Goal: Task Accomplishment & Management: Complete application form

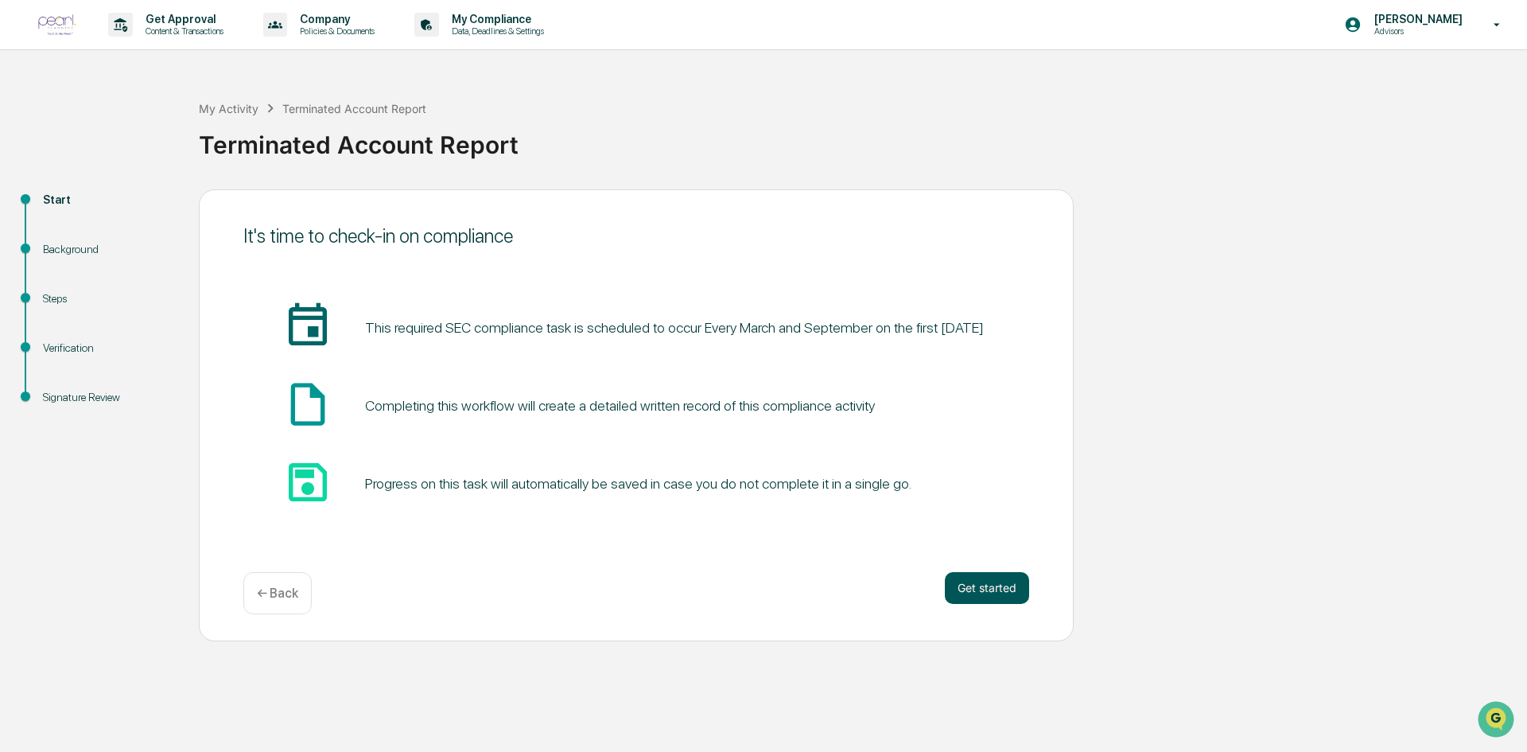
click at [1006, 578] on button "Get started" at bounding box center [987, 588] width 84 height 32
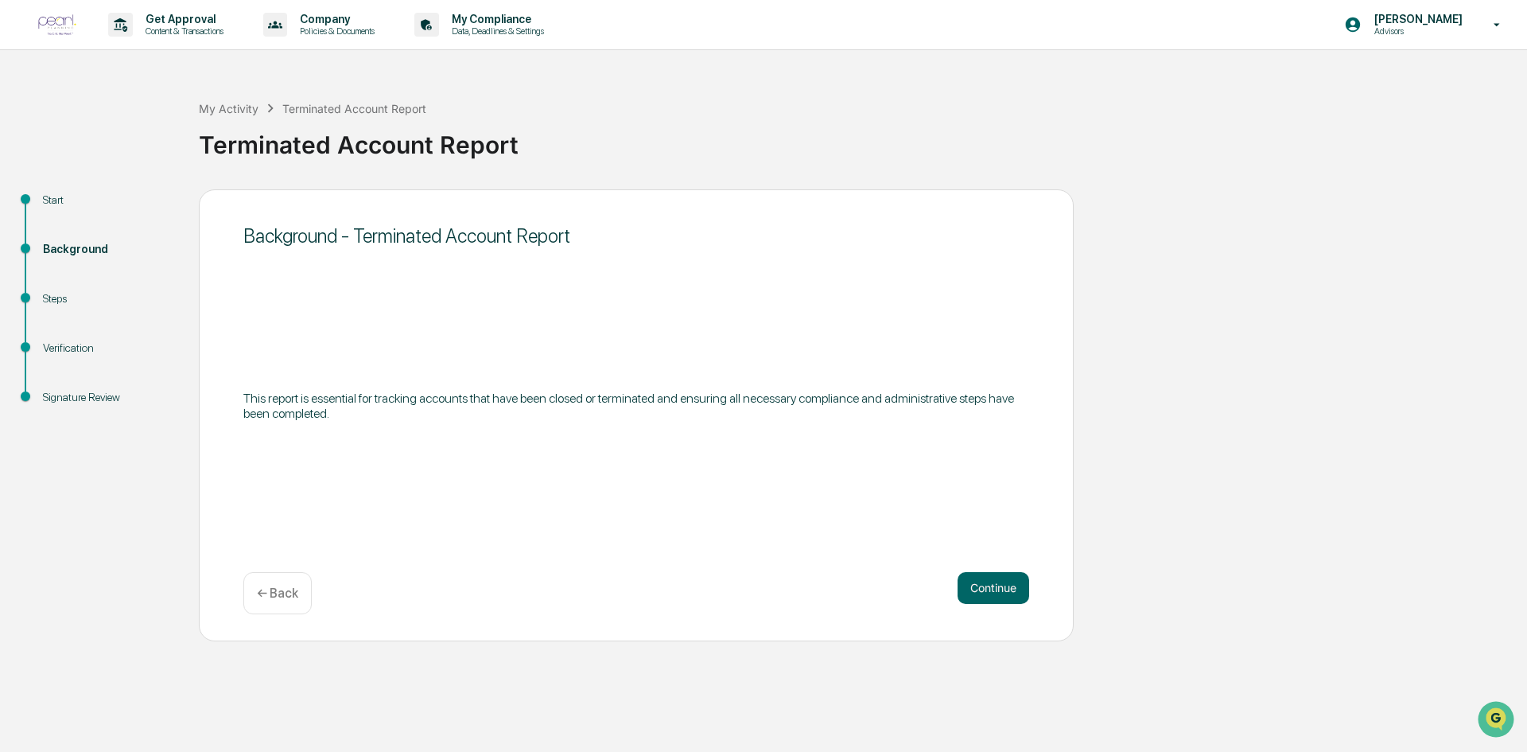
click at [438, 399] on p "This report is essential for tracking accounts that have been closed or termina…" at bounding box center [636, 406] width 786 height 30
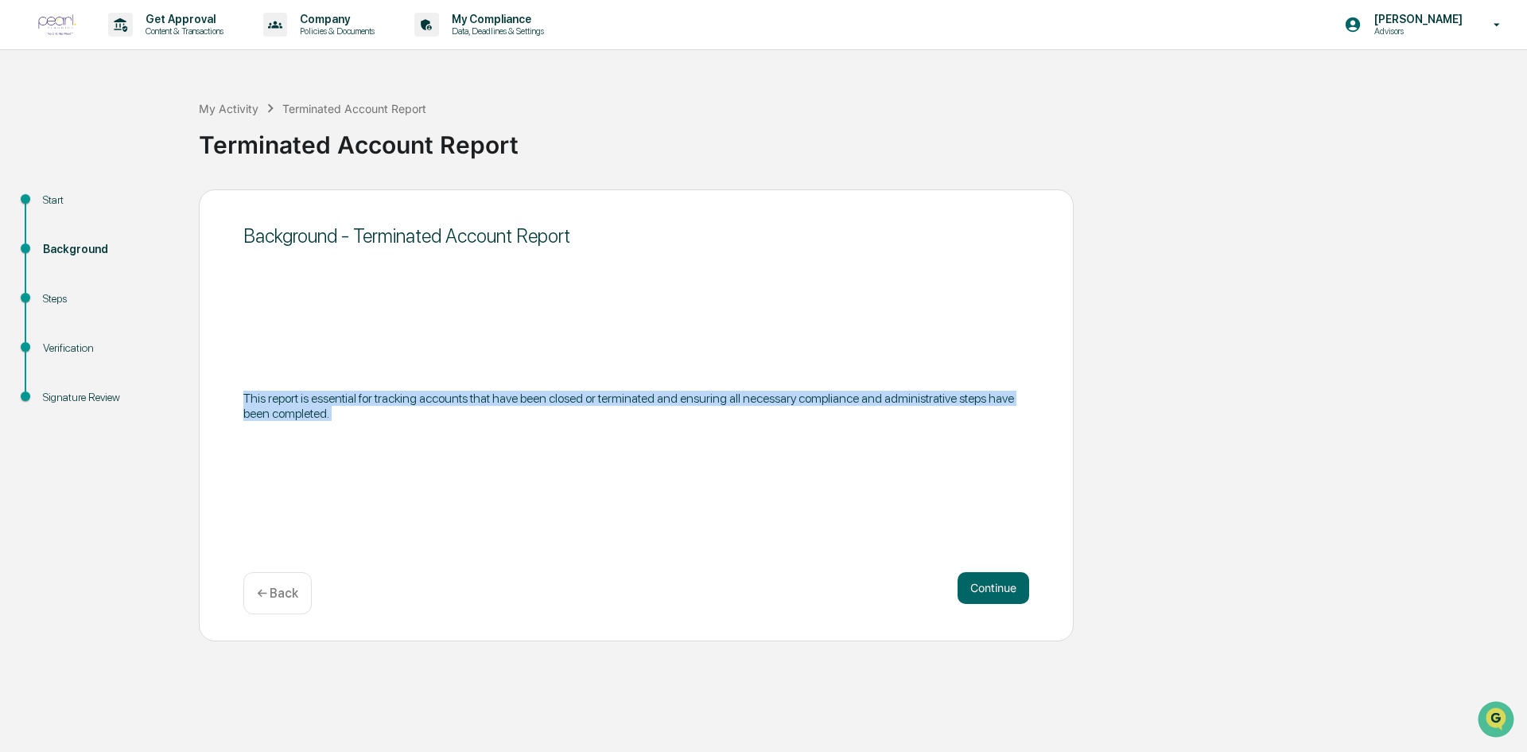
click at [438, 399] on p "This report is essential for tracking accounts that have been closed or termina…" at bounding box center [636, 406] width 786 height 30
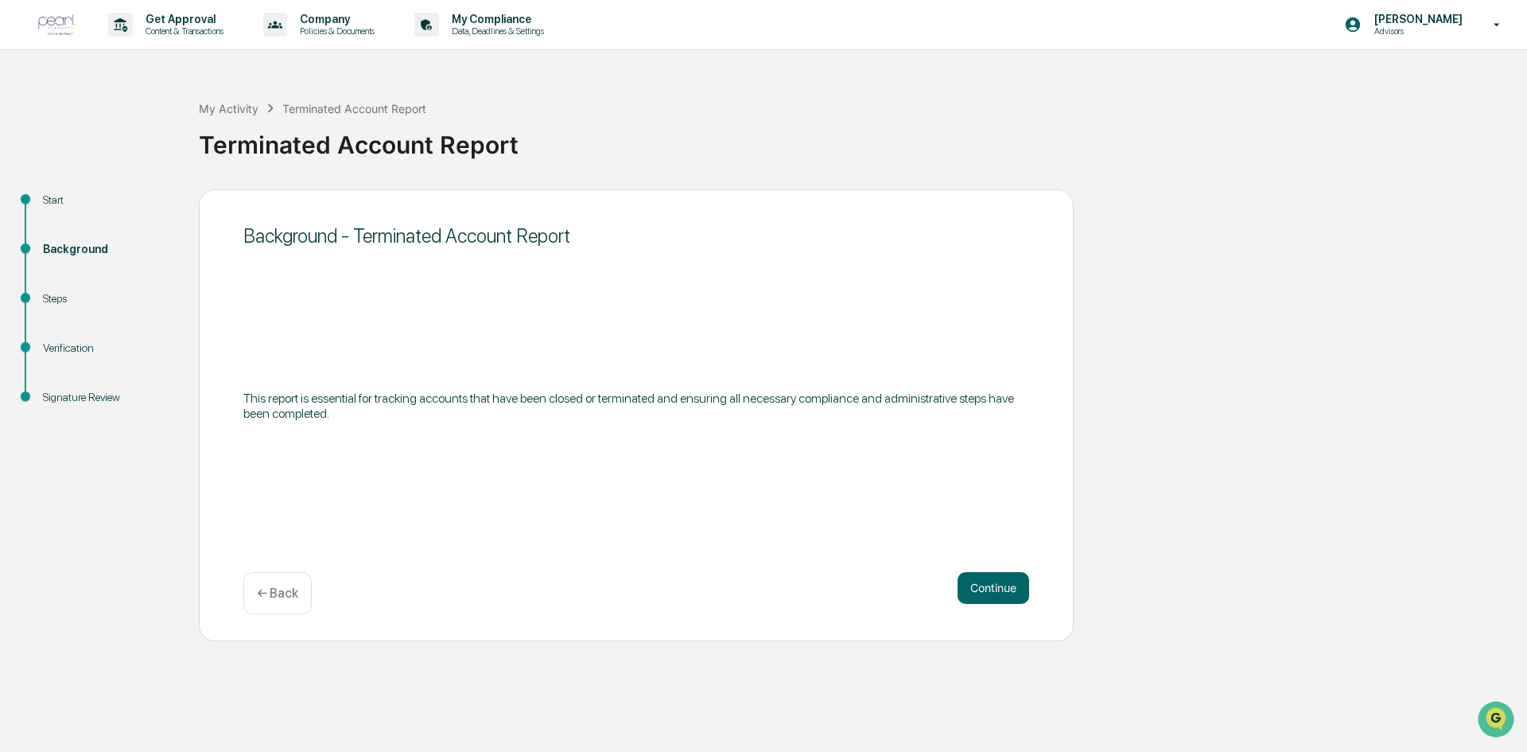
click at [438, 399] on p "This report is essential for tracking accounts that have been closed or termina…" at bounding box center [636, 406] width 786 height 30
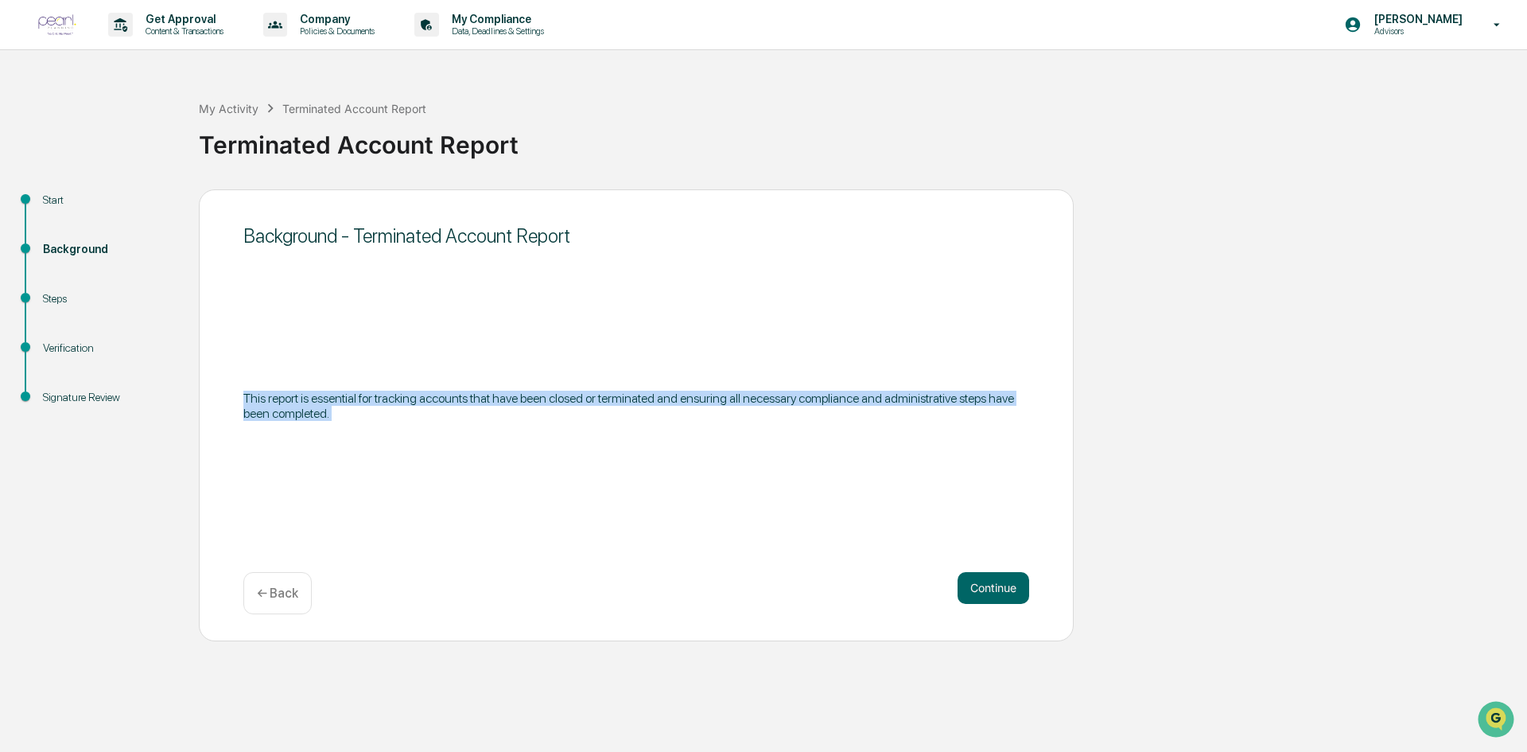
click at [438, 399] on p "This report is essential for tracking accounts that have been closed or termina…" at bounding box center [636, 406] width 786 height 30
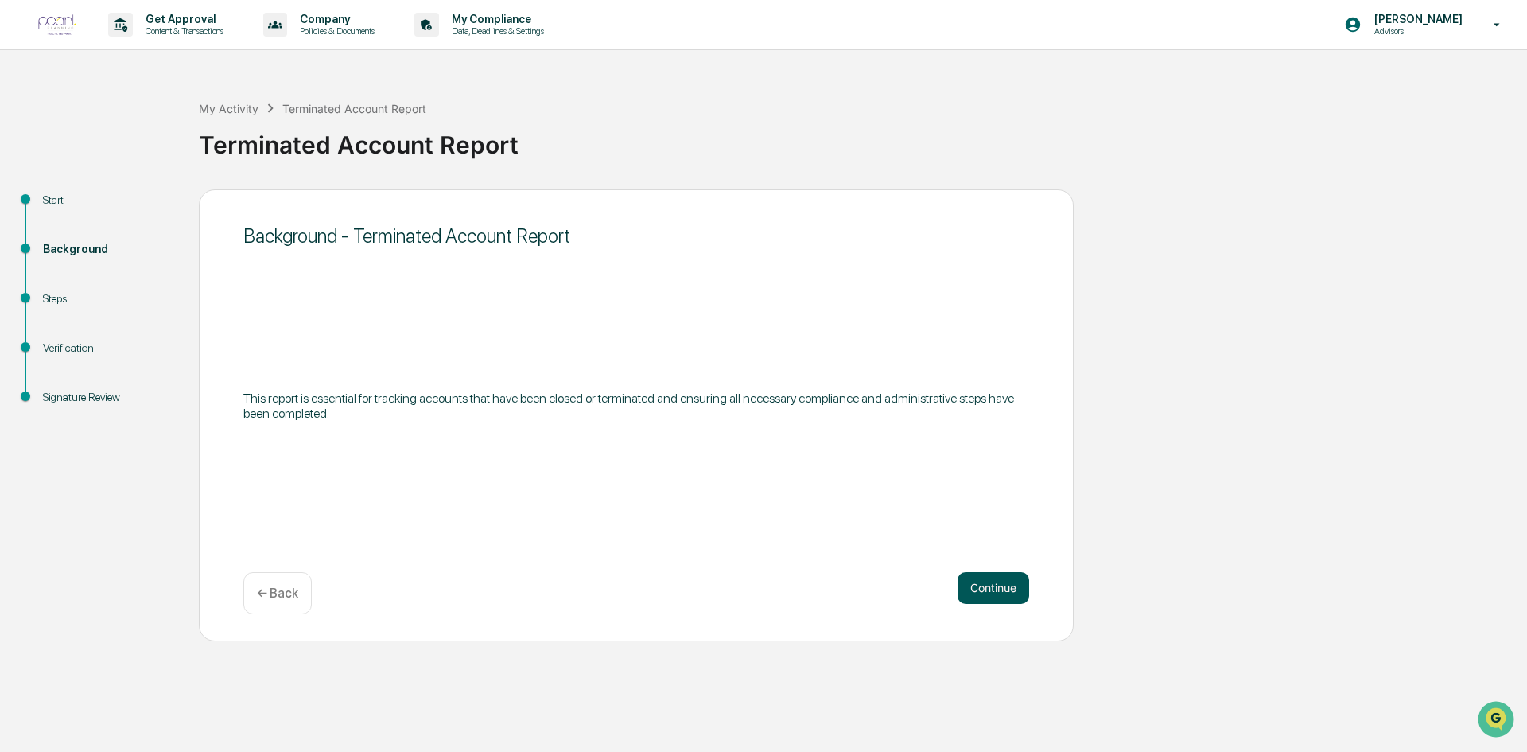
click at [986, 581] on button "Continue" at bounding box center [994, 588] width 72 height 32
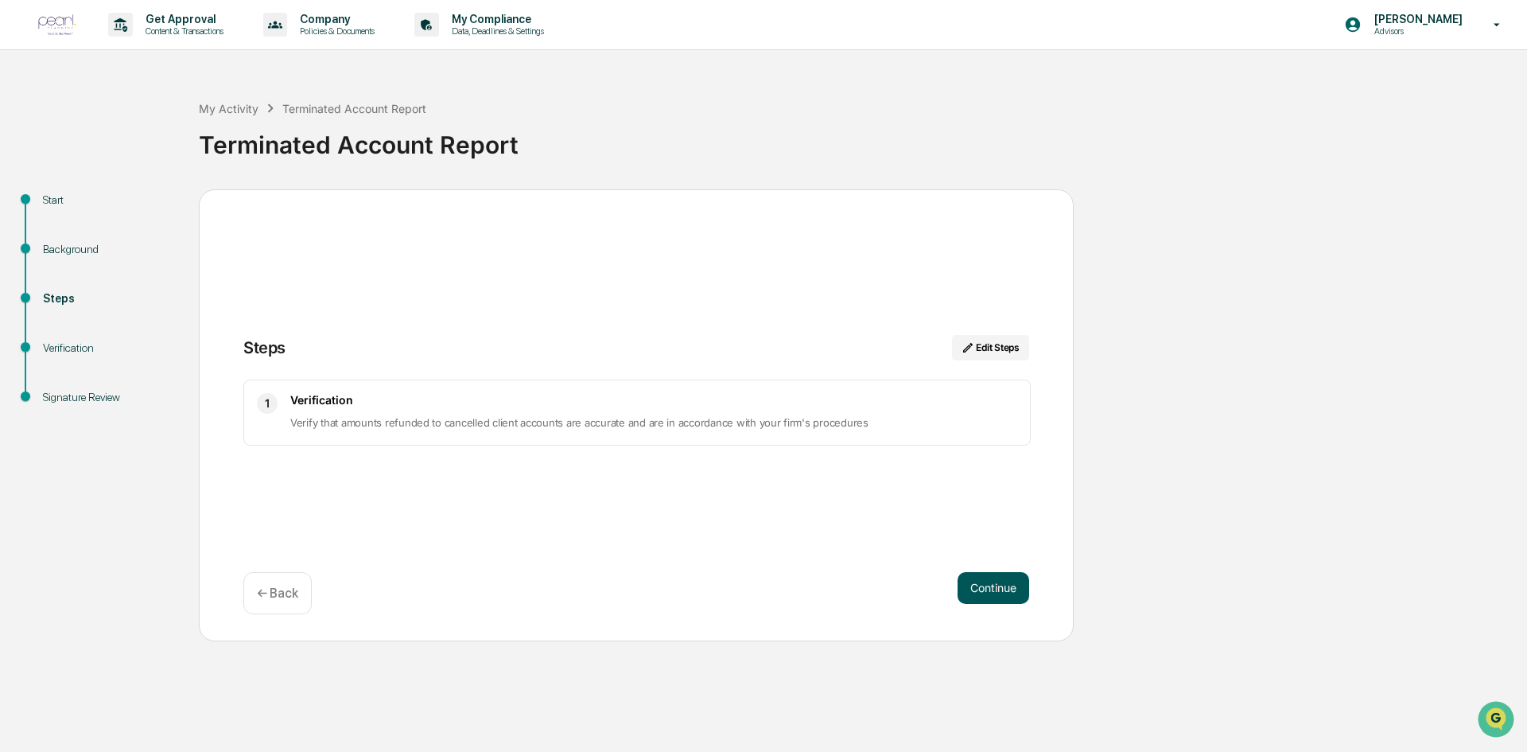
click at [995, 591] on button "Continue" at bounding box center [994, 588] width 72 height 32
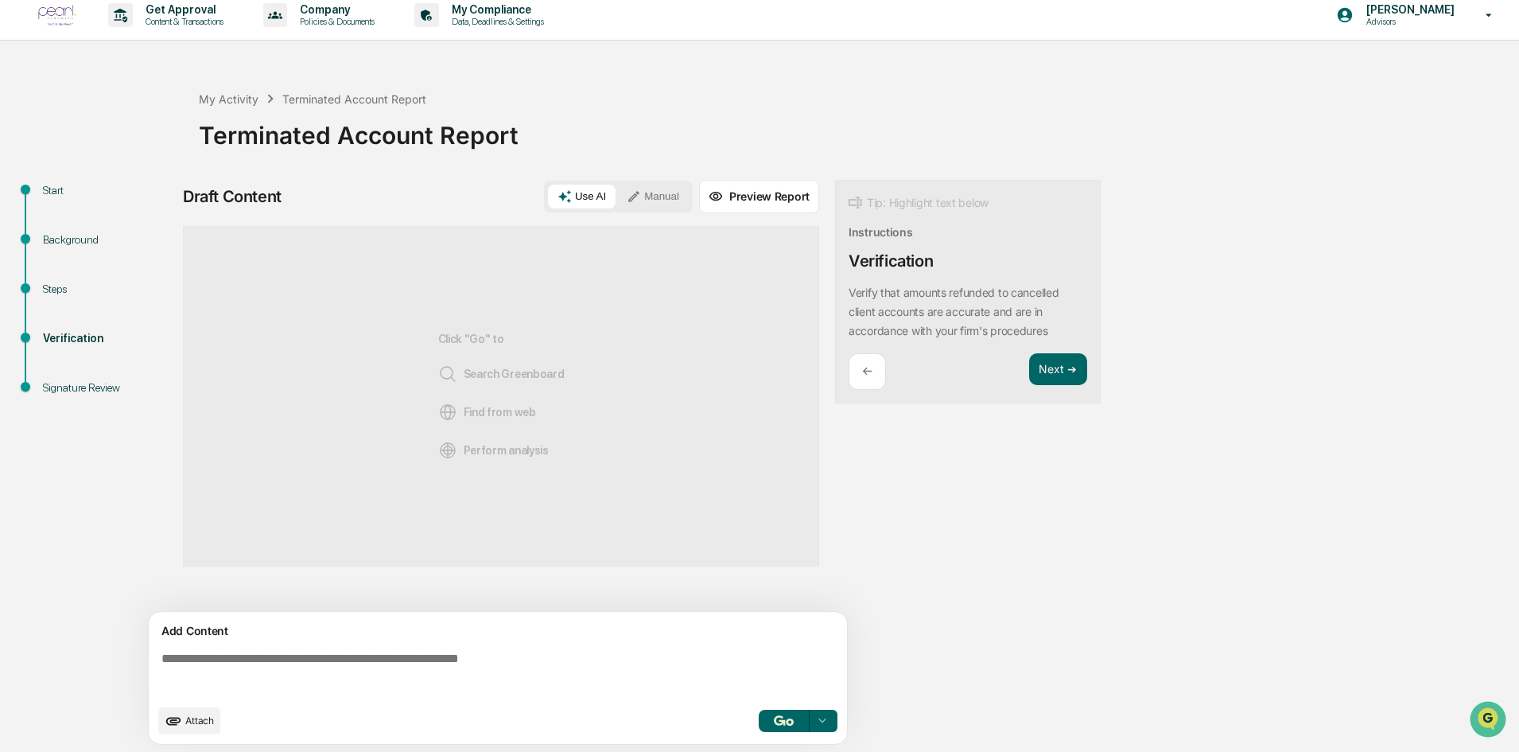
scroll to position [12, 0]
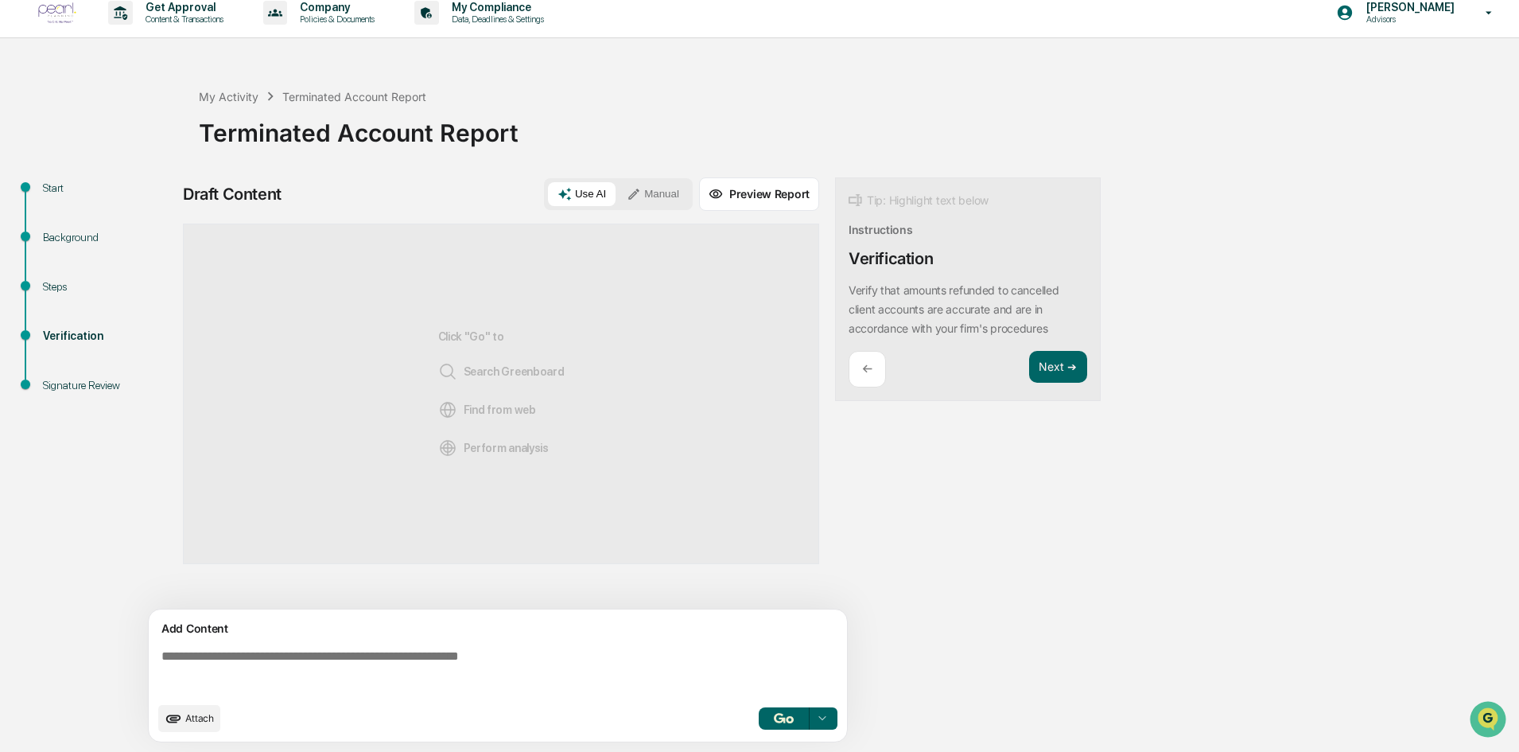
click at [48, 289] on div "Steps" at bounding box center [108, 286] width 130 height 17
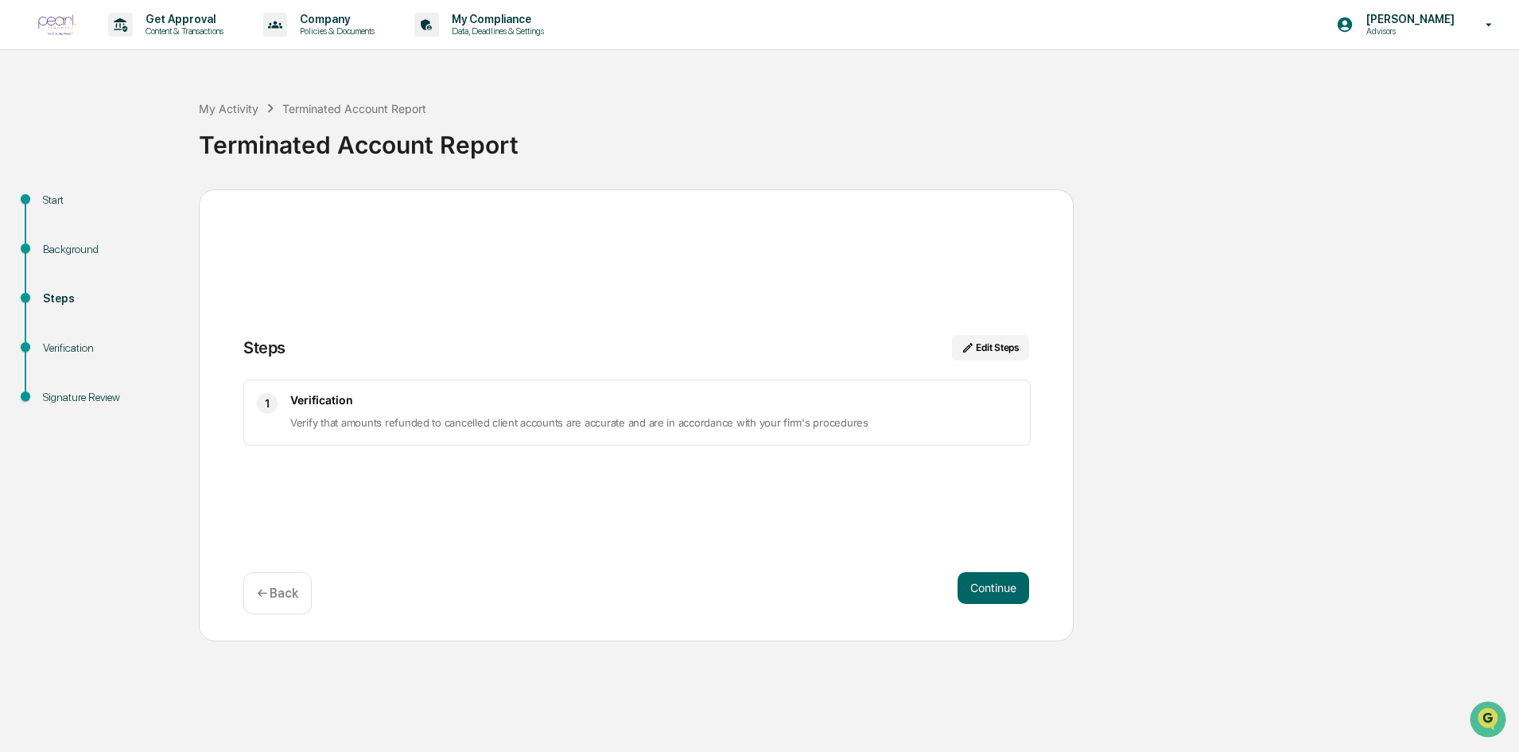
scroll to position [0, 0]
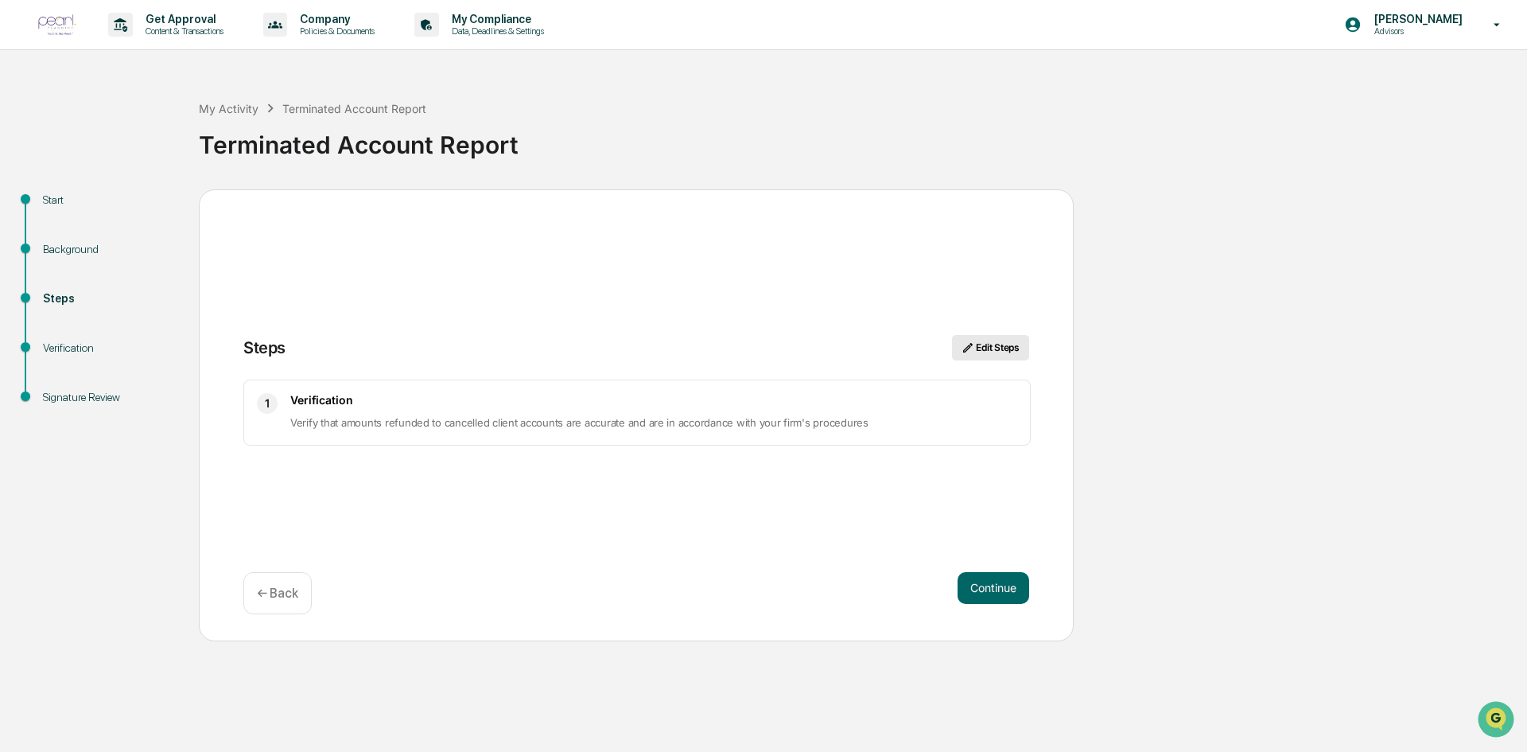
click at [1001, 340] on button "Edit Steps" at bounding box center [990, 347] width 77 height 25
click at [991, 348] on button "Edit Steps" at bounding box center [990, 347] width 77 height 25
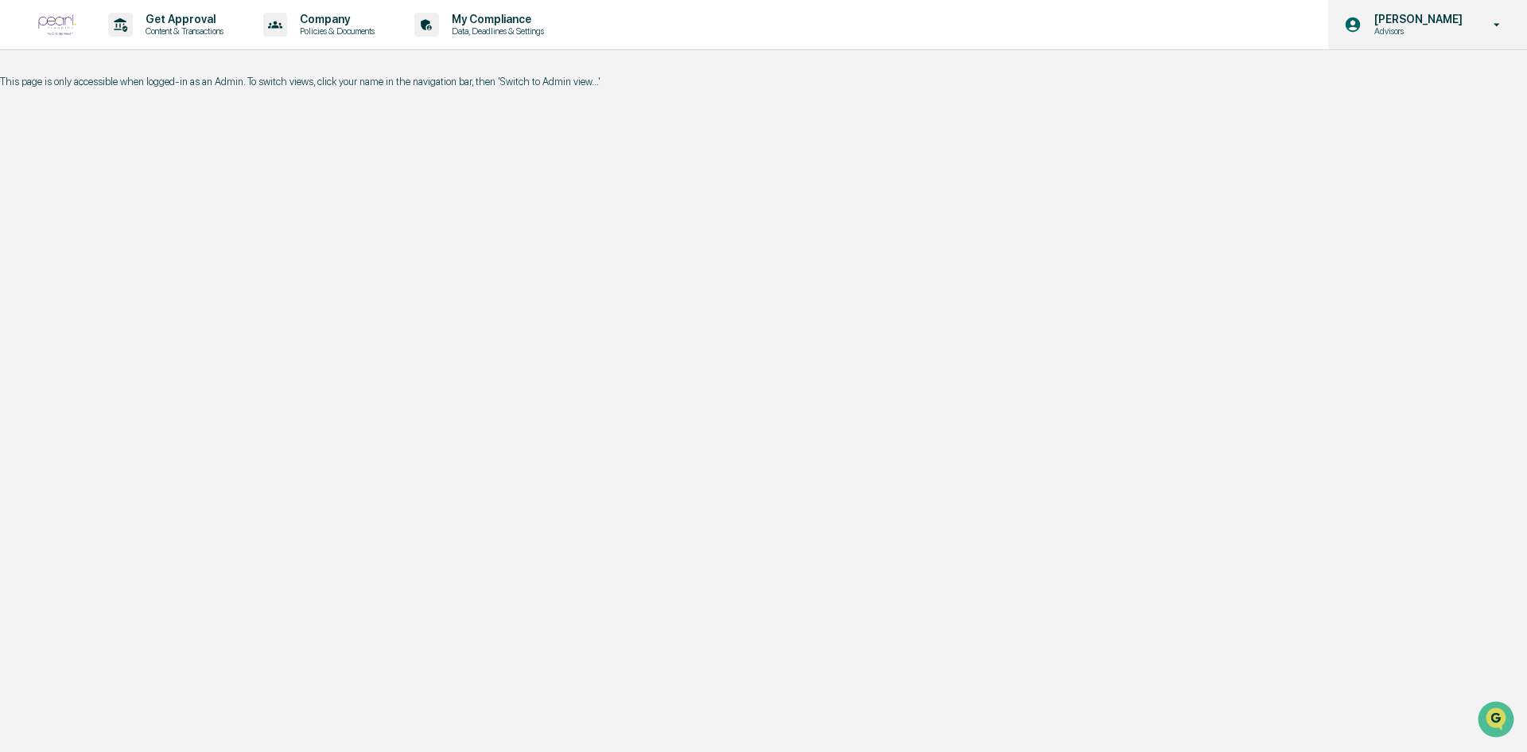
click at [1453, 32] on p "Advisors" at bounding box center [1416, 30] width 109 height 11
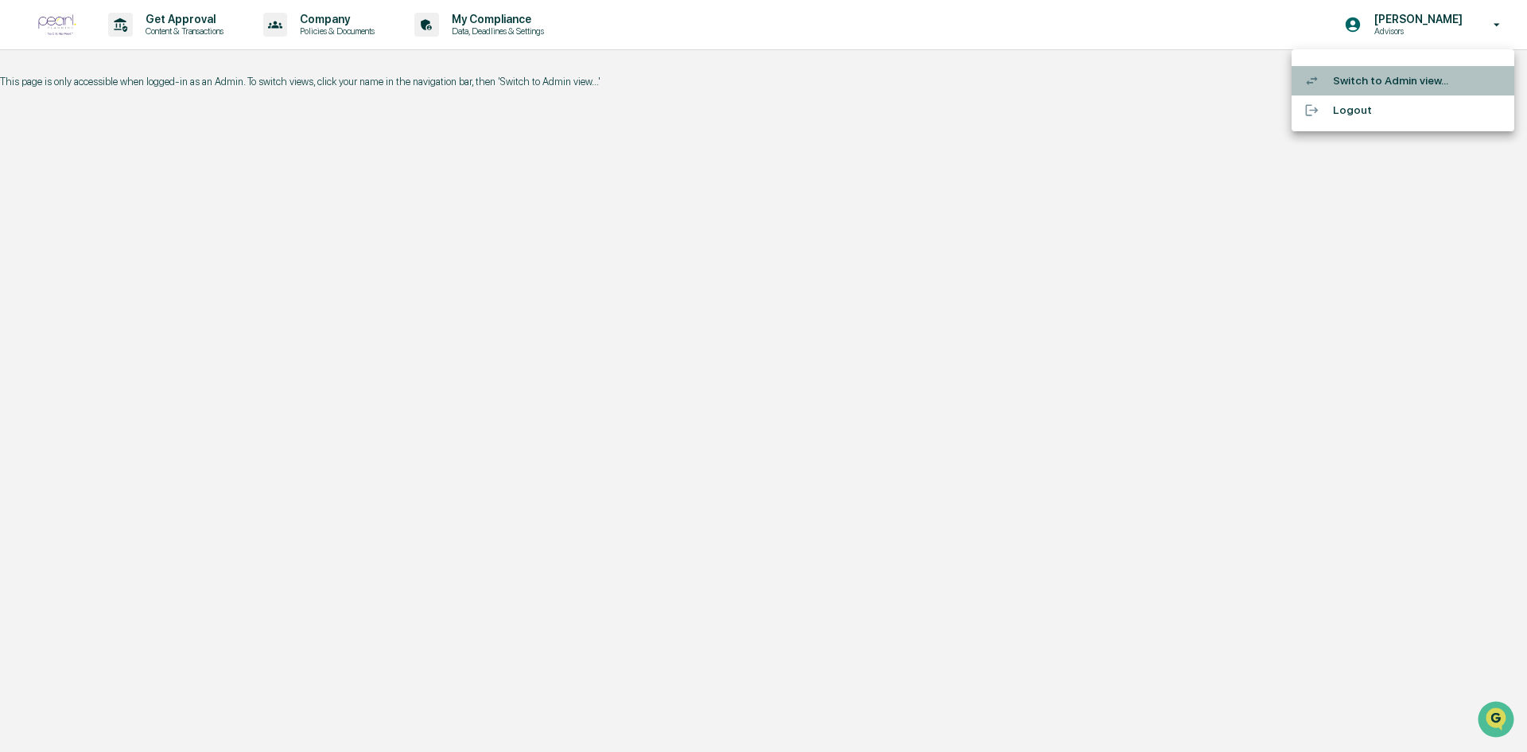
click at [1408, 77] on li "Switch to Admin view..." at bounding box center [1403, 80] width 223 height 29
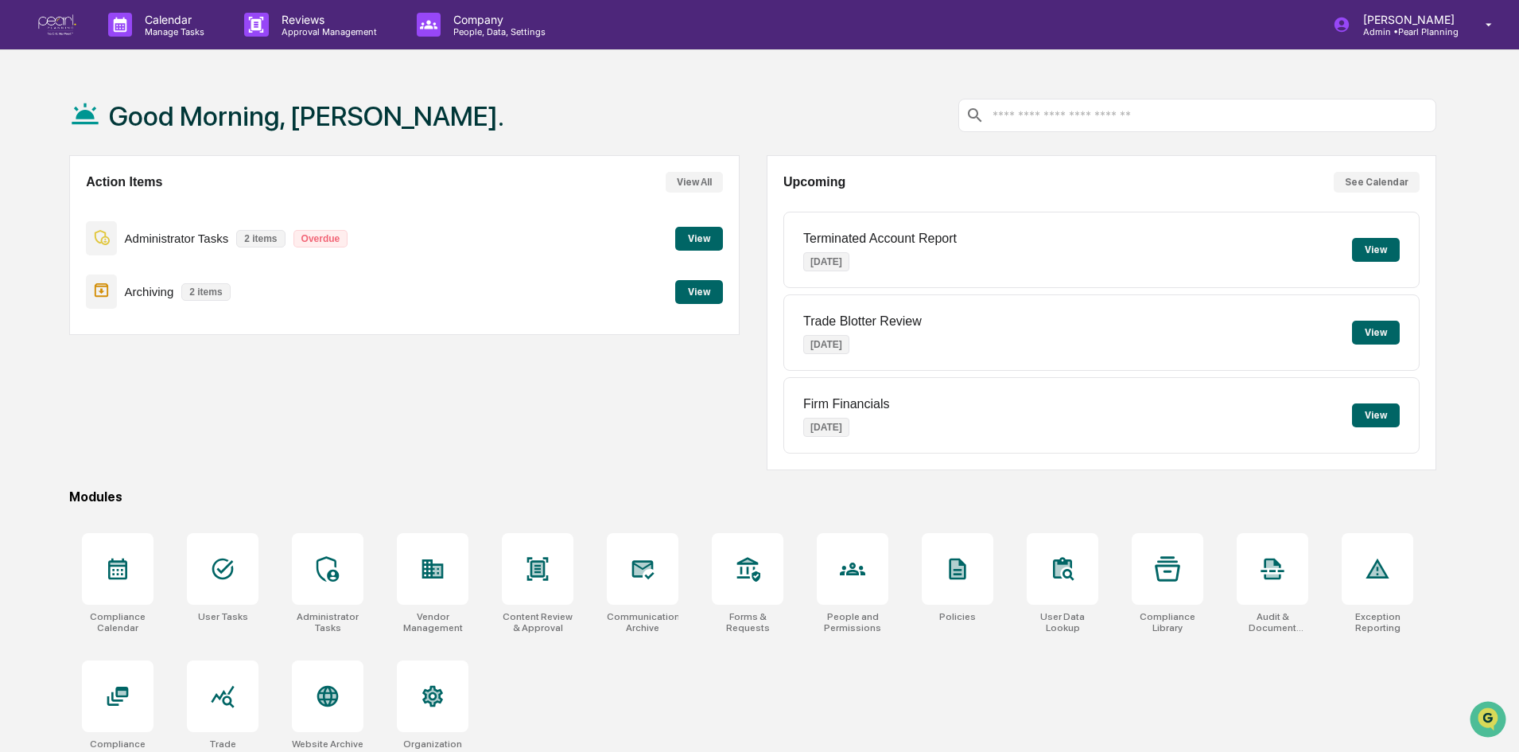
click at [710, 228] on button "View" at bounding box center [699, 239] width 48 height 24
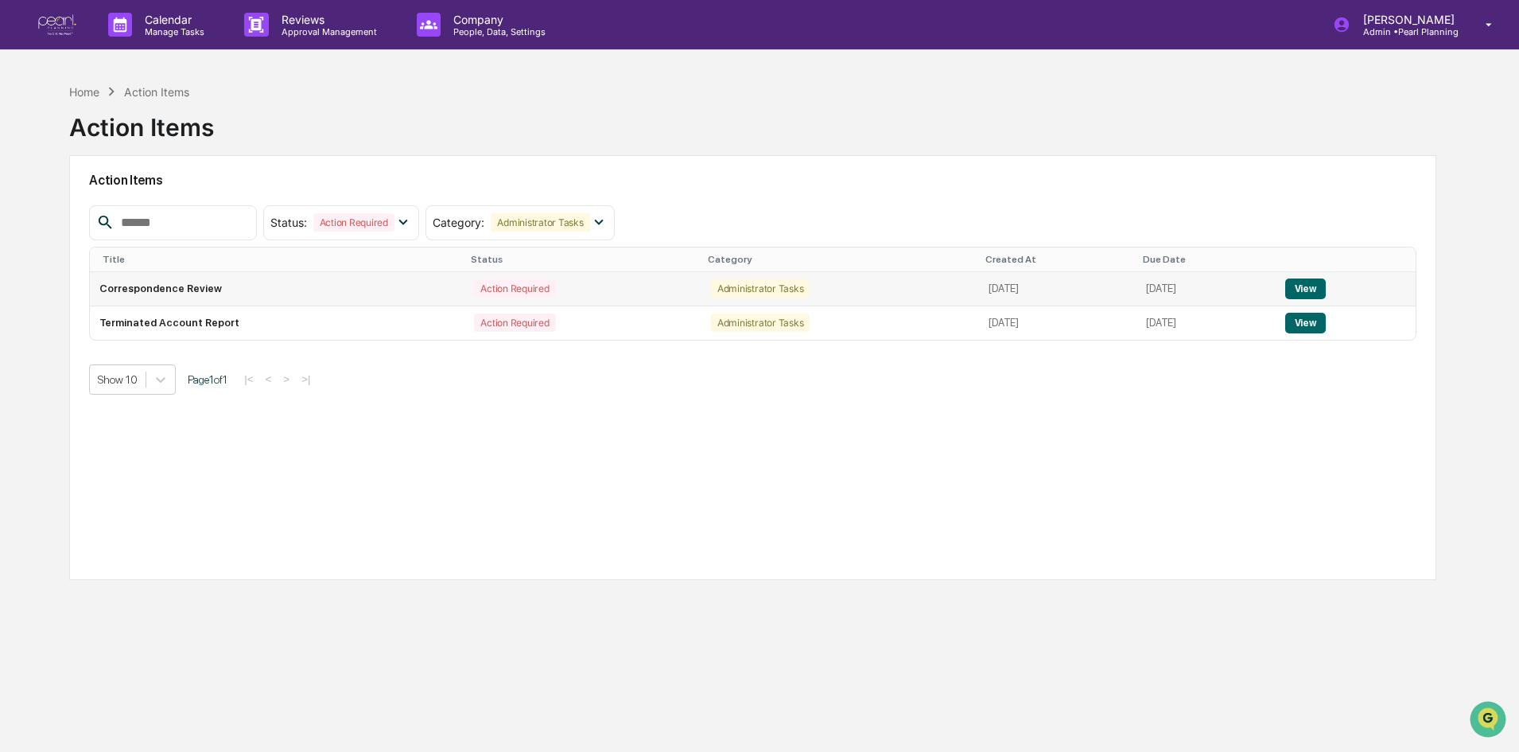
click at [1317, 284] on button "View" at bounding box center [1306, 288] width 41 height 21
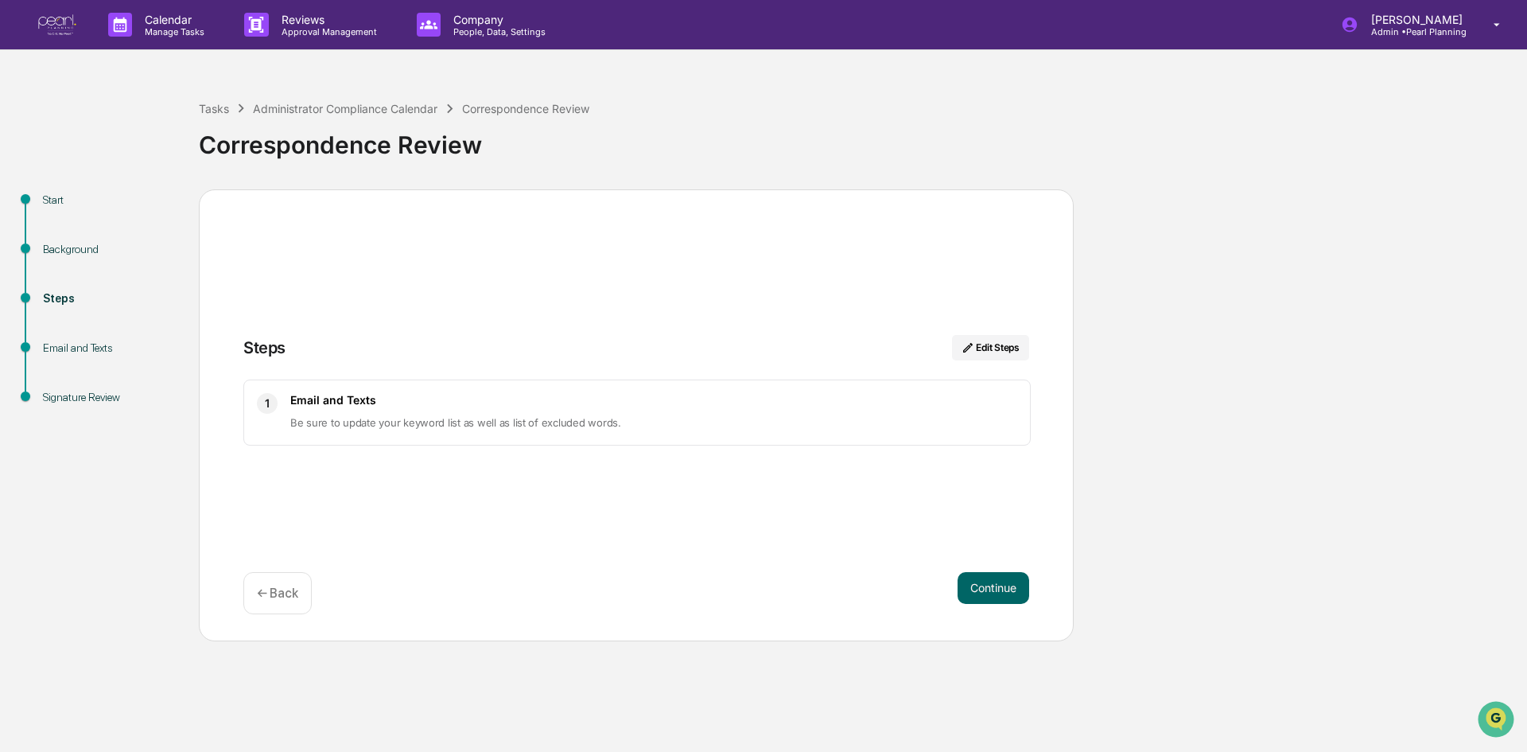
click at [415, 422] on span "Be sure to update your keyword list as well as list of excluded words." at bounding box center [455, 422] width 331 height 13
click at [292, 26] on p "Approval Management" at bounding box center [327, 31] width 116 height 11
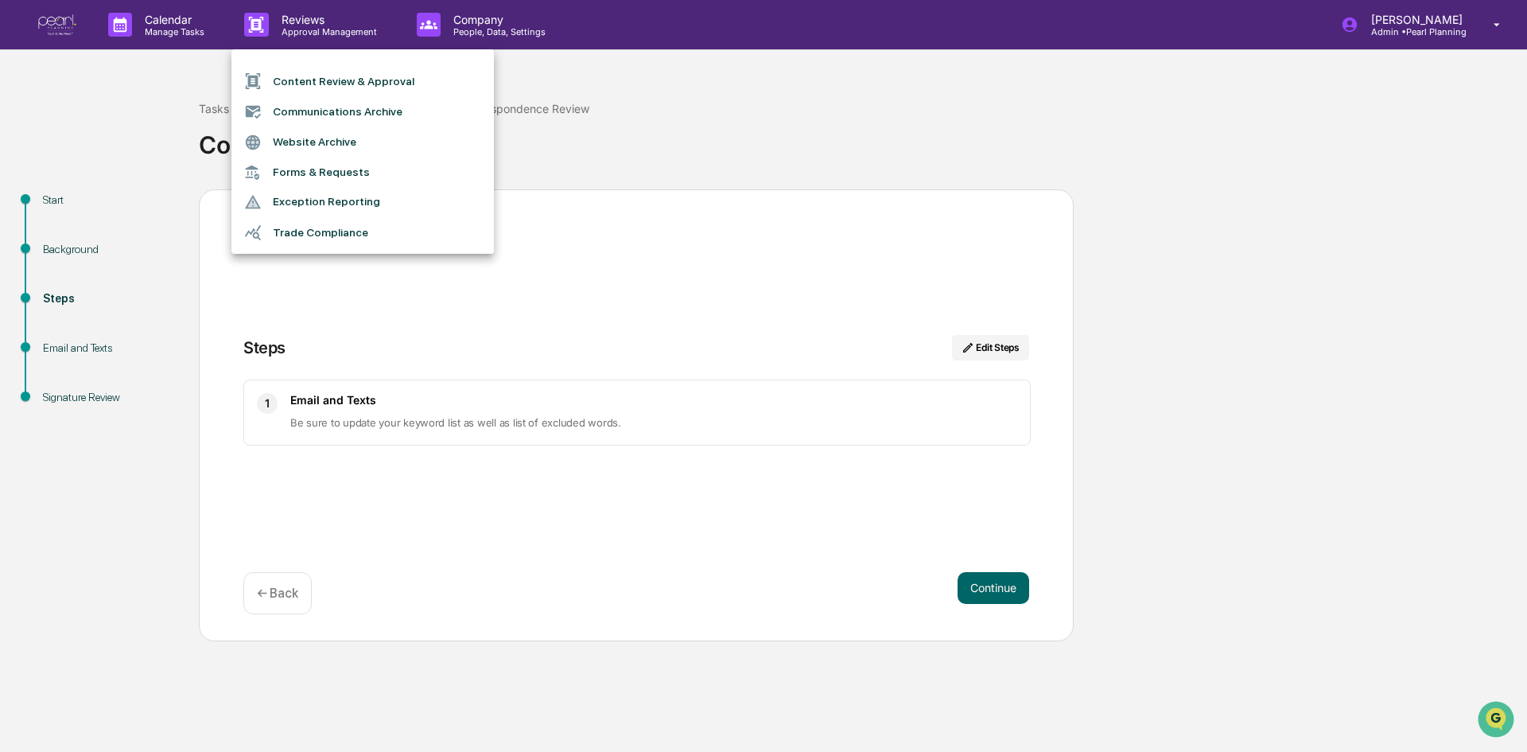
click at [324, 82] on li "Content Review & Approval" at bounding box center [362, 81] width 263 height 30
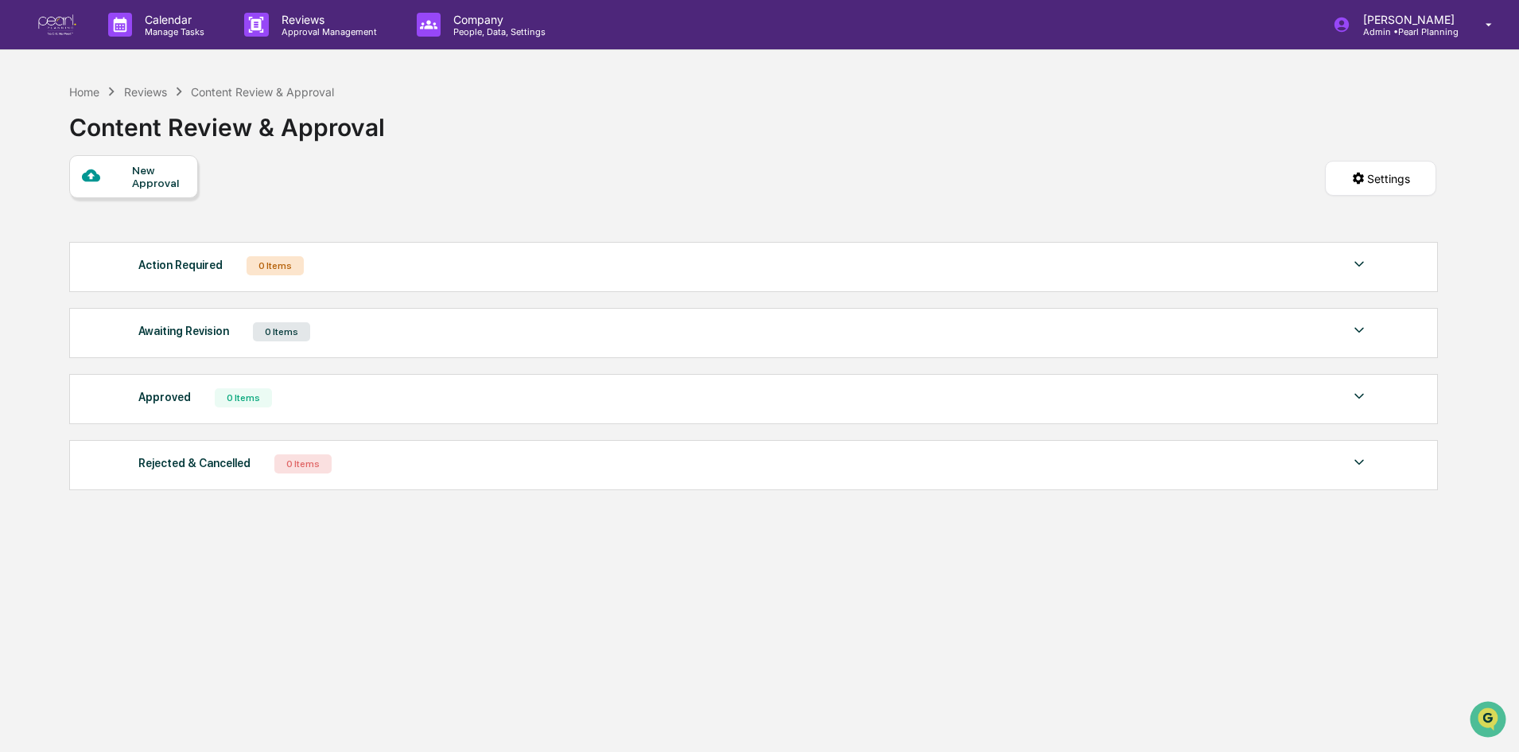
click at [127, 176] on div at bounding box center [107, 176] width 50 height 20
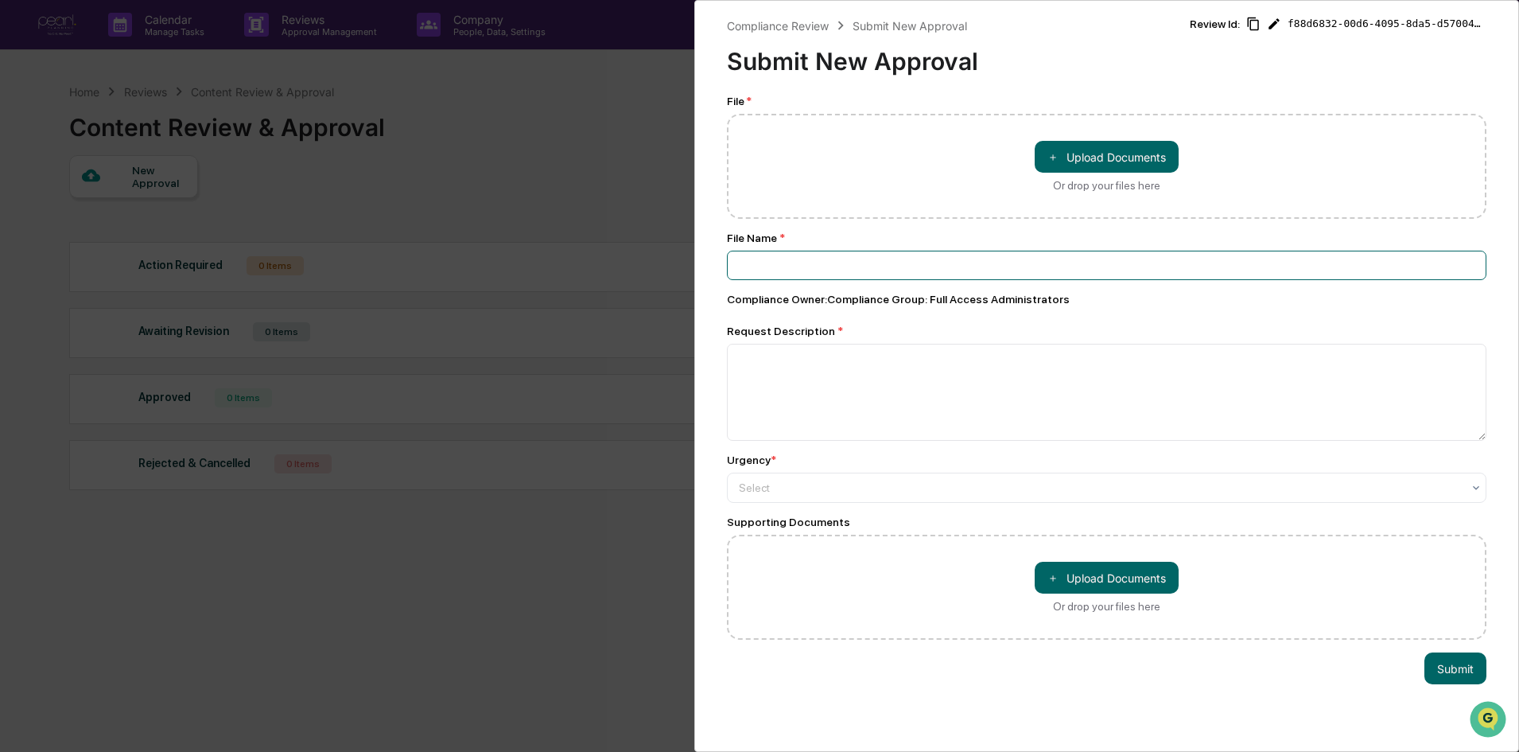
click at [795, 270] on input at bounding box center [1107, 265] width 760 height 29
click at [1113, 156] on button "＋ Upload Documents" at bounding box center [1107, 157] width 144 height 32
click at [1110, 154] on button "＋ Upload Documents" at bounding box center [1107, 157] width 144 height 32
click at [1070, 146] on button "＋ Upload Documents" at bounding box center [1107, 157] width 144 height 32
type input "**********"
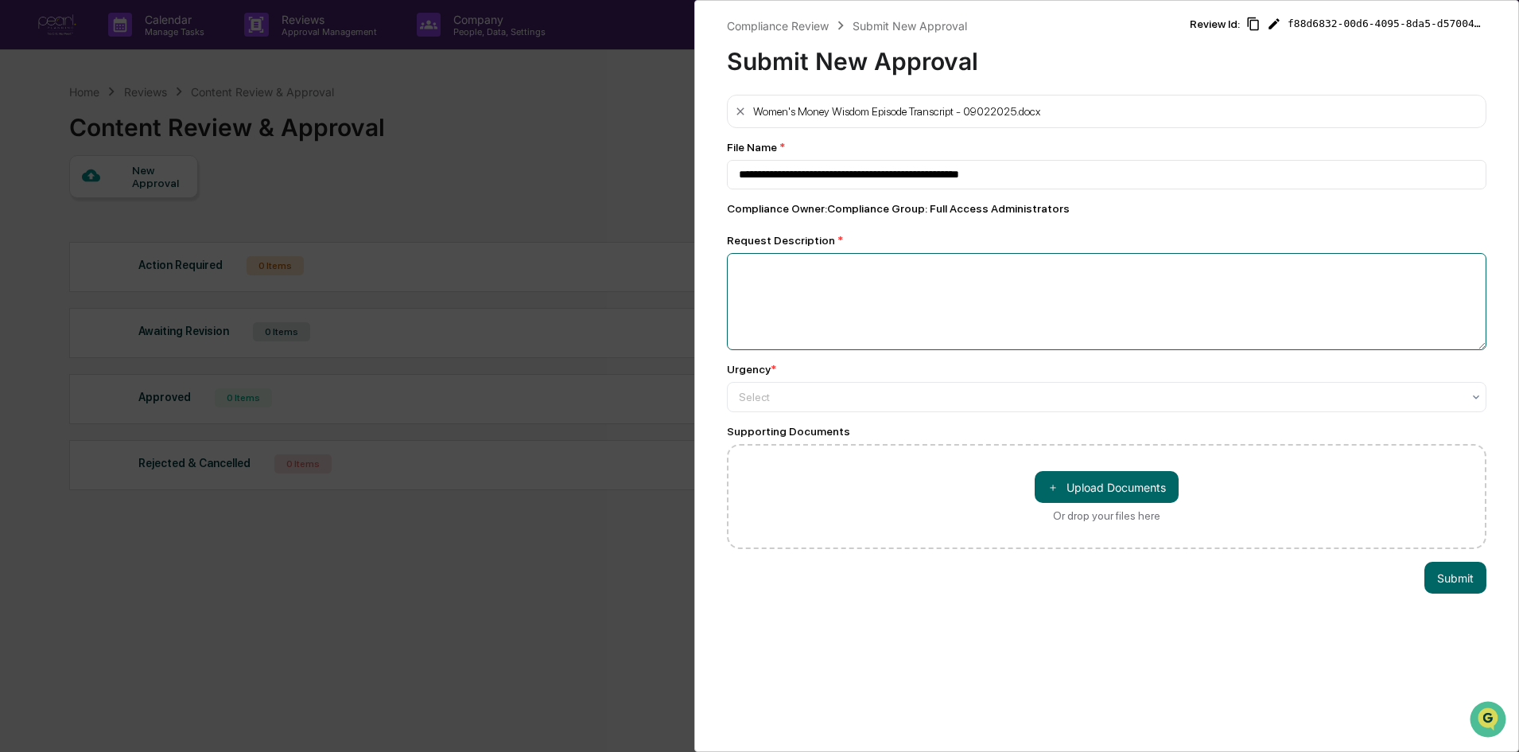
click at [809, 319] on textarea at bounding box center [1107, 301] width 760 height 97
type textarea "**********"
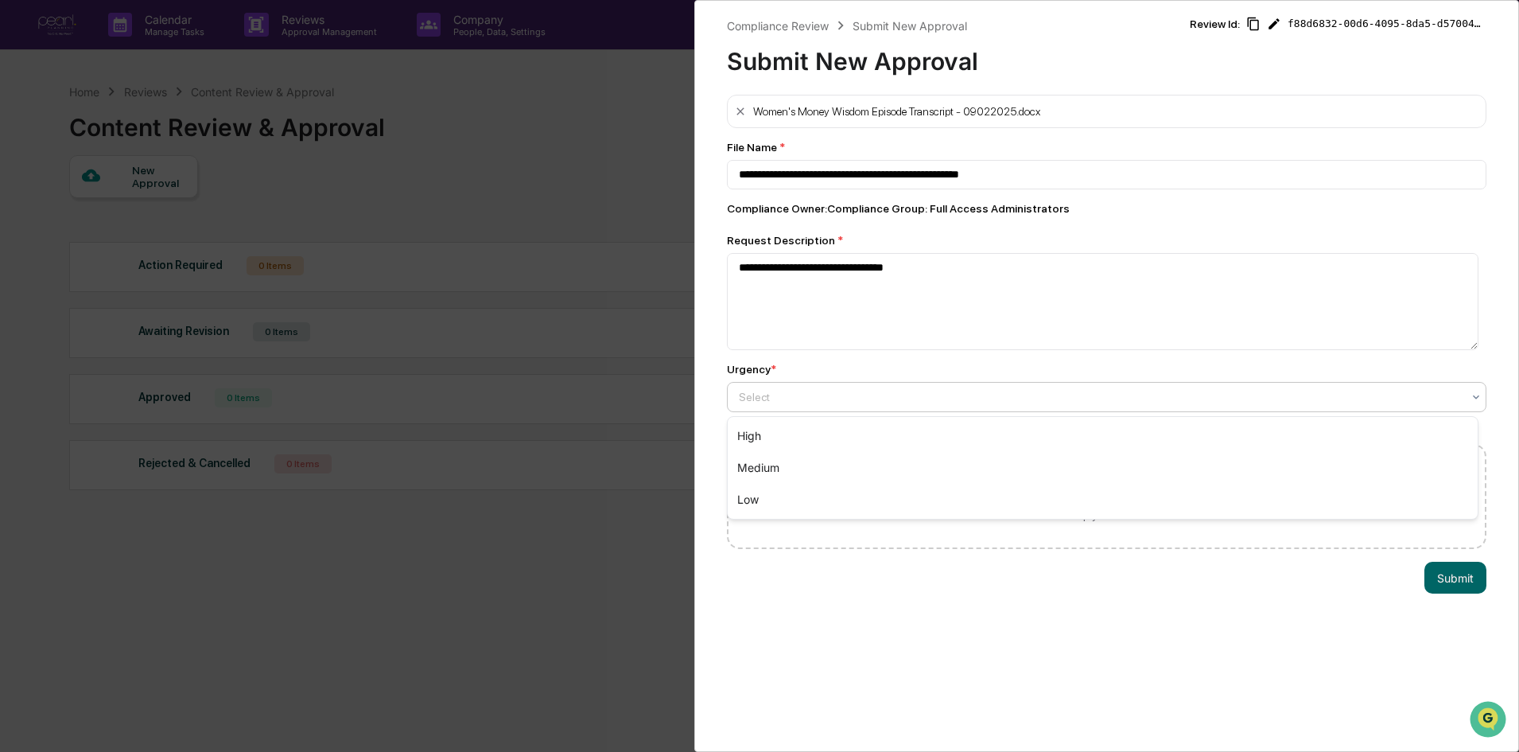
click at [866, 391] on div at bounding box center [1100, 397] width 723 height 16
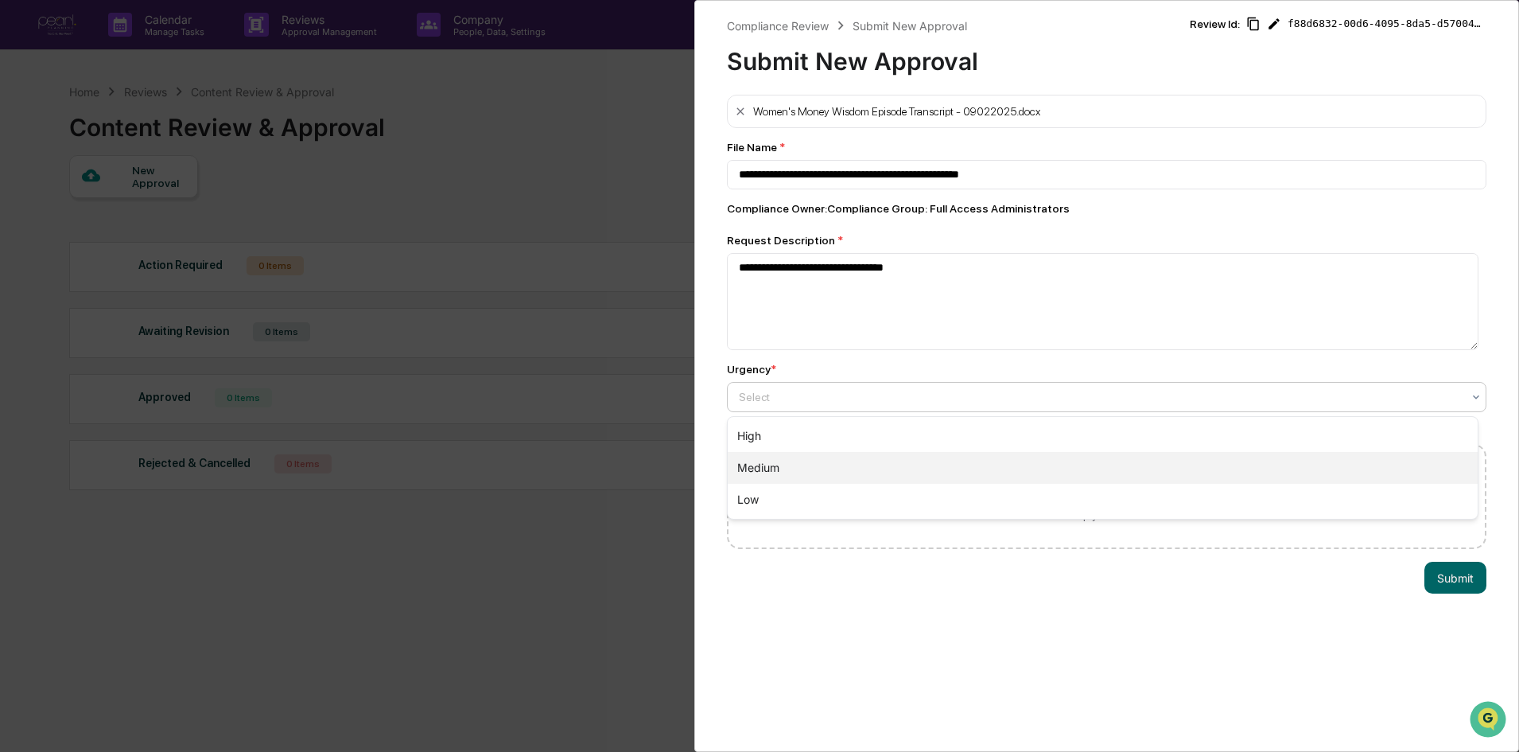
click at [833, 471] on div "Medium" at bounding box center [1103, 468] width 750 height 32
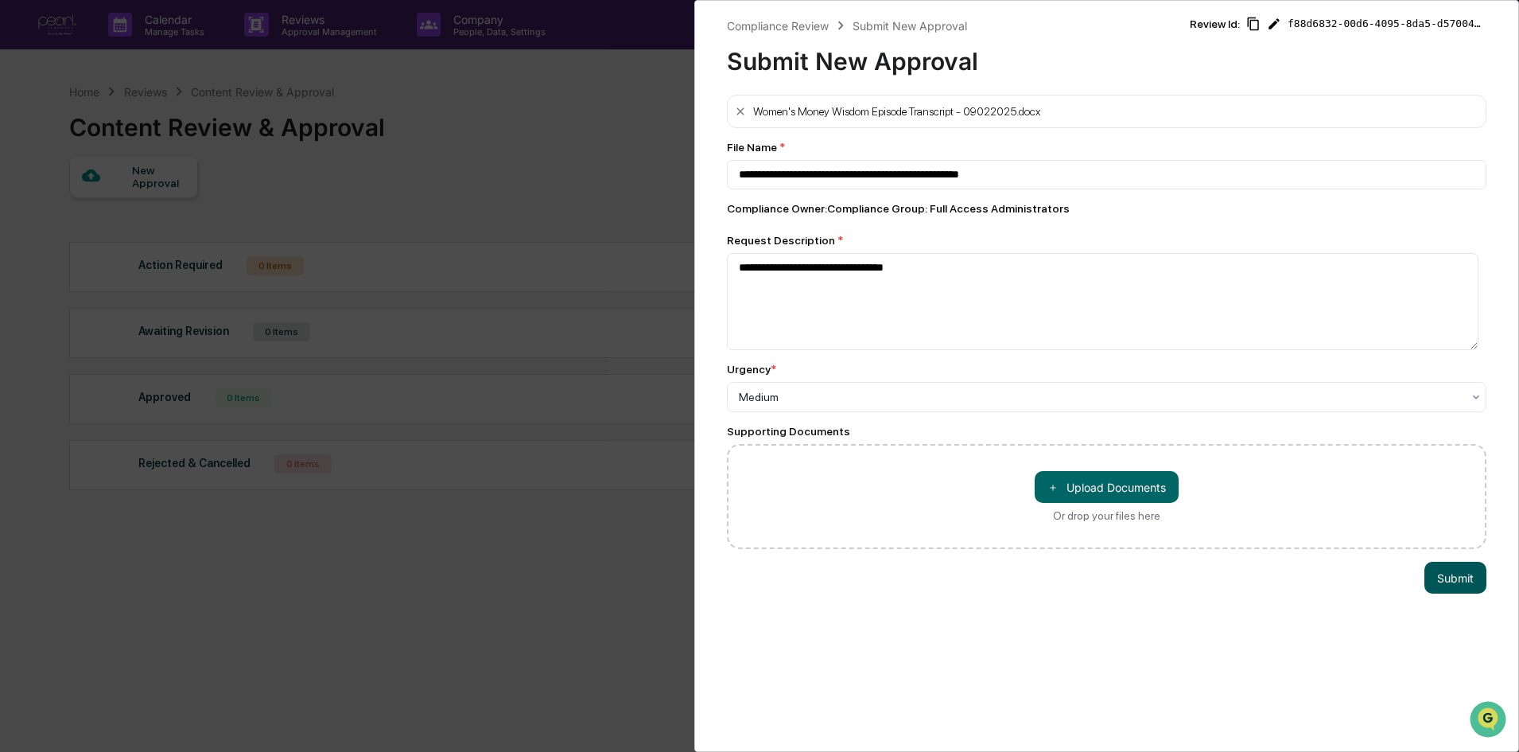
click at [1447, 578] on button "Submit" at bounding box center [1456, 578] width 62 height 32
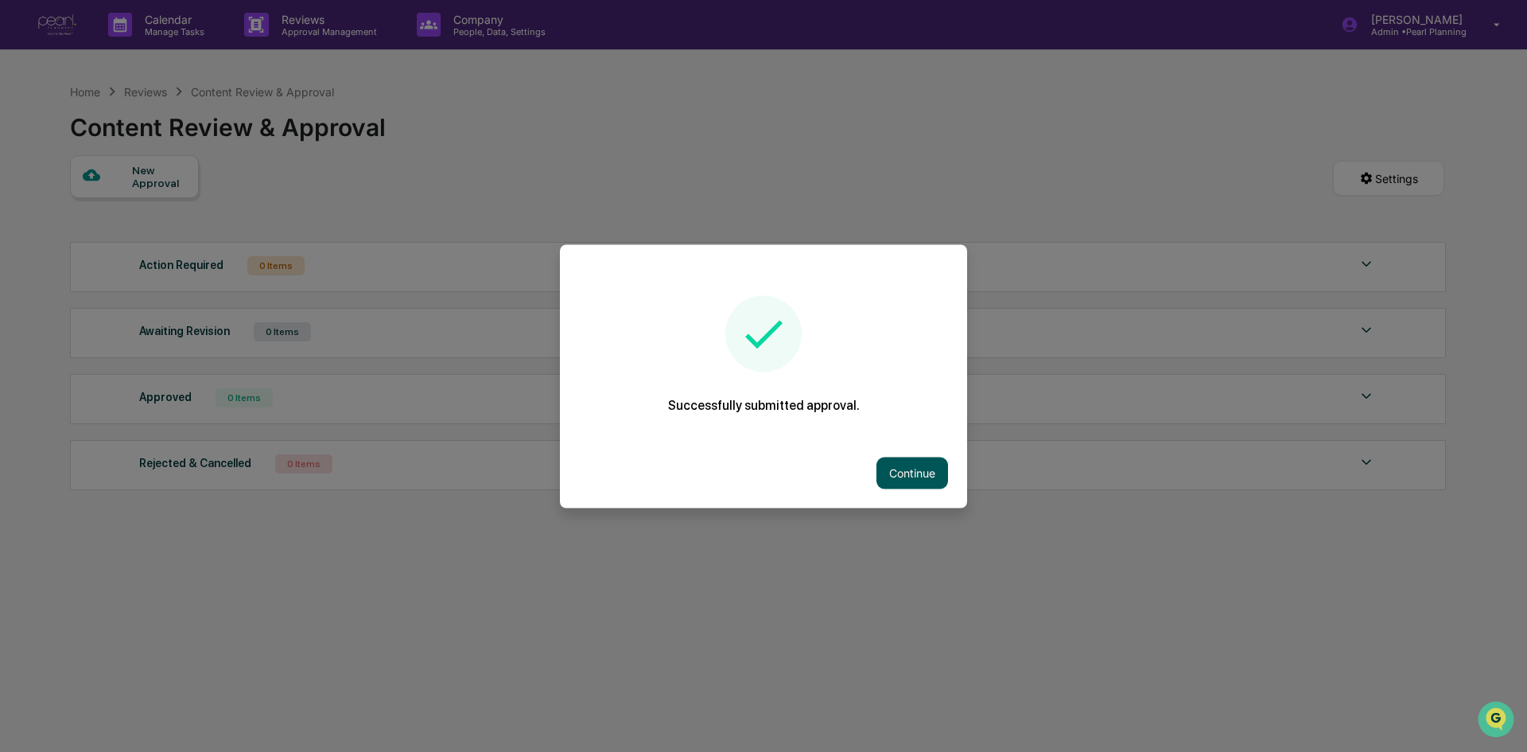
click at [936, 480] on button "Continue" at bounding box center [913, 473] width 72 height 32
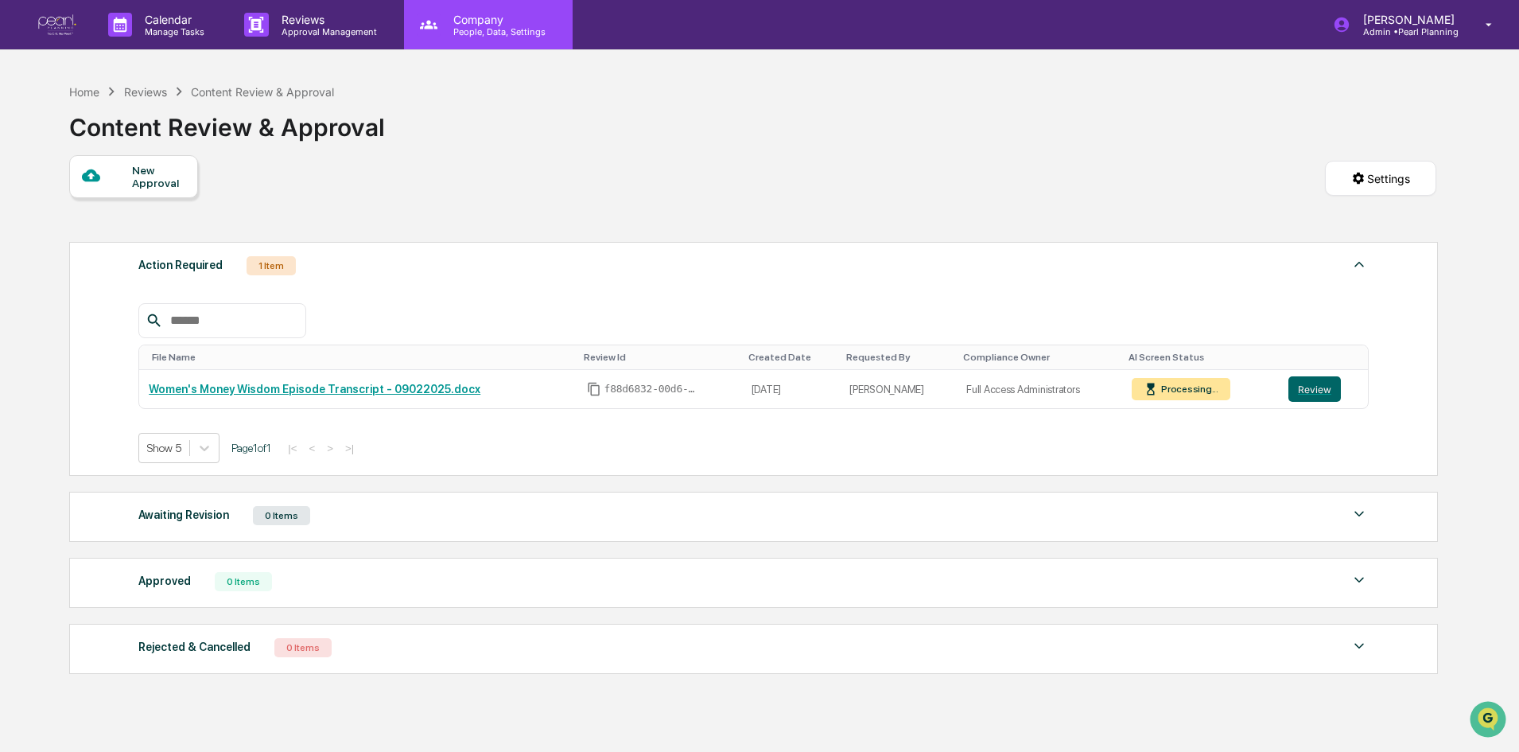
click at [508, 26] on p "People, Data, Settings" at bounding box center [497, 31] width 113 height 11
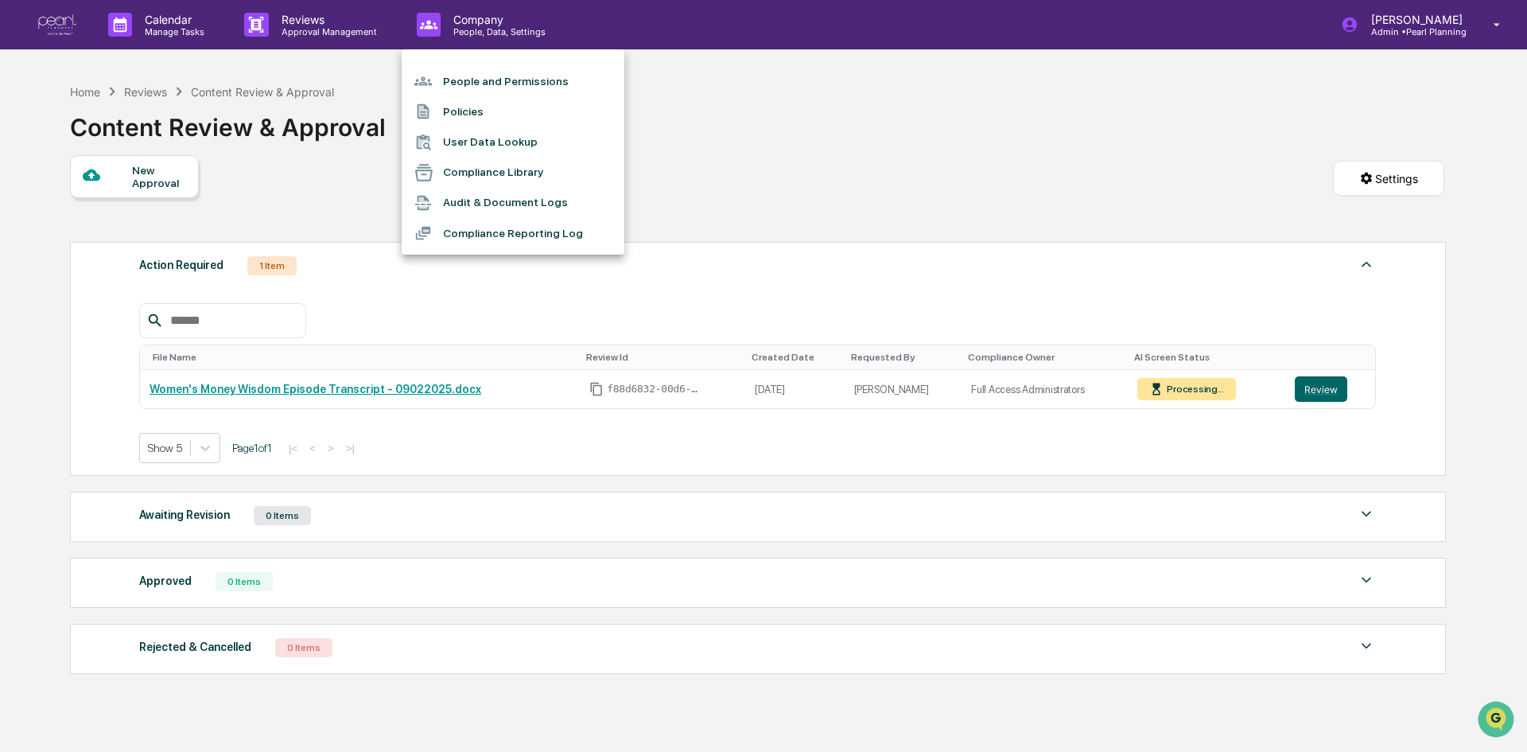
click at [286, 20] on div at bounding box center [763, 376] width 1527 height 752
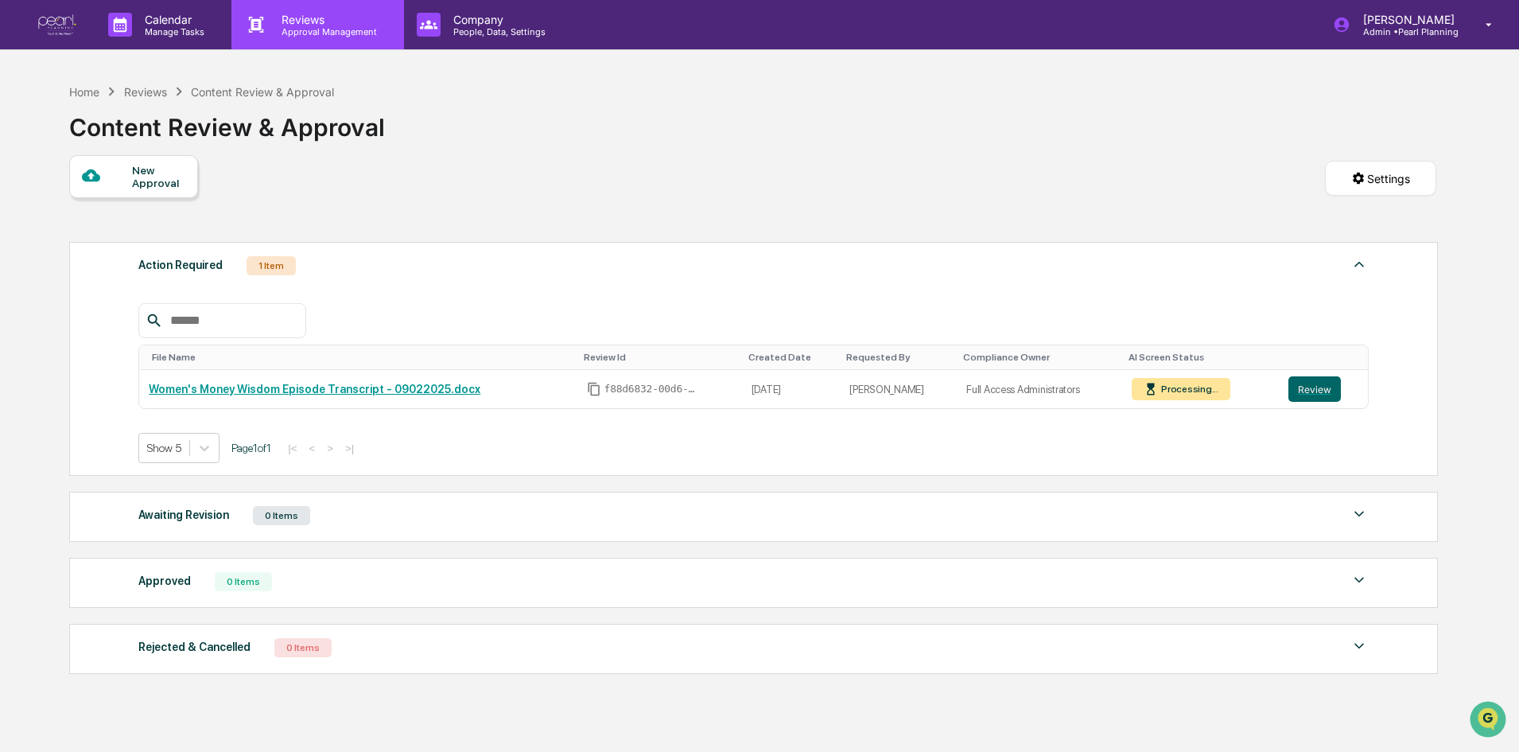
click at [292, 28] on p "Approval Management" at bounding box center [327, 31] width 116 height 11
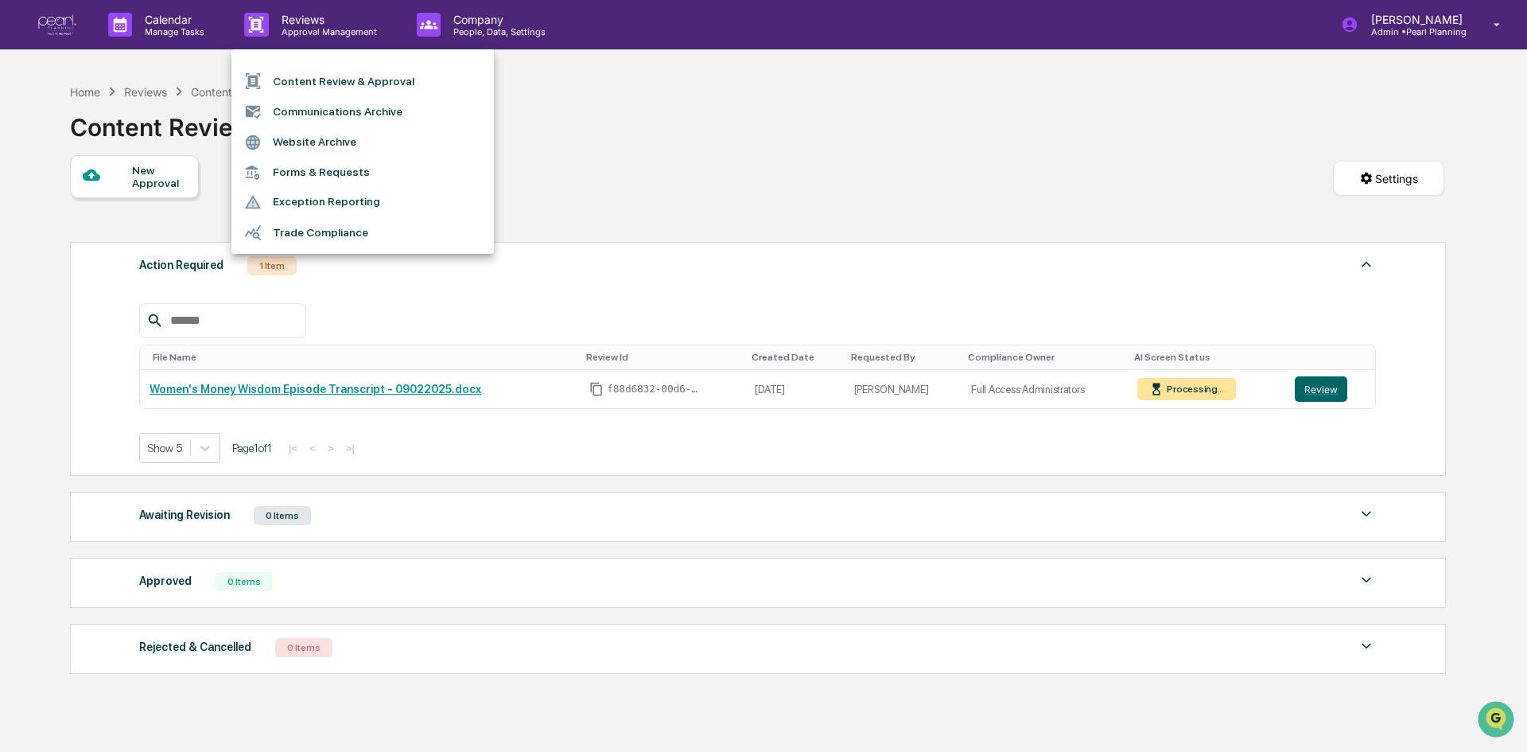
click at [300, 136] on li "Website Archive" at bounding box center [362, 142] width 263 height 30
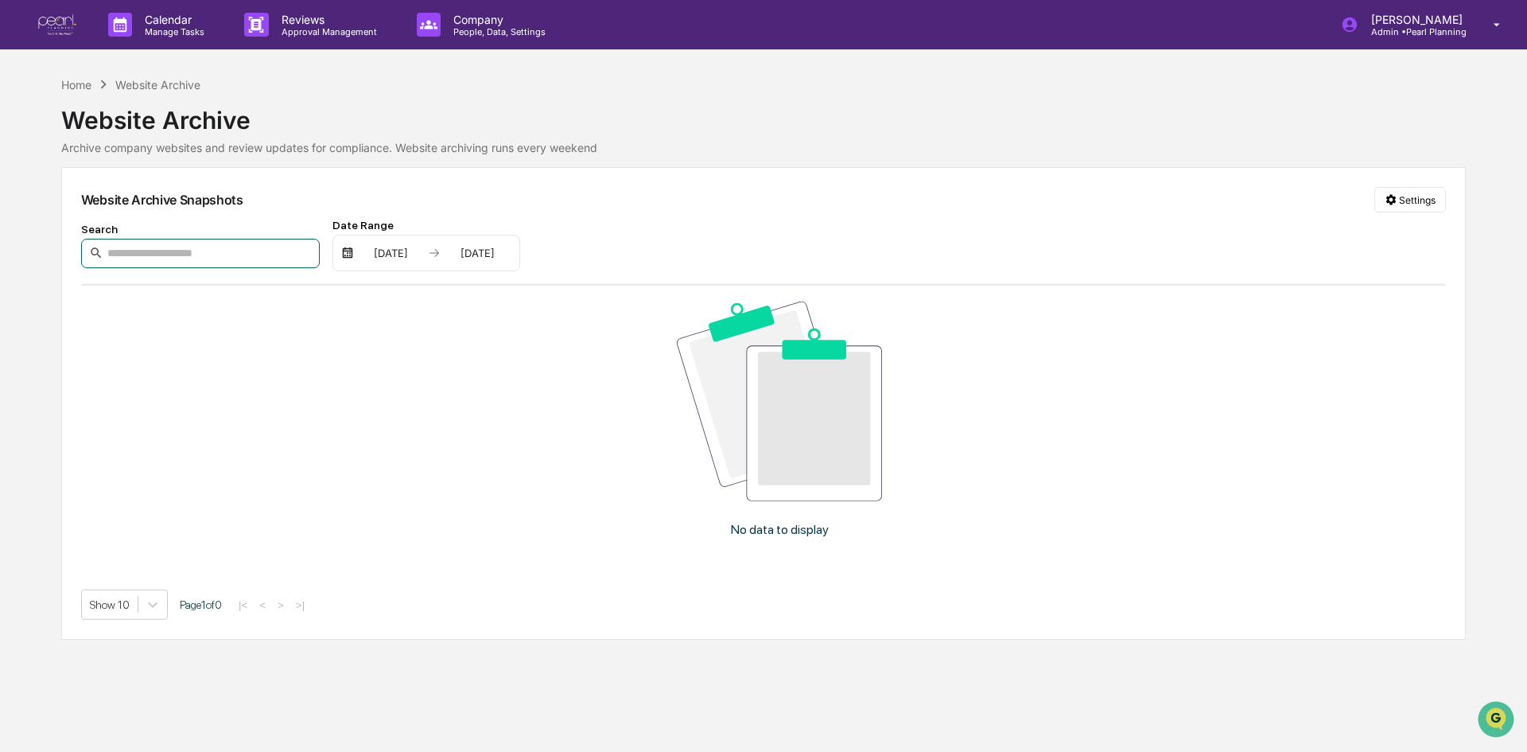
click at [128, 250] on input at bounding box center [200, 253] width 239 height 29
click at [111, 152] on div "Archive company websites and review updates for compliance. Website archiving r…" at bounding box center [763, 148] width 1405 height 14
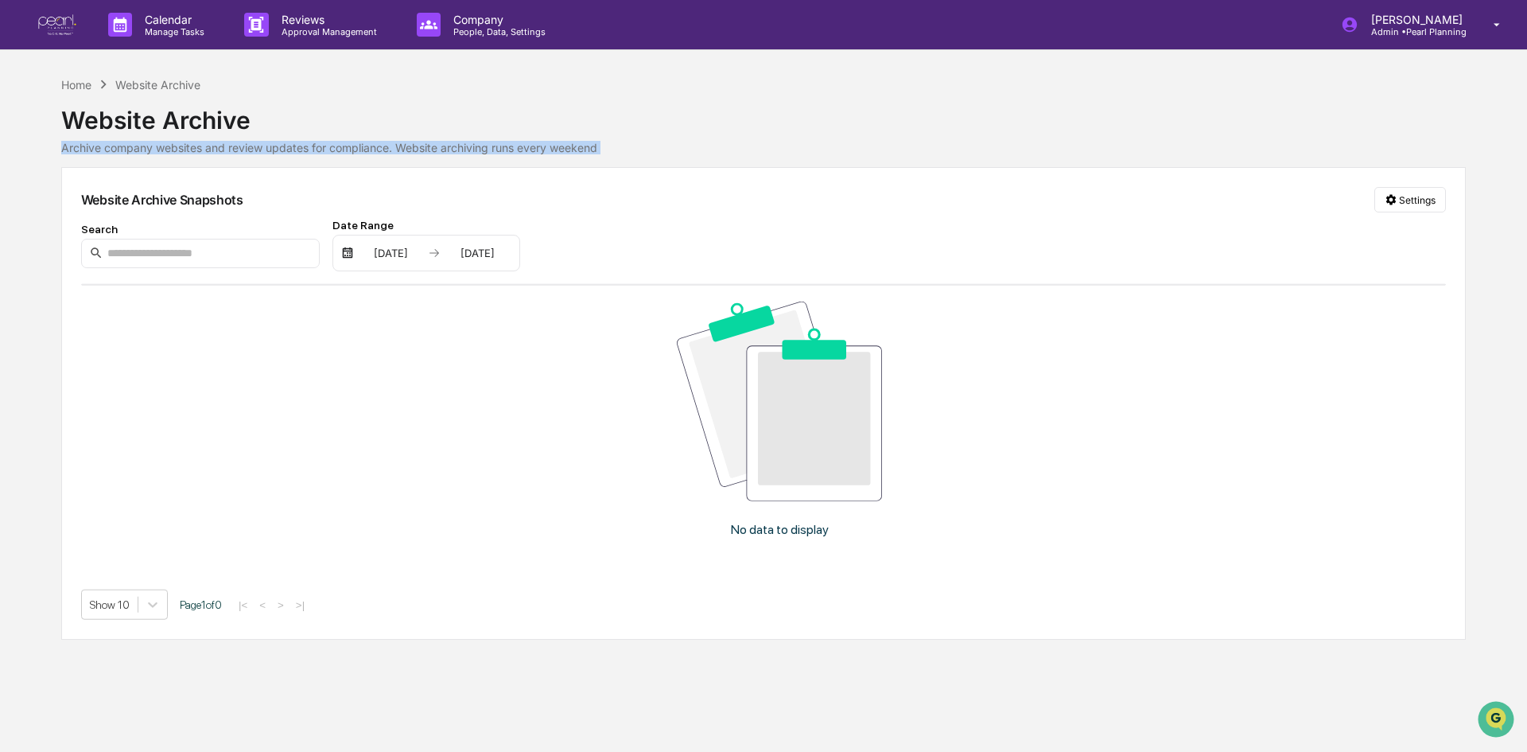
click at [111, 152] on div "Archive company websites and review updates for compliance. Website archiving r…" at bounding box center [763, 148] width 1405 height 14
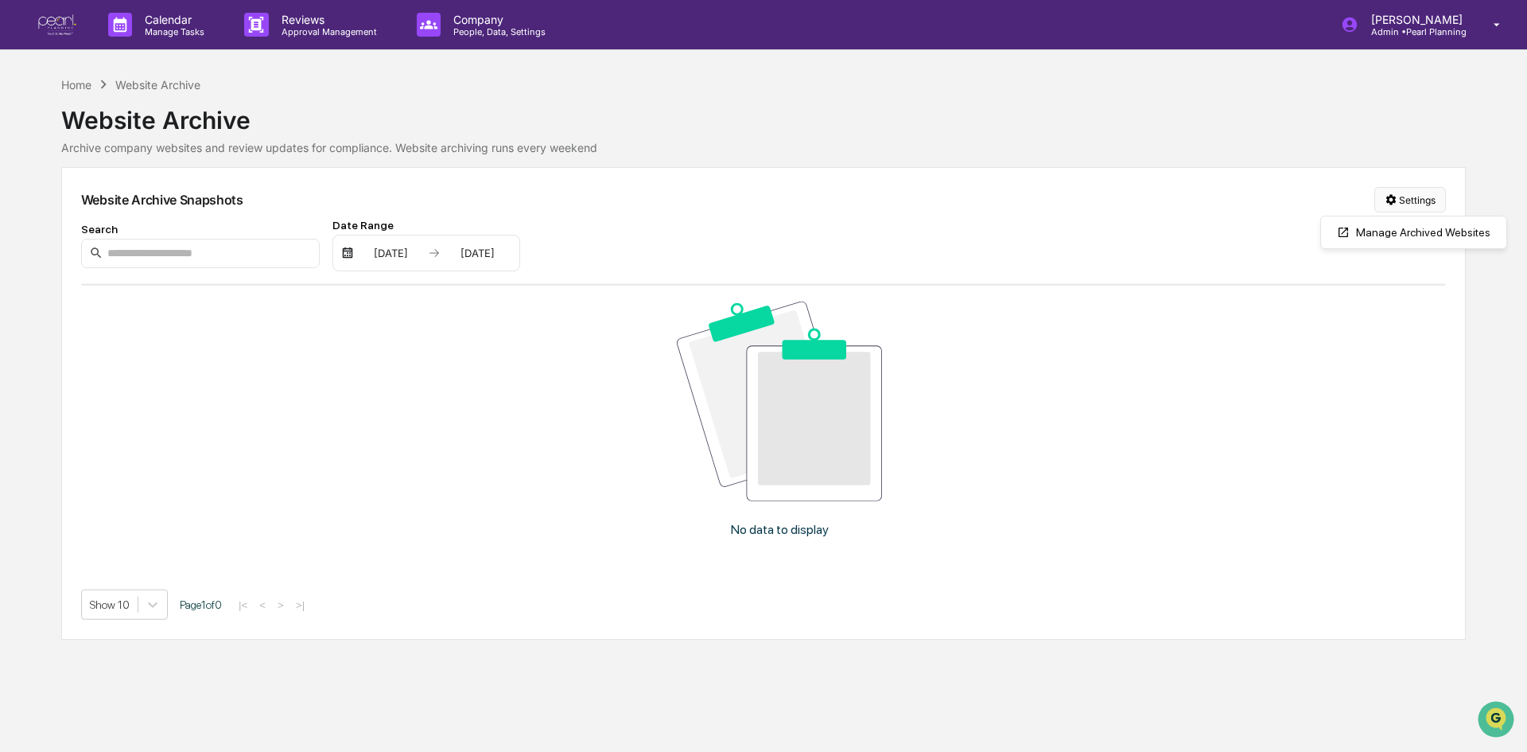
click at [1403, 198] on html "Calendar Manage Tasks Reviews Approval Management Company People, Data, Setting…" at bounding box center [763, 376] width 1527 height 752
click at [1397, 230] on div "Manage Archived Websites" at bounding box center [1414, 232] width 179 height 25
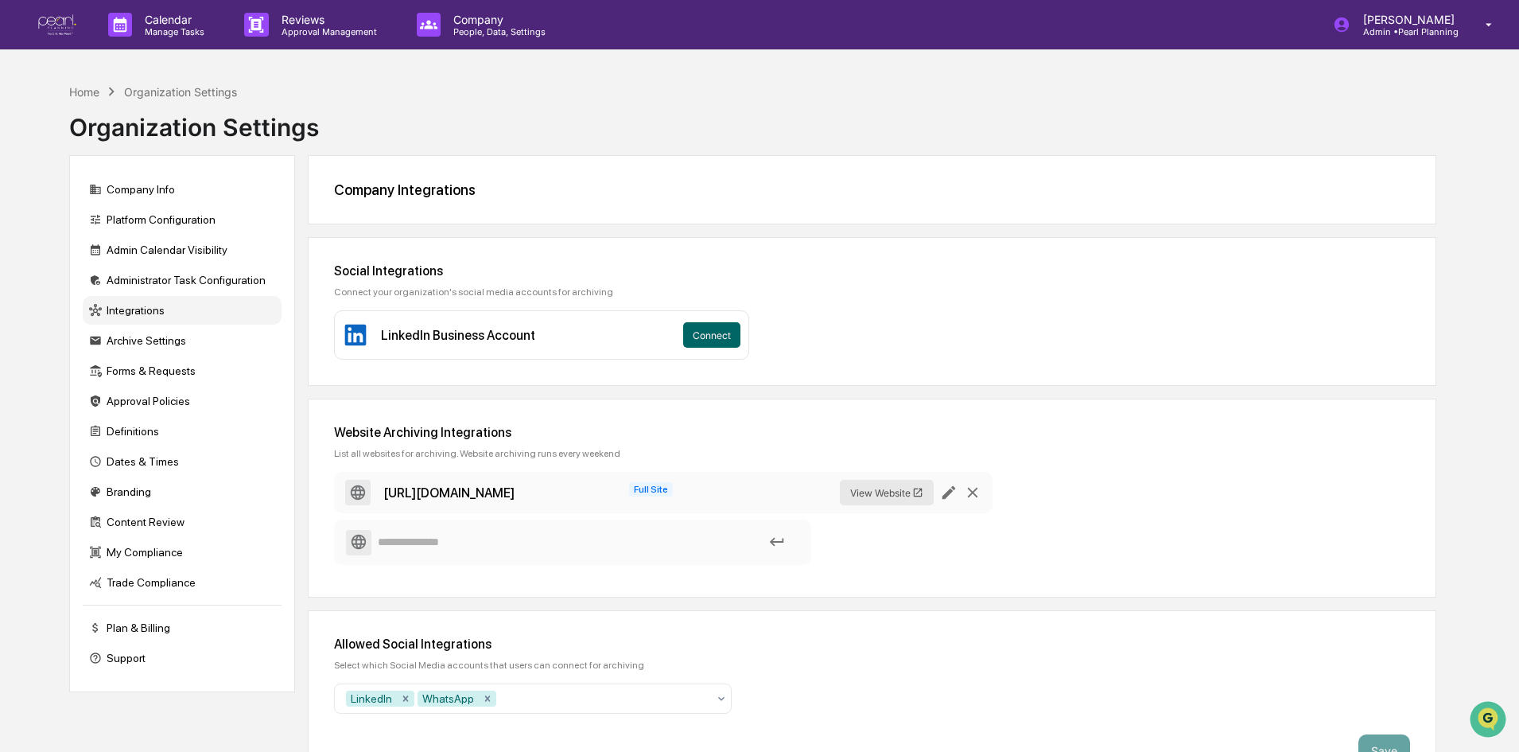
click at [878, 494] on button "View Website" at bounding box center [887, 492] width 94 height 25
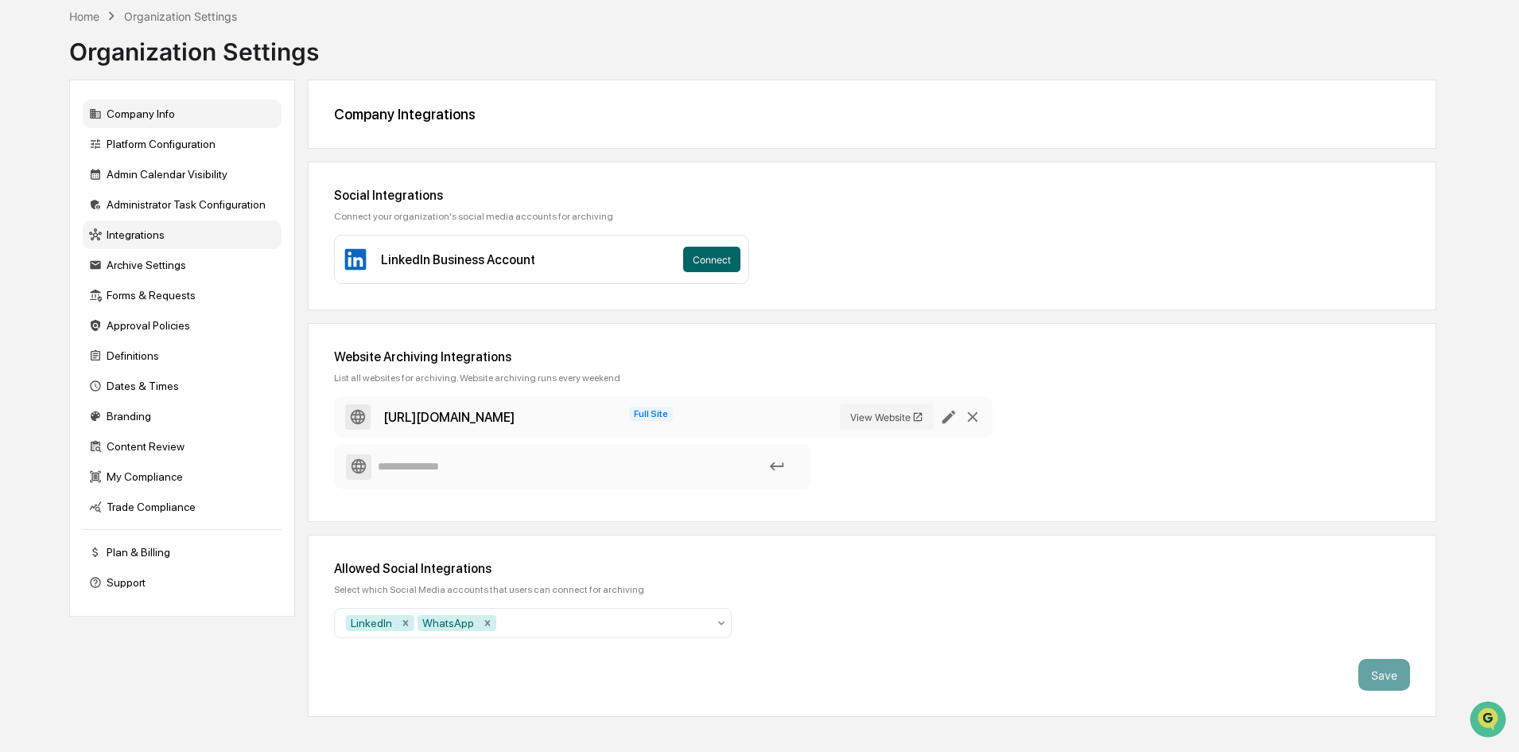
click at [139, 118] on div "Company Info" at bounding box center [182, 113] width 199 height 29
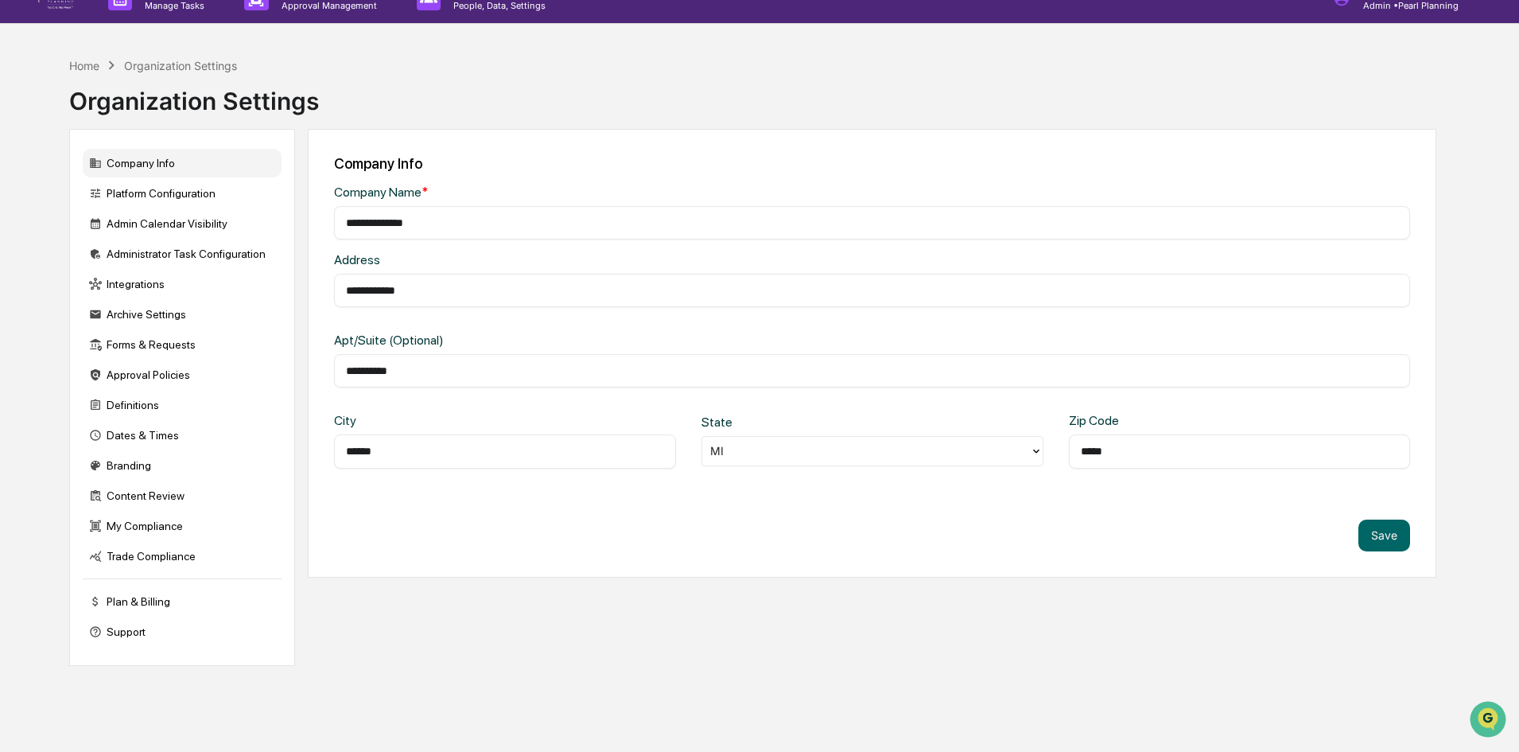
scroll to position [0, 0]
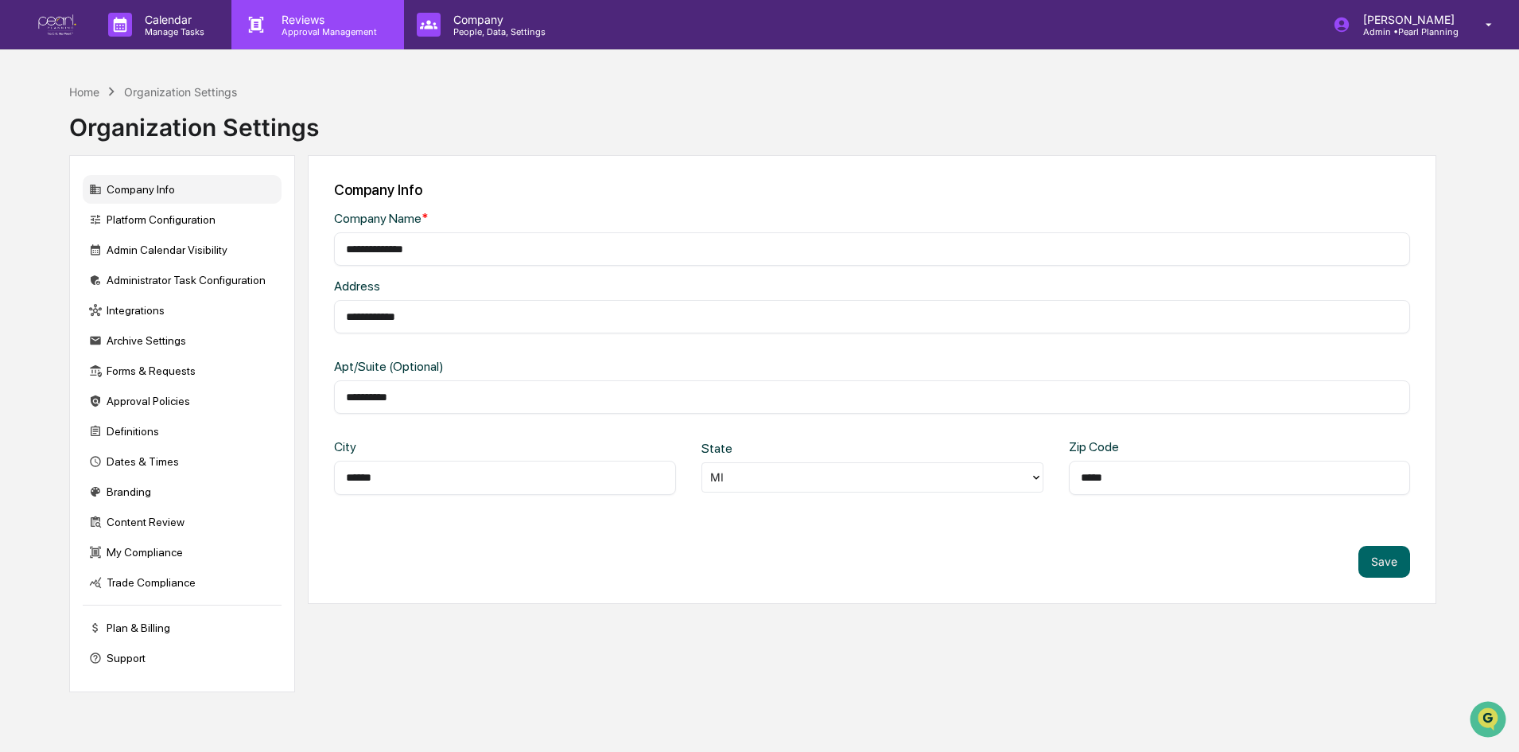
click at [293, 41] on div "Reviews Approval Management" at bounding box center [317, 24] width 172 height 49
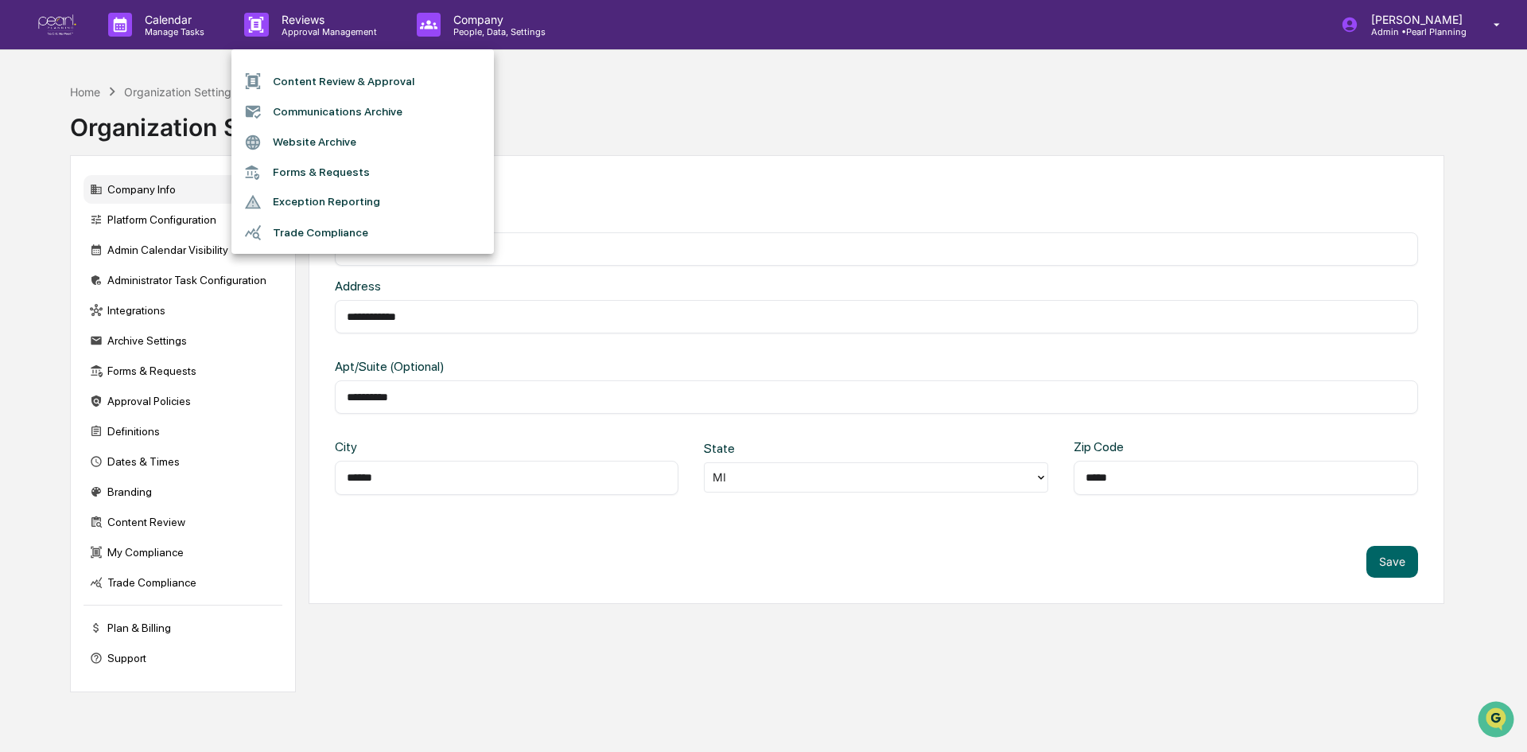
click at [309, 142] on li "Website Archive" at bounding box center [362, 142] width 263 height 30
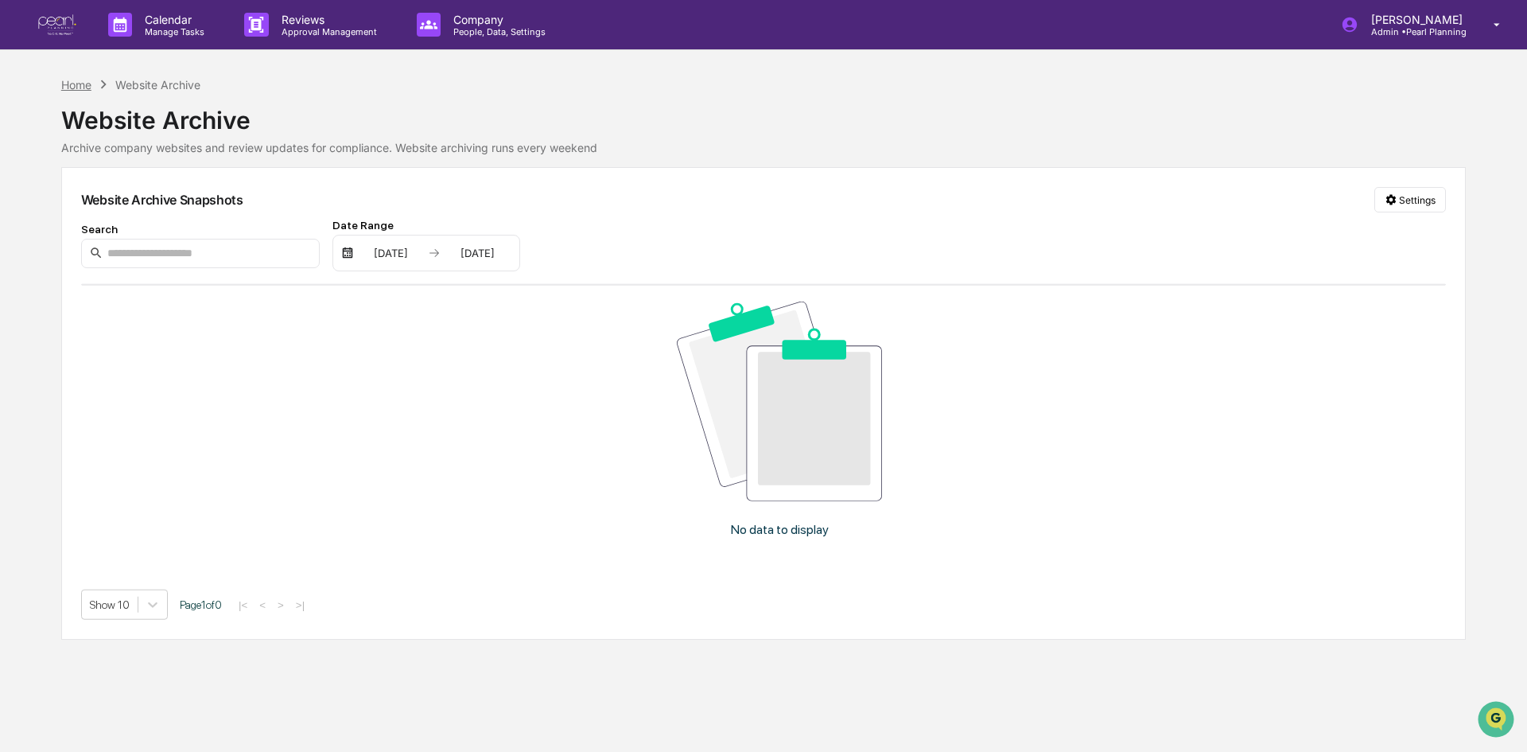
click at [86, 84] on div "Home" at bounding box center [76, 85] width 30 height 14
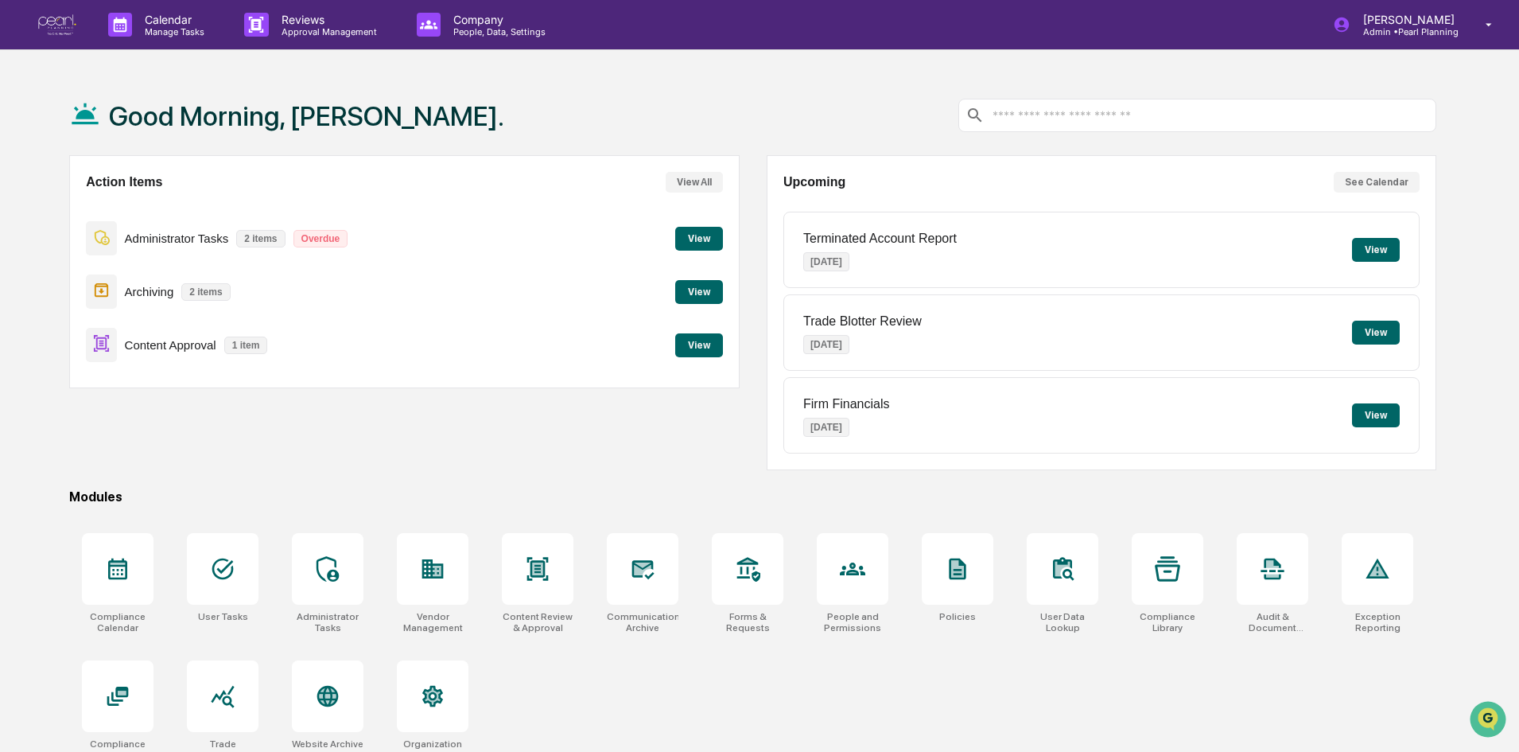
click at [691, 289] on button "View" at bounding box center [699, 292] width 48 height 24
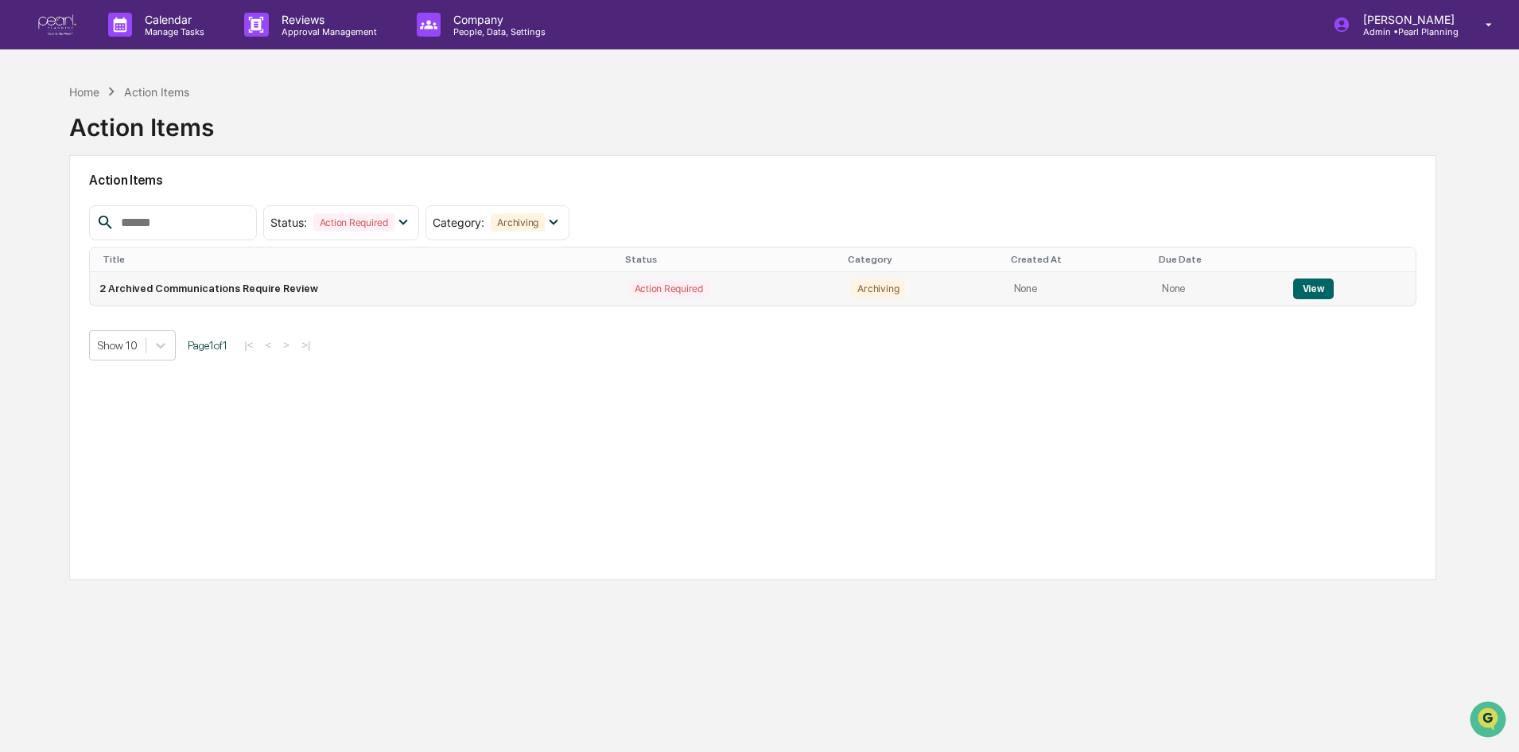
click at [1304, 285] on button "View" at bounding box center [1314, 288] width 41 height 21
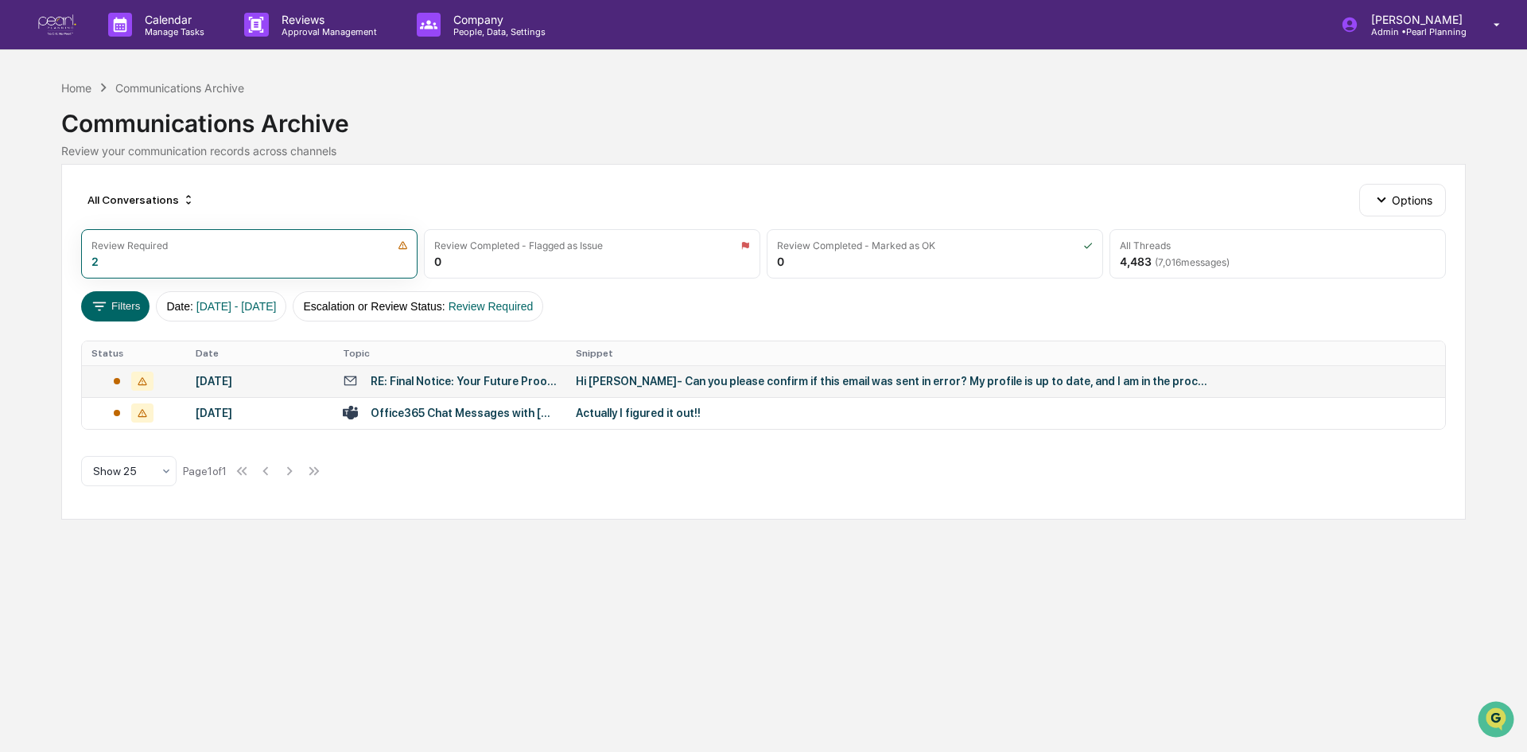
click at [698, 384] on div "Hi [PERSON_NAME]- Can you please confirm if this email was sent in error? My pr…" at bounding box center [894, 381] width 636 height 13
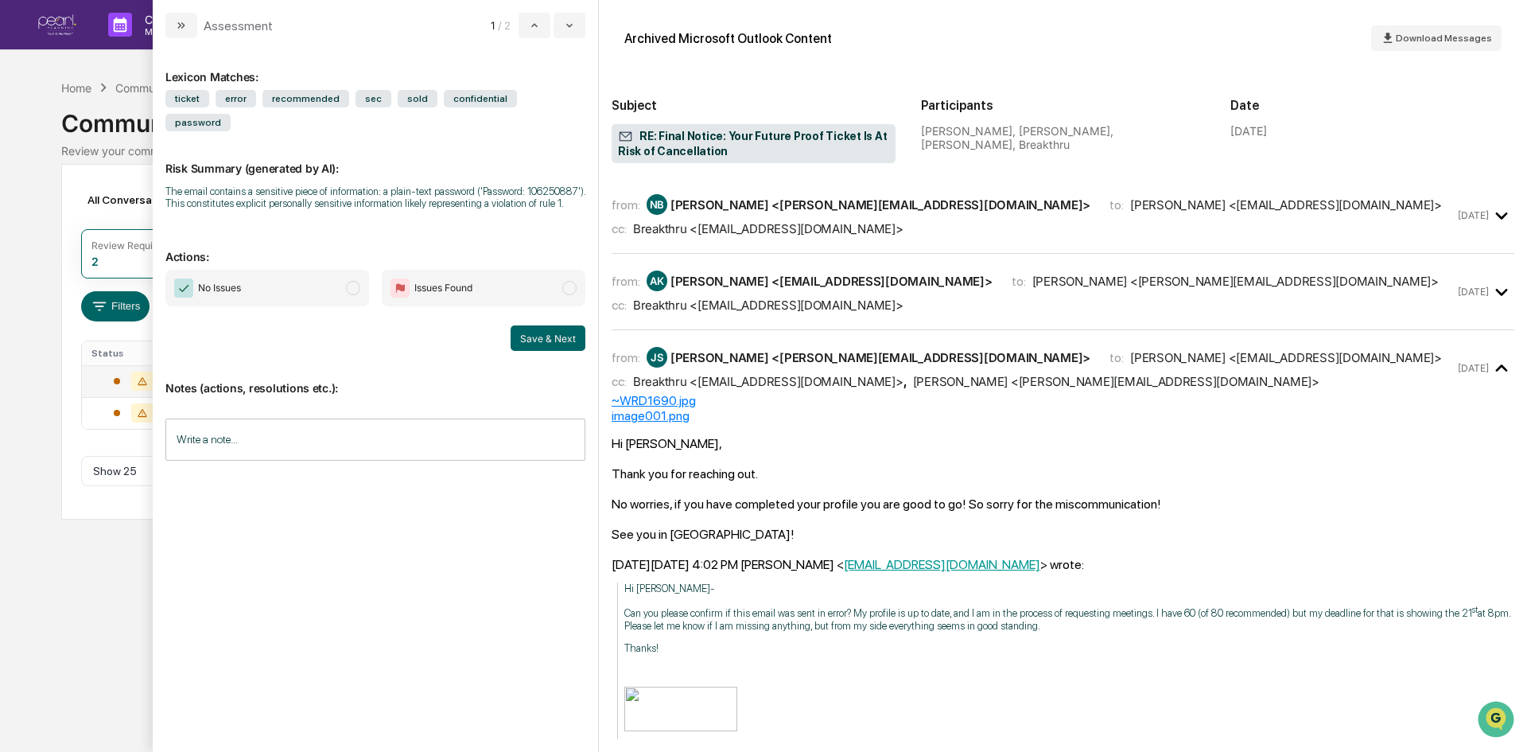
click at [347, 281] on span "modal" at bounding box center [353, 288] width 14 height 14
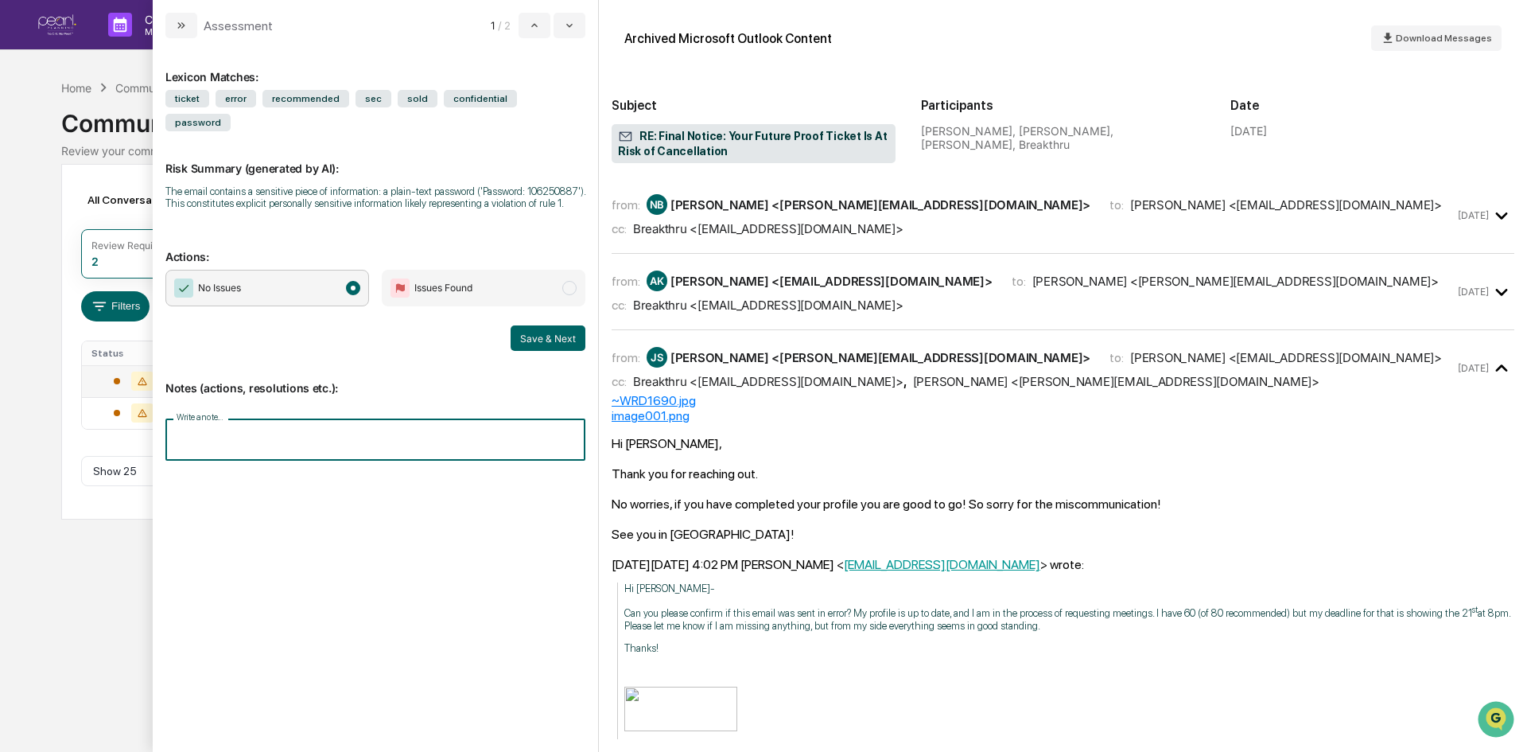
click at [215, 418] on input "Write a note..." at bounding box center [375, 439] width 420 height 42
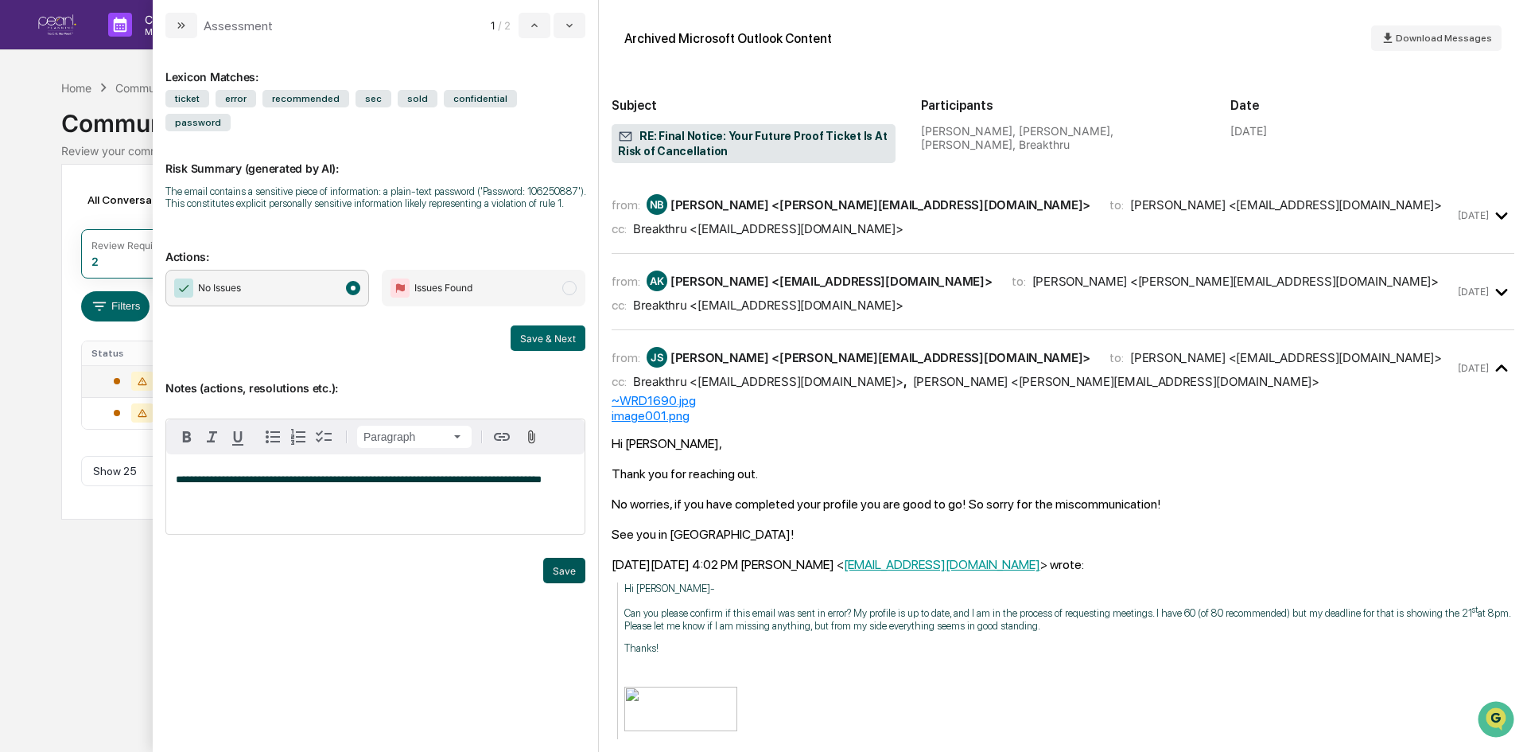
click at [564, 558] on button "Save" at bounding box center [564, 570] width 42 height 25
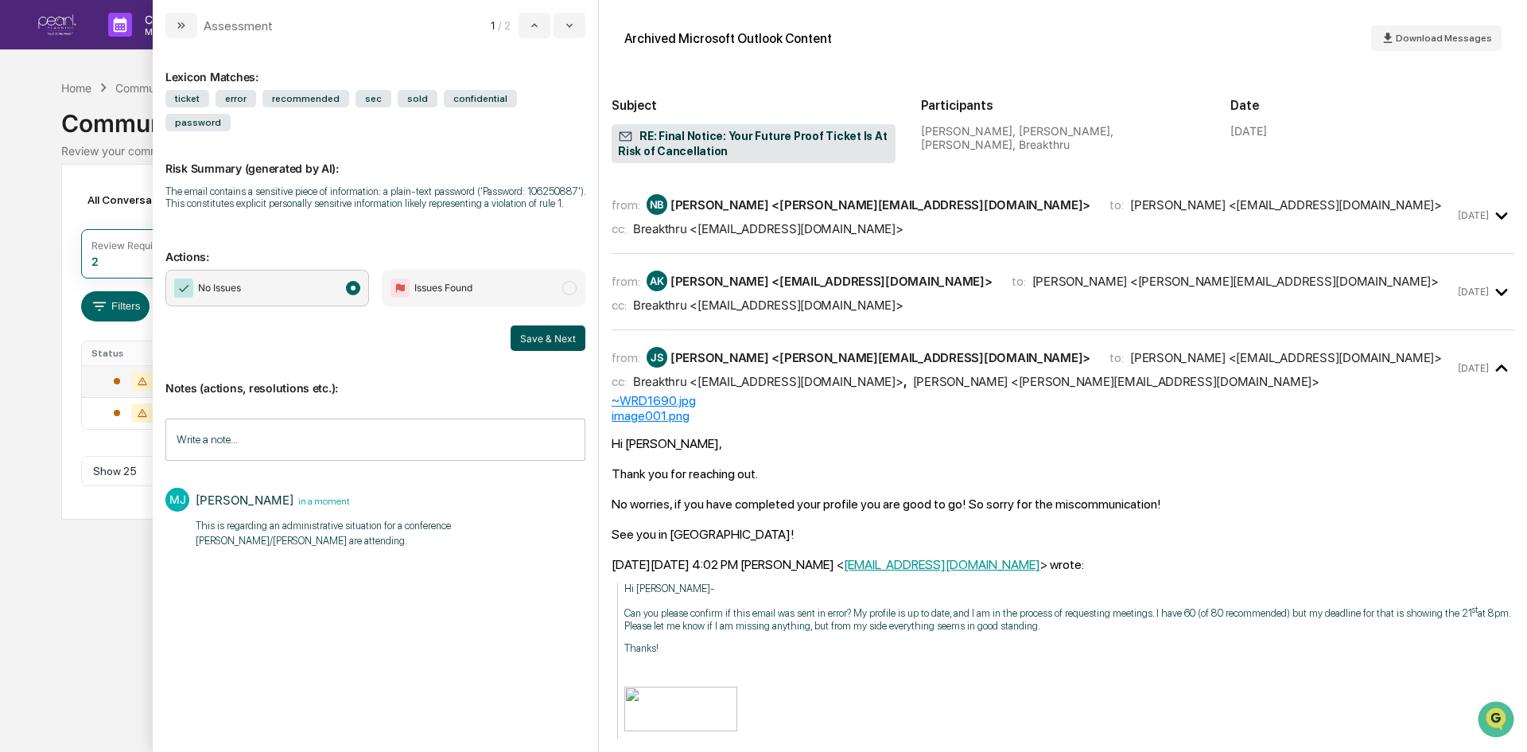
click at [539, 325] on button "Save & Next" at bounding box center [548, 337] width 75 height 25
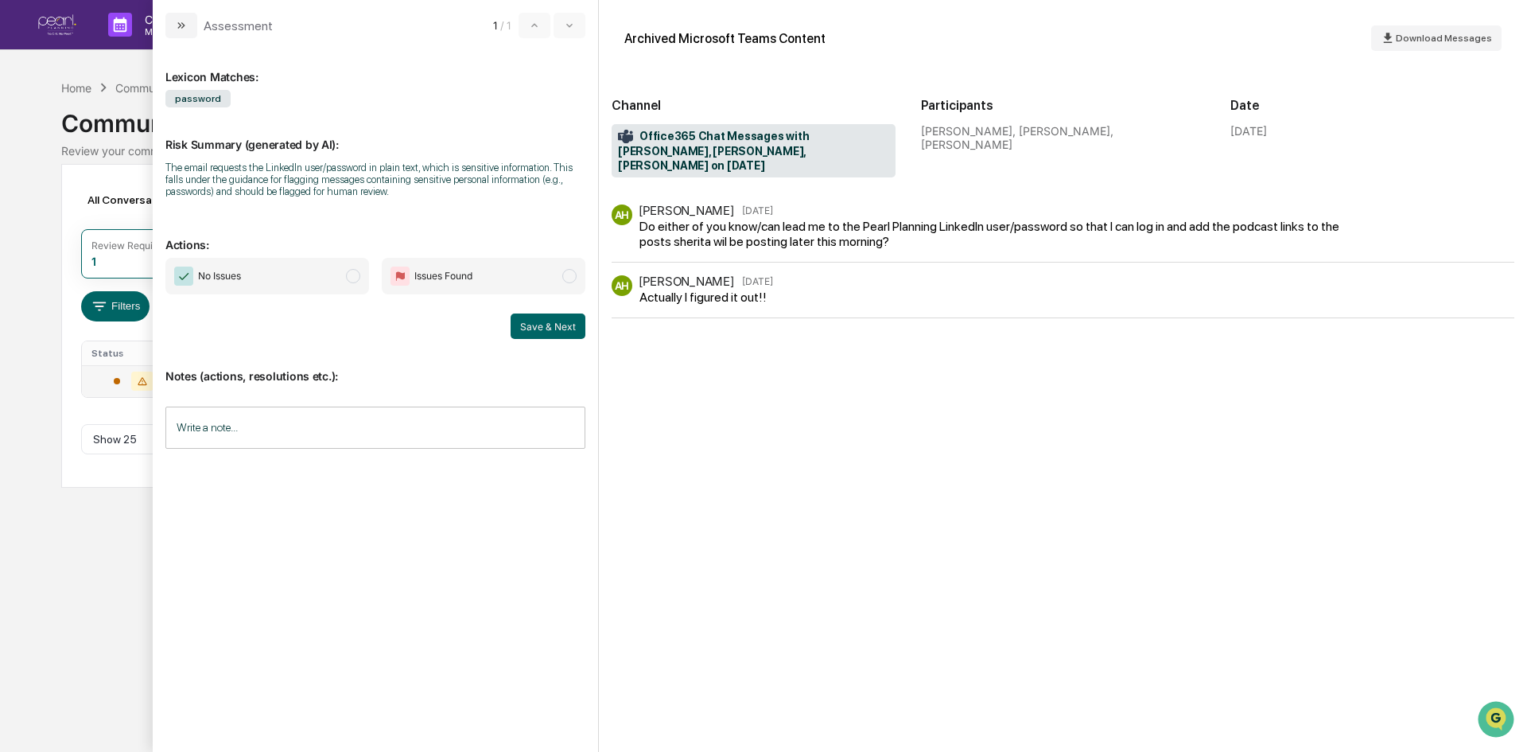
click at [243, 179] on div "The email requests the LinkedIn user/password in plain text, which is sensitive…" at bounding box center [375, 179] width 420 height 36
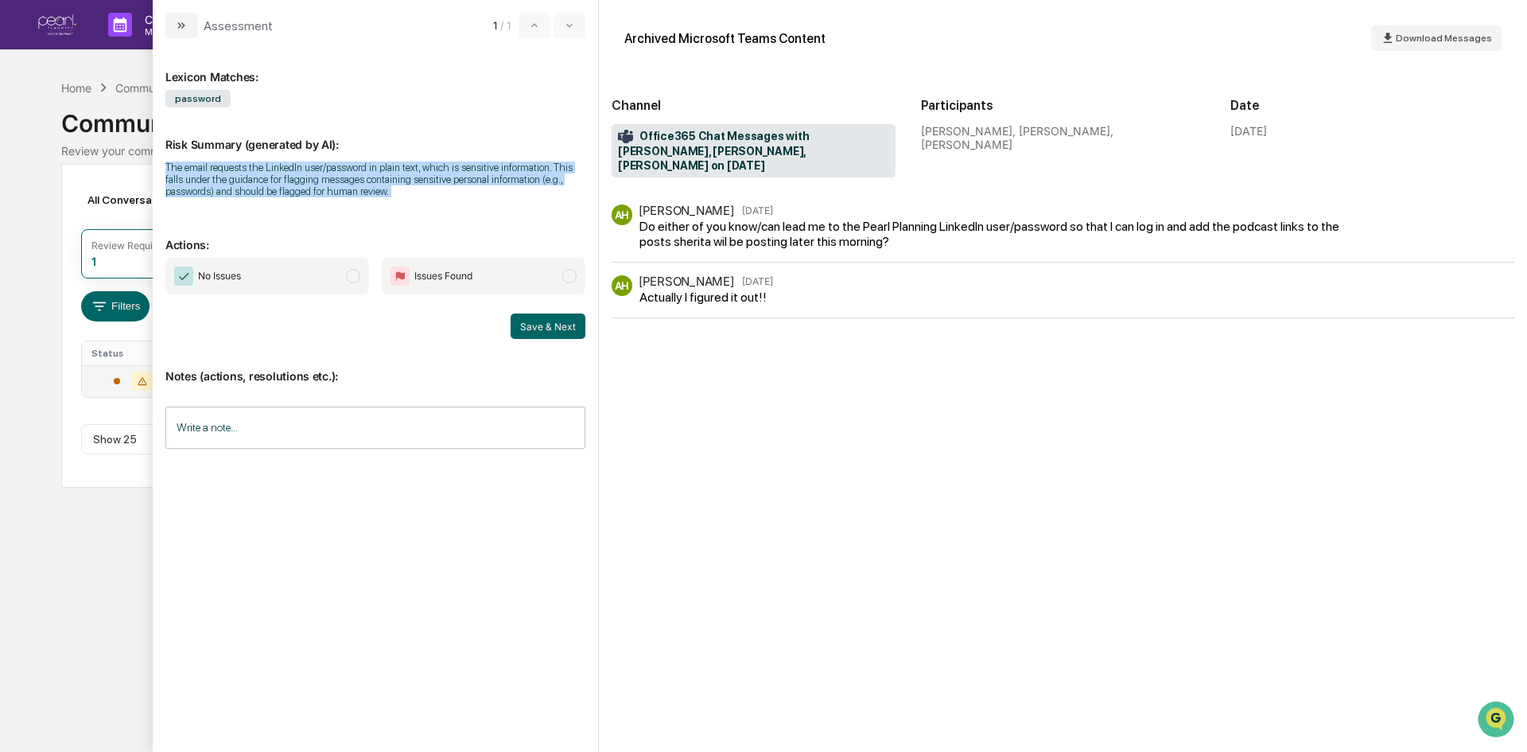
click at [243, 179] on div "The email requests the LinkedIn user/password in plain text, which is sensitive…" at bounding box center [375, 179] width 420 height 36
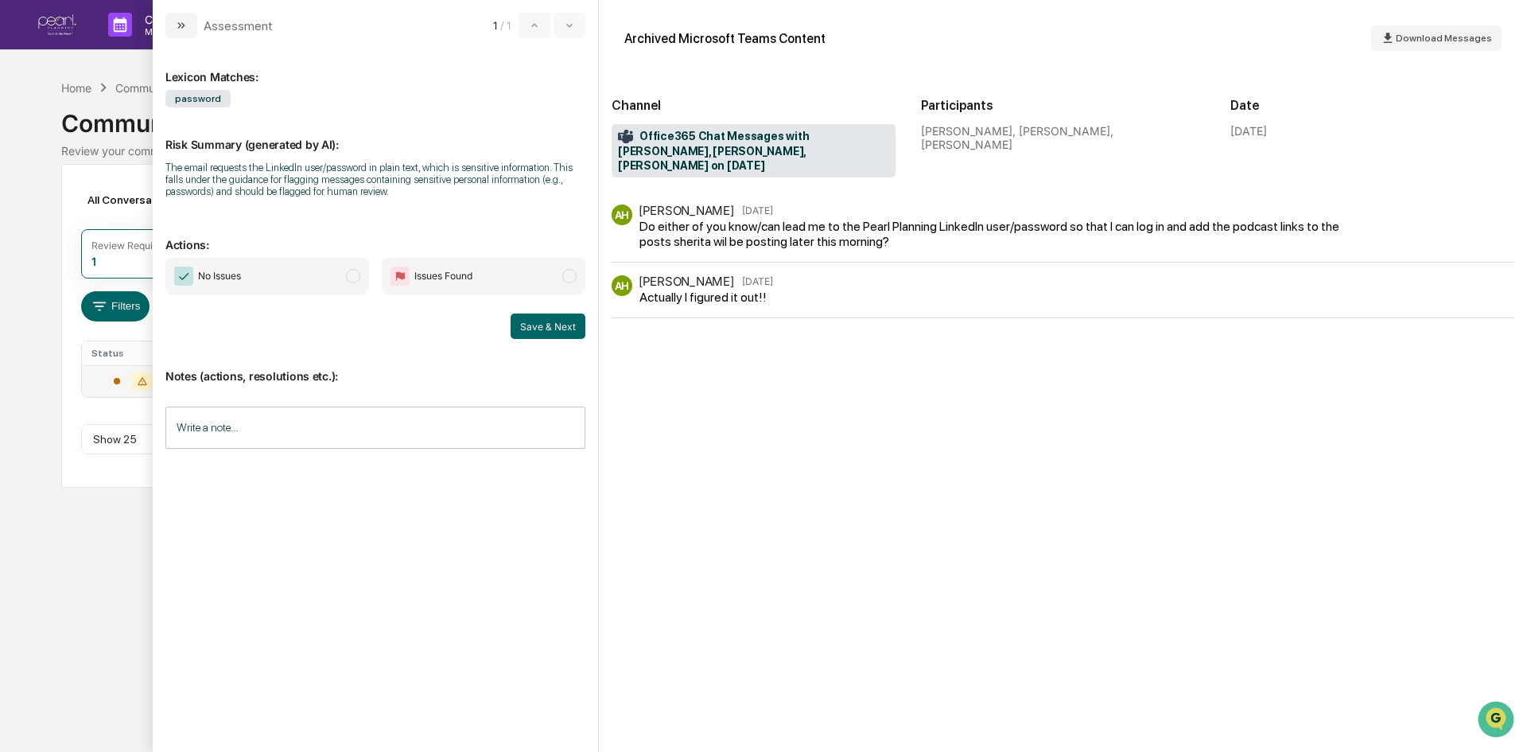
click at [346, 277] on span "modal" at bounding box center [353, 276] width 14 height 14
click at [252, 437] on input "Write a note..." at bounding box center [375, 428] width 420 height 42
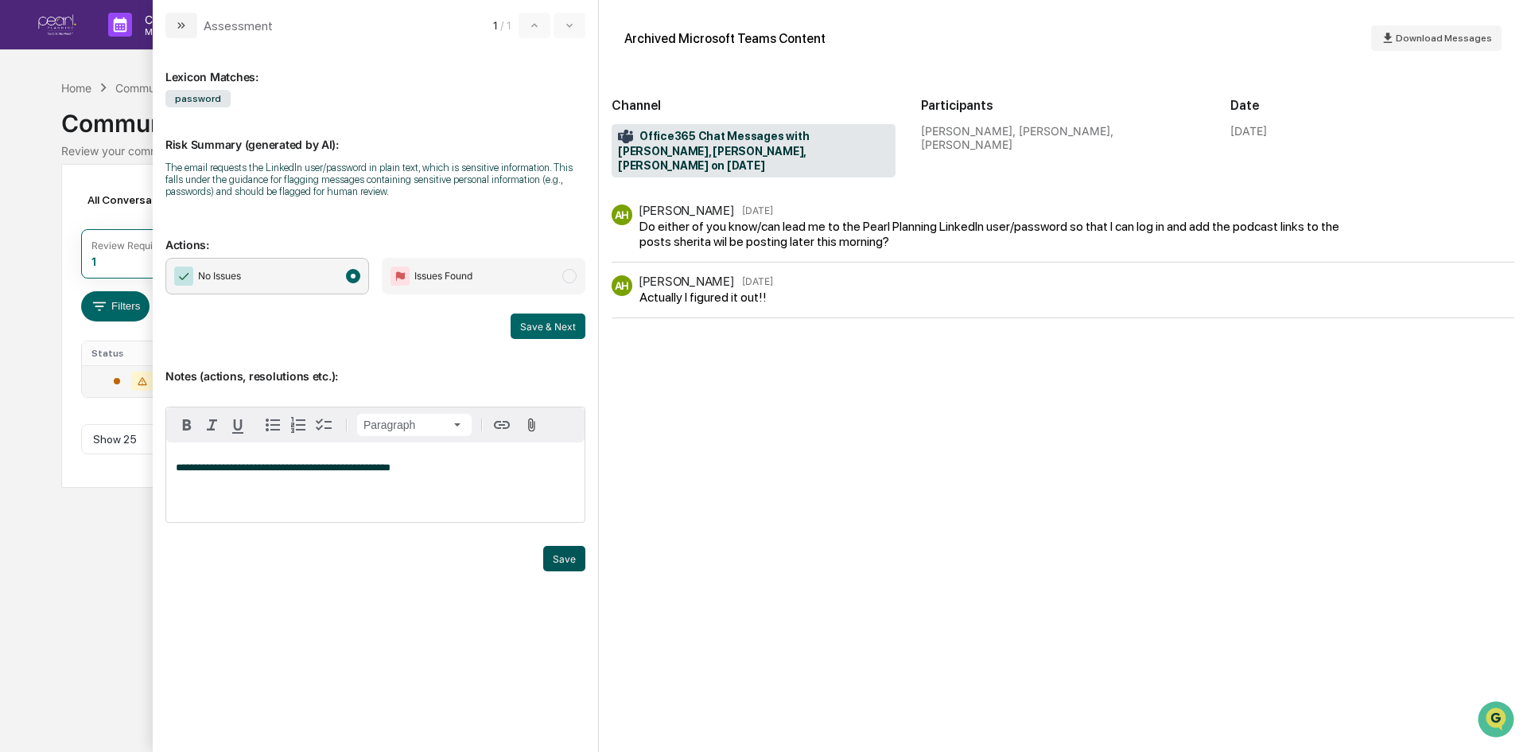
click at [566, 554] on button "Save" at bounding box center [564, 558] width 42 height 25
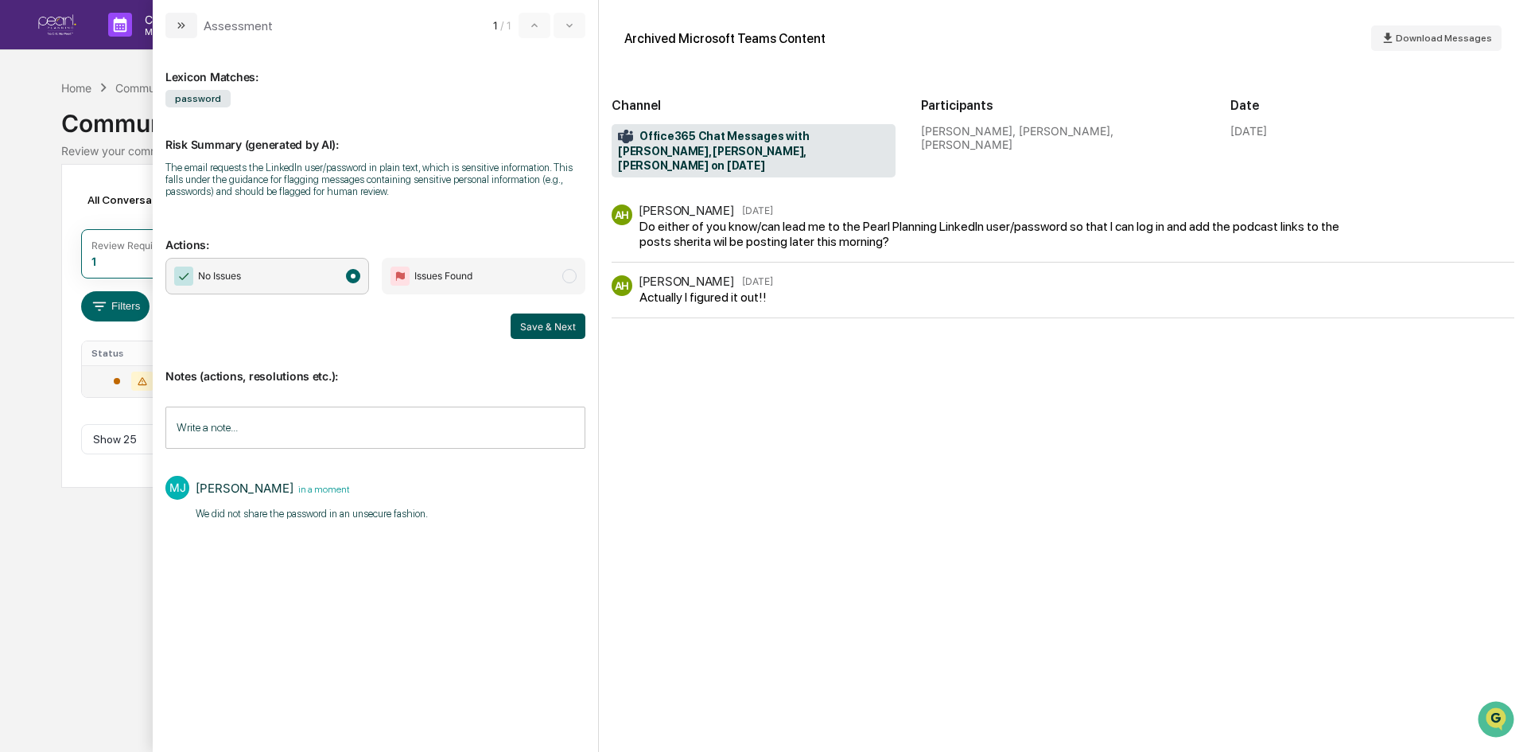
click at [554, 325] on button "Save & Next" at bounding box center [548, 325] width 75 height 25
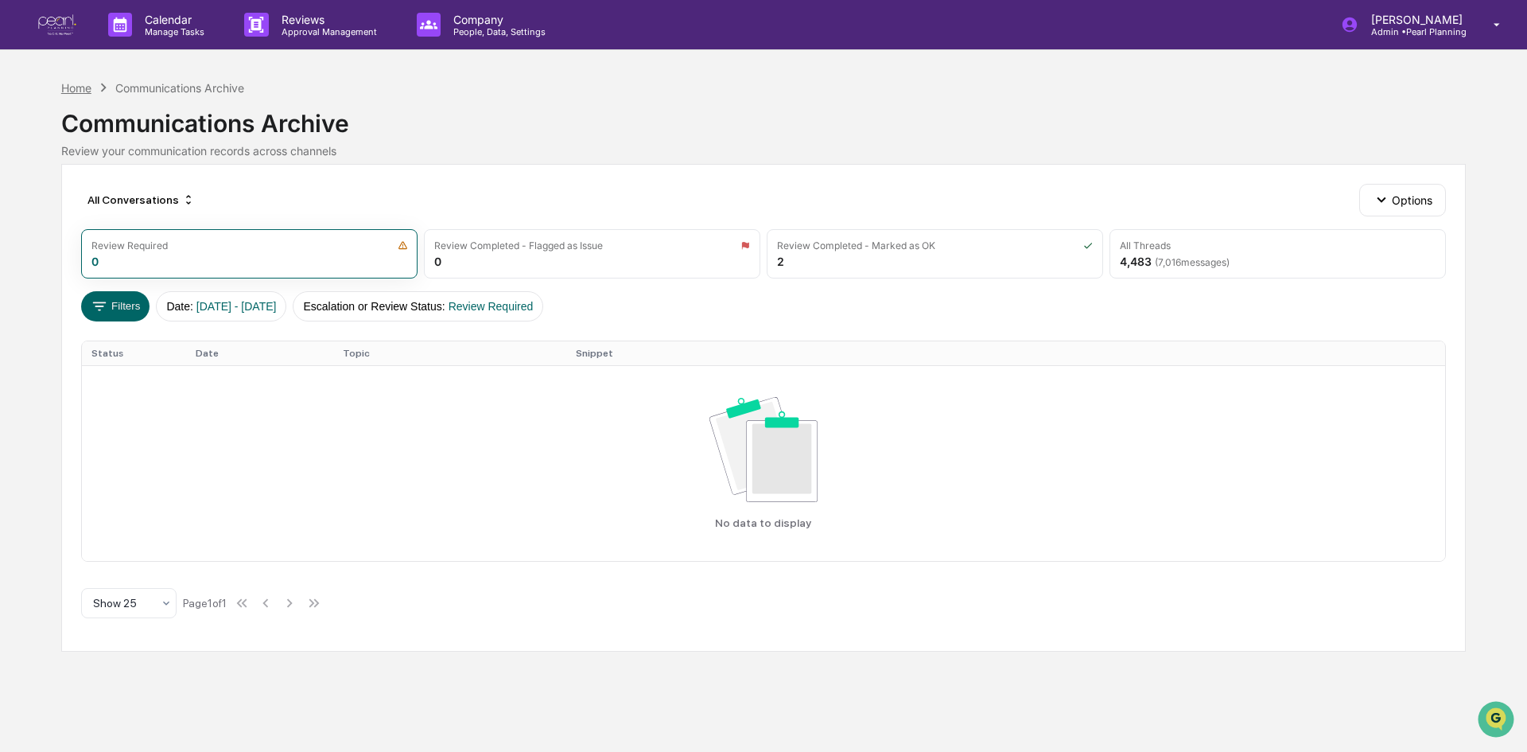
click at [89, 89] on div "Home" at bounding box center [76, 88] width 30 height 14
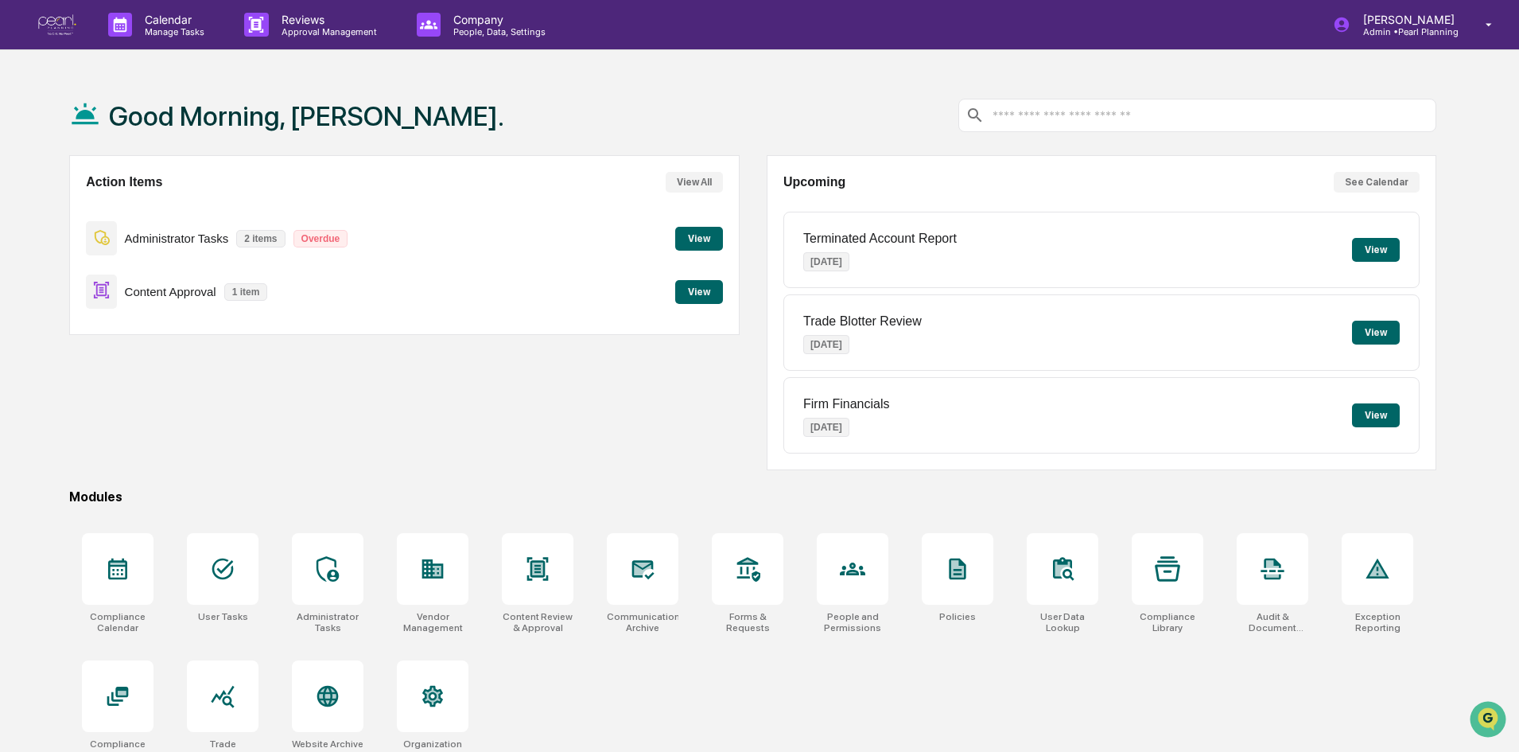
click at [695, 242] on button "View" at bounding box center [699, 239] width 48 height 24
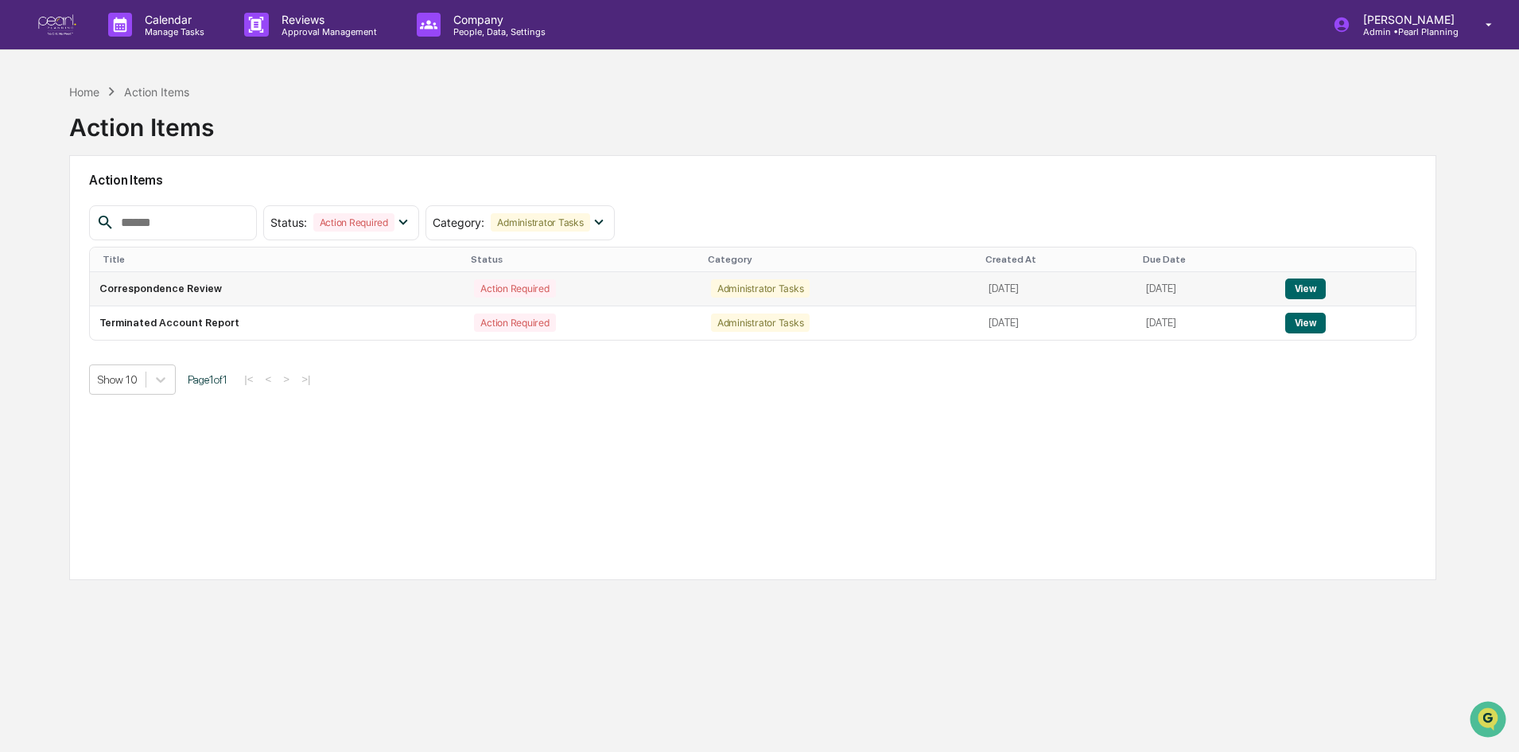
click at [1326, 291] on button "View" at bounding box center [1306, 288] width 41 height 21
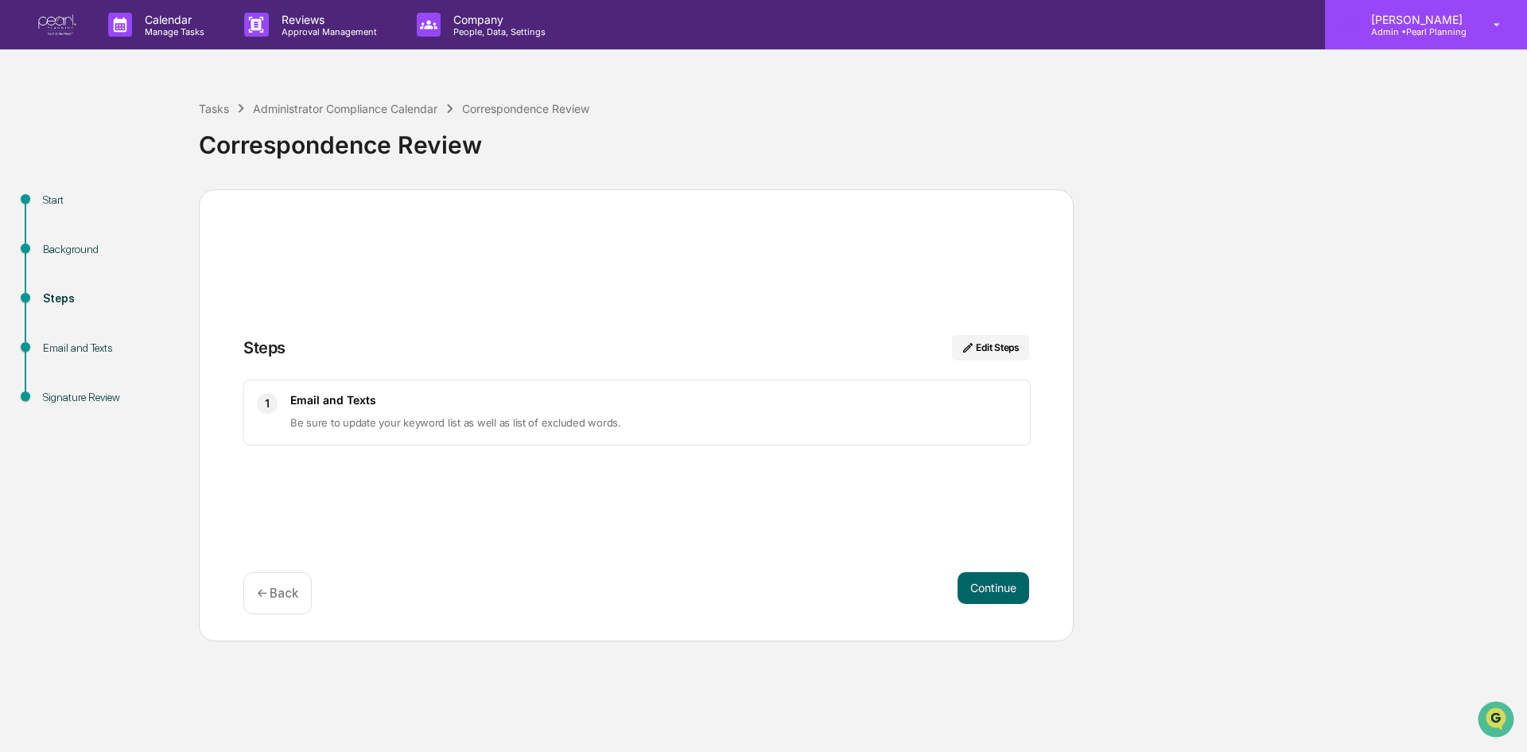
click at [1422, 34] on p "Admin • Pearl Planning" at bounding box center [1415, 31] width 112 height 11
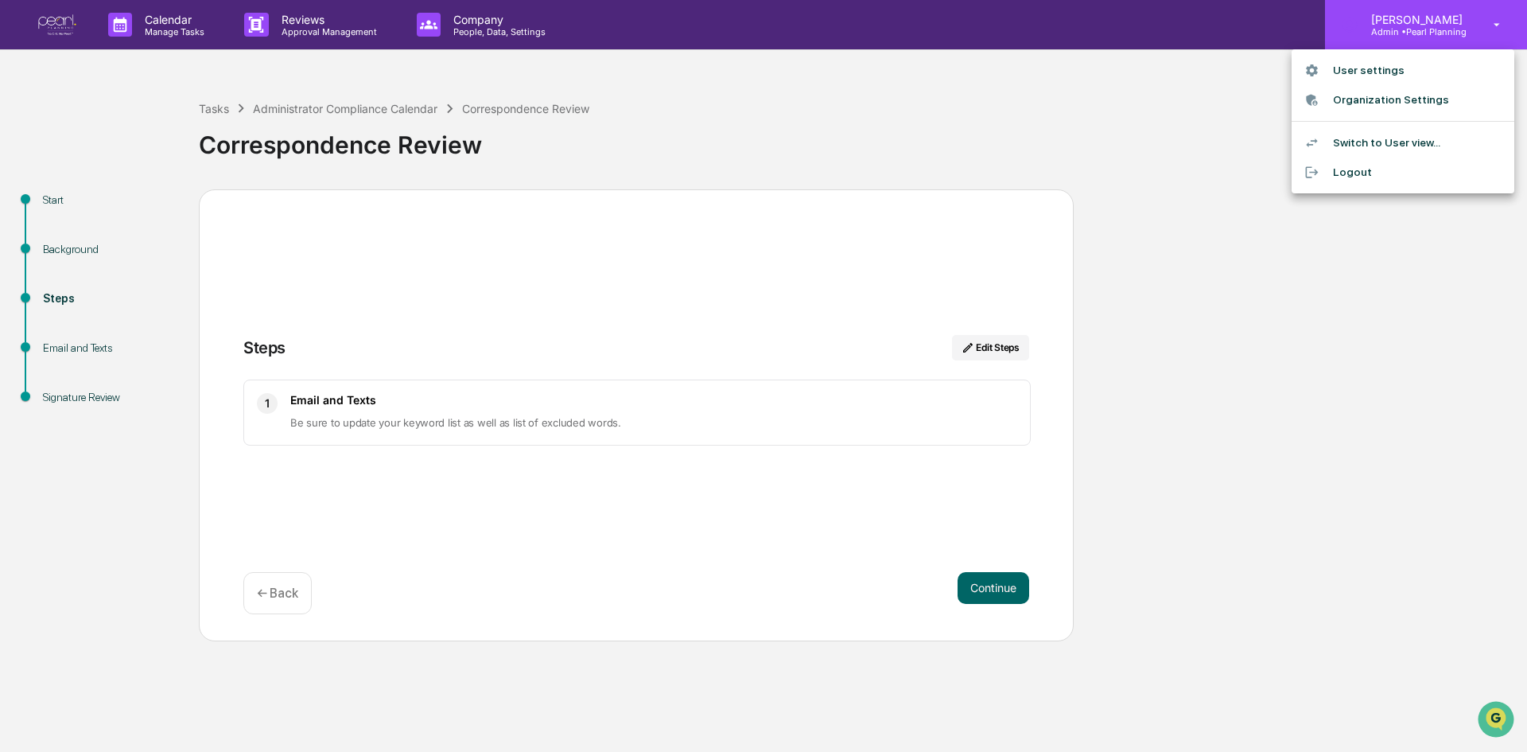
click at [1422, 34] on div at bounding box center [763, 376] width 1527 height 752
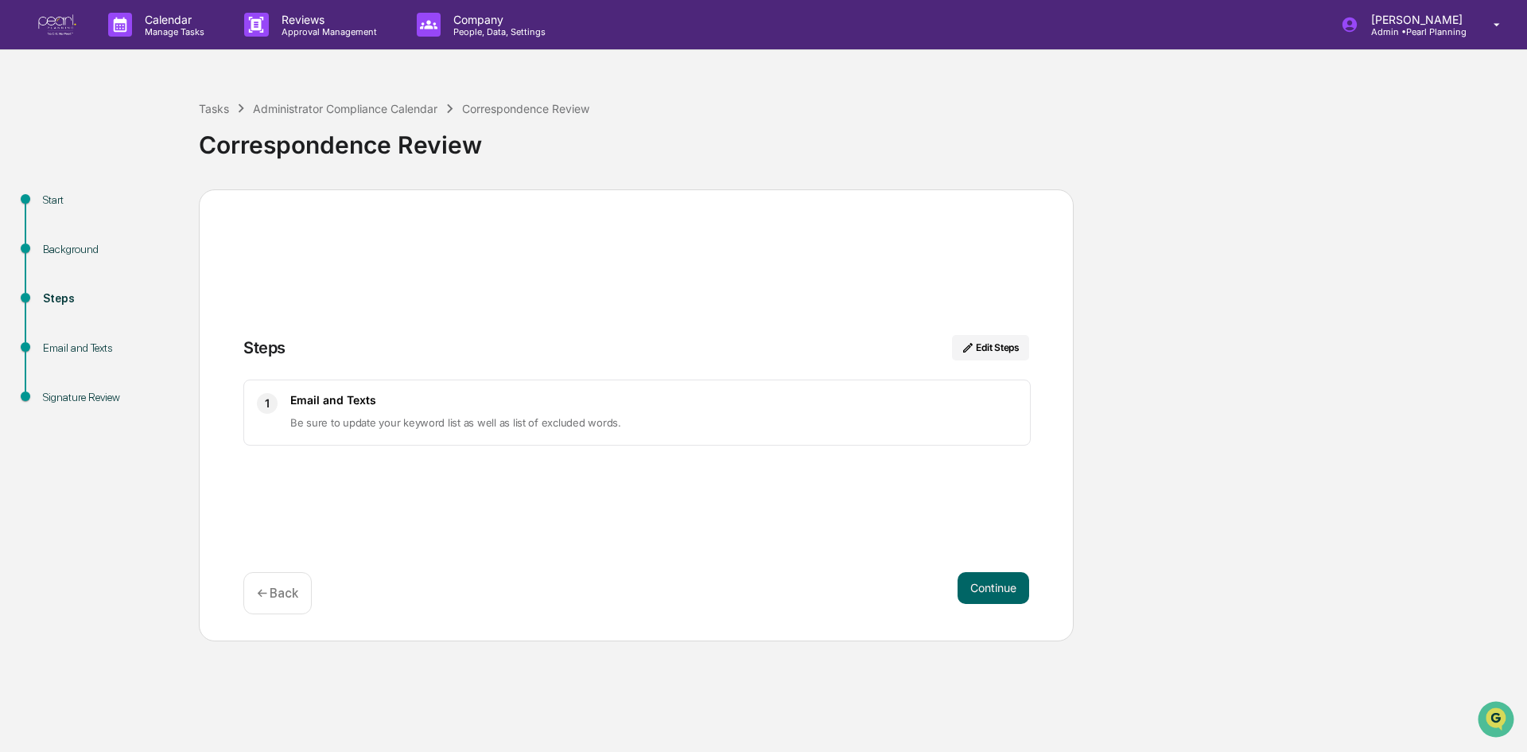
click at [628, 120] on div "Correspondence Review" at bounding box center [859, 138] width 1321 height 41
click at [62, 25] on img at bounding box center [57, 24] width 38 height 21
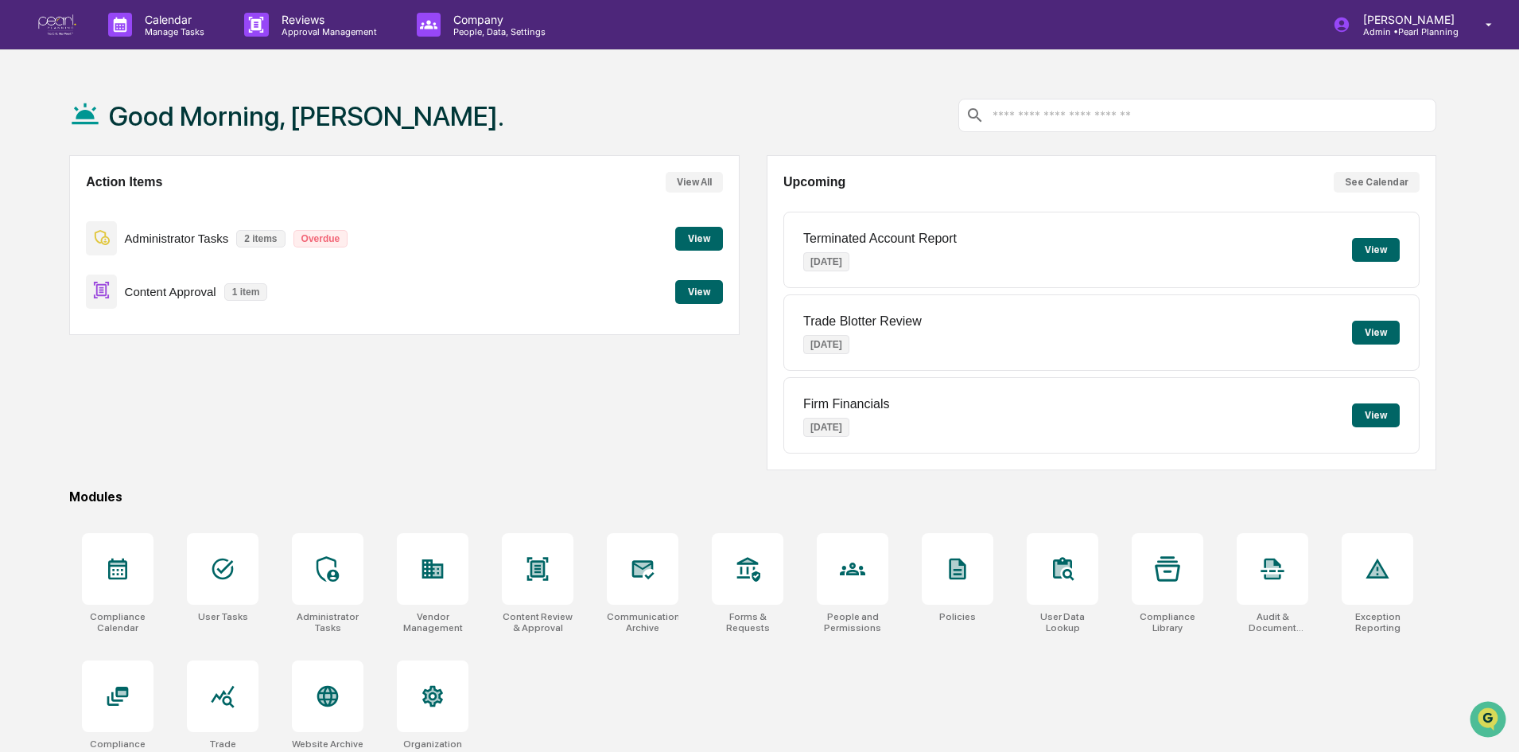
click at [703, 242] on button "View" at bounding box center [699, 239] width 48 height 24
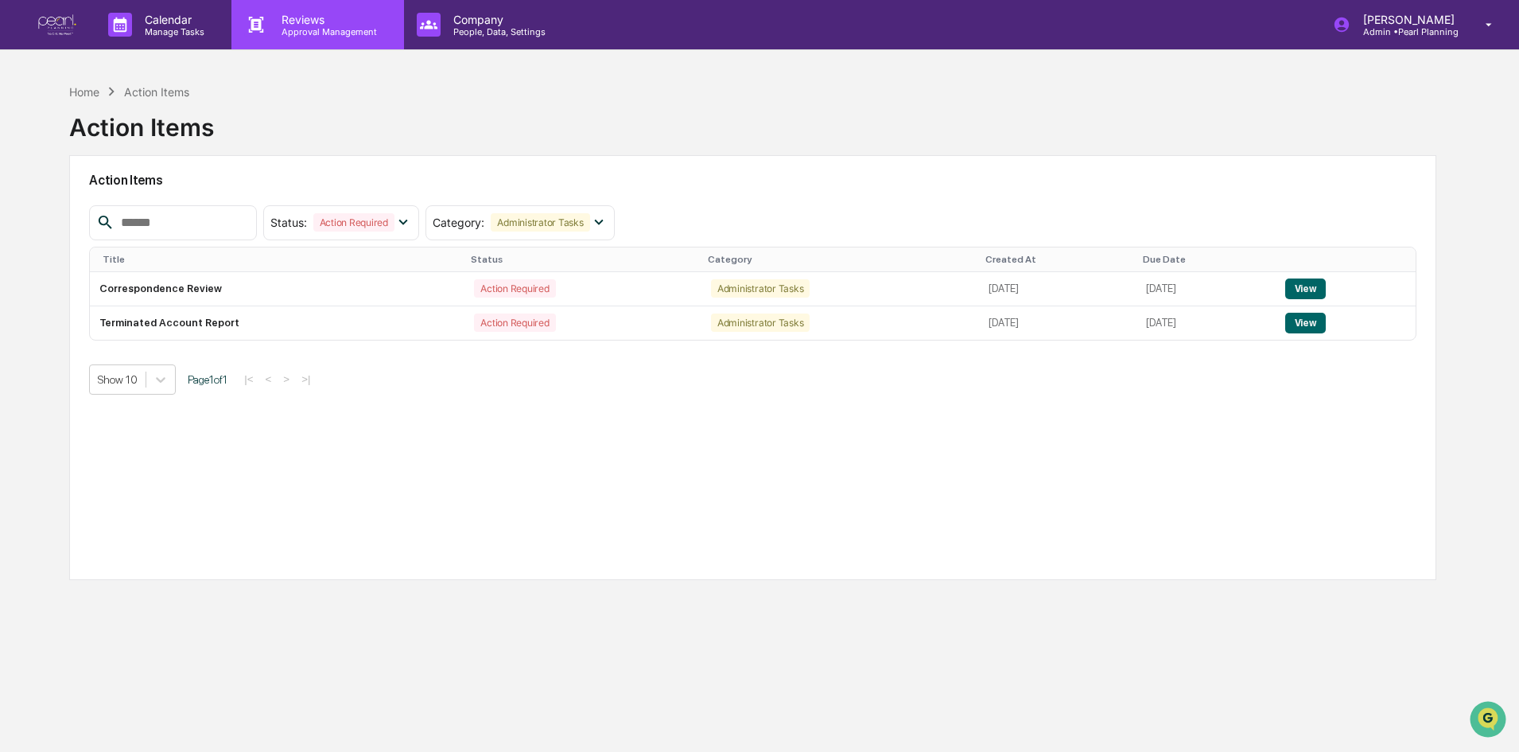
click at [293, 7] on div "Reviews Approval Management" at bounding box center [317, 24] width 172 height 49
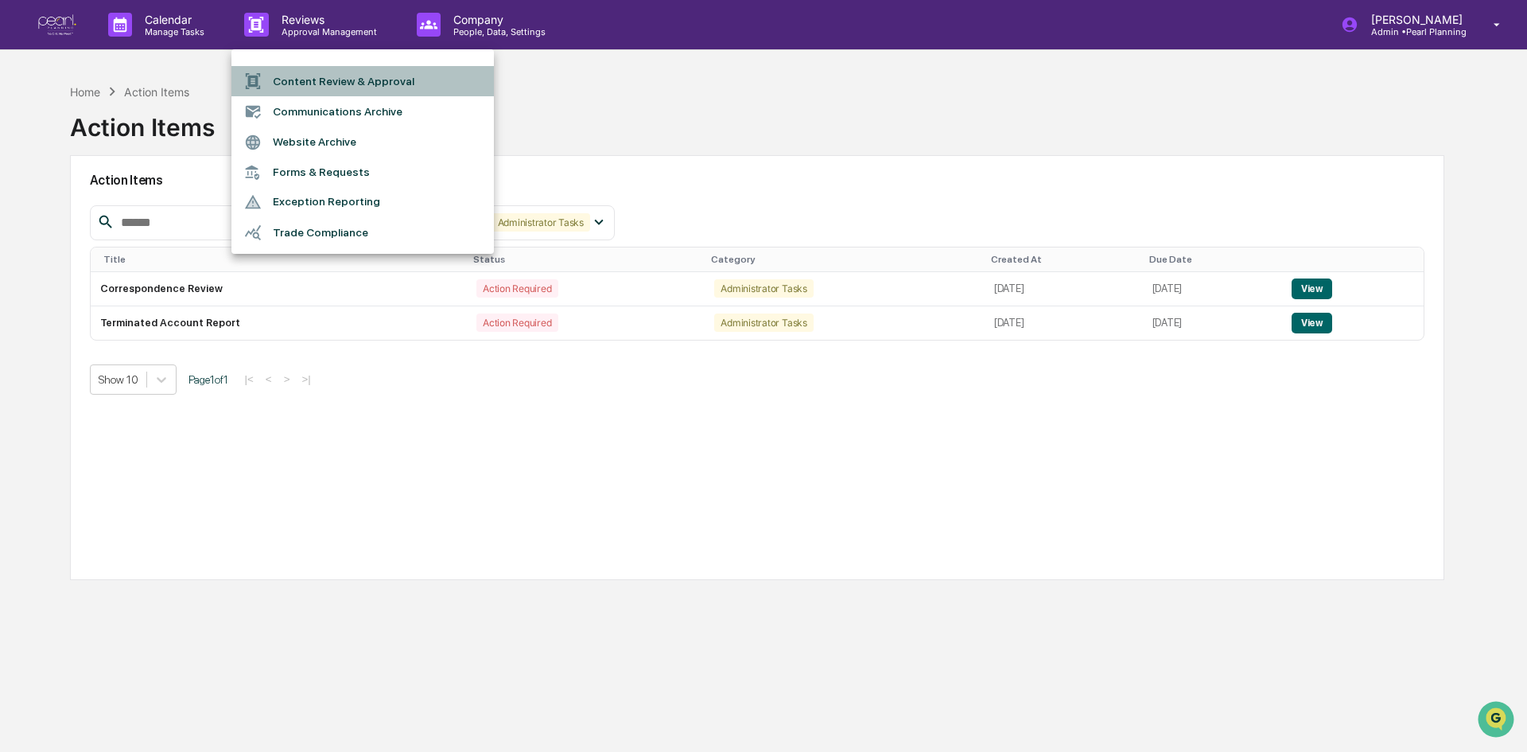
click at [319, 77] on li "Content Review & Approval" at bounding box center [362, 81] width 263 height 30
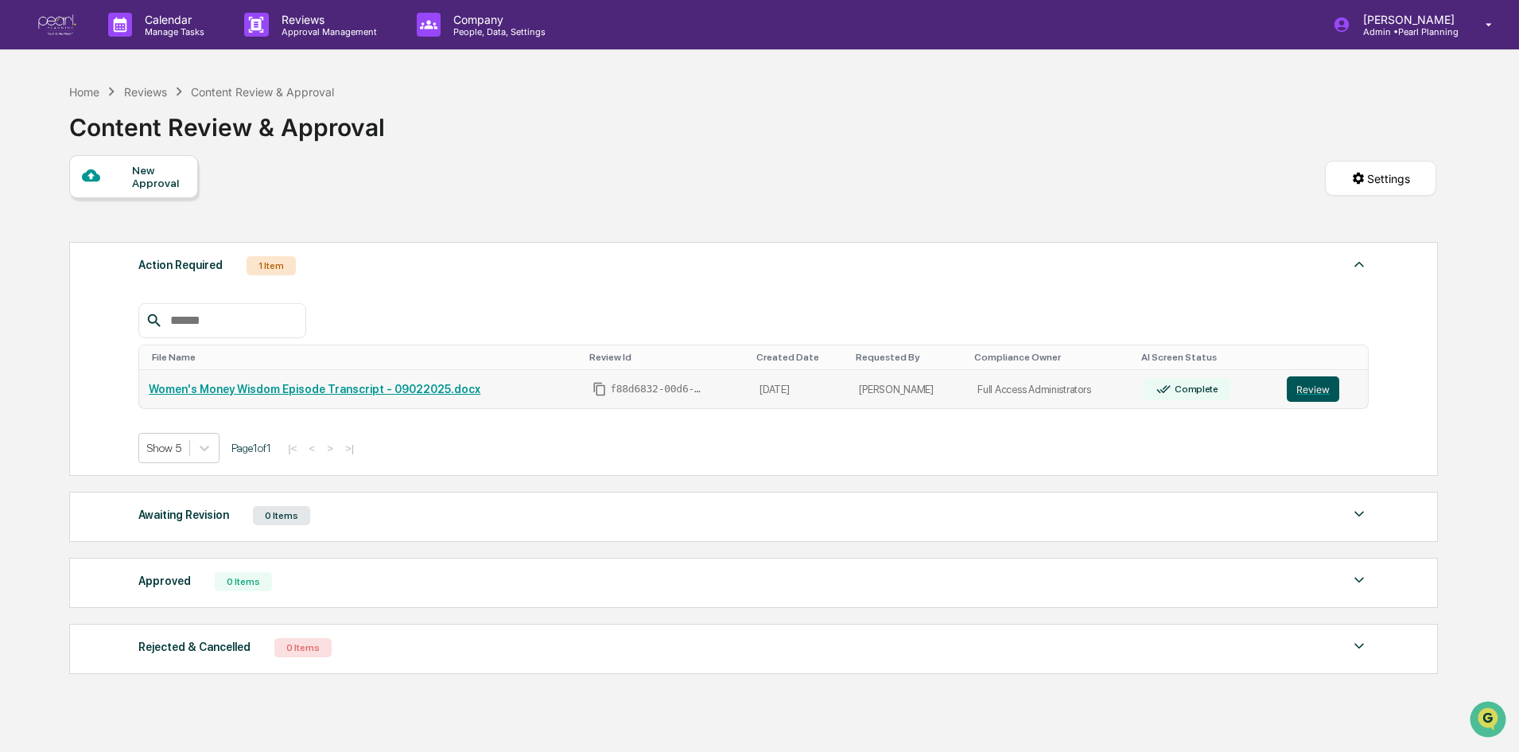
click at [1320, 387] on button "Review" at bounding box center [1313, 388] width 53 height 25
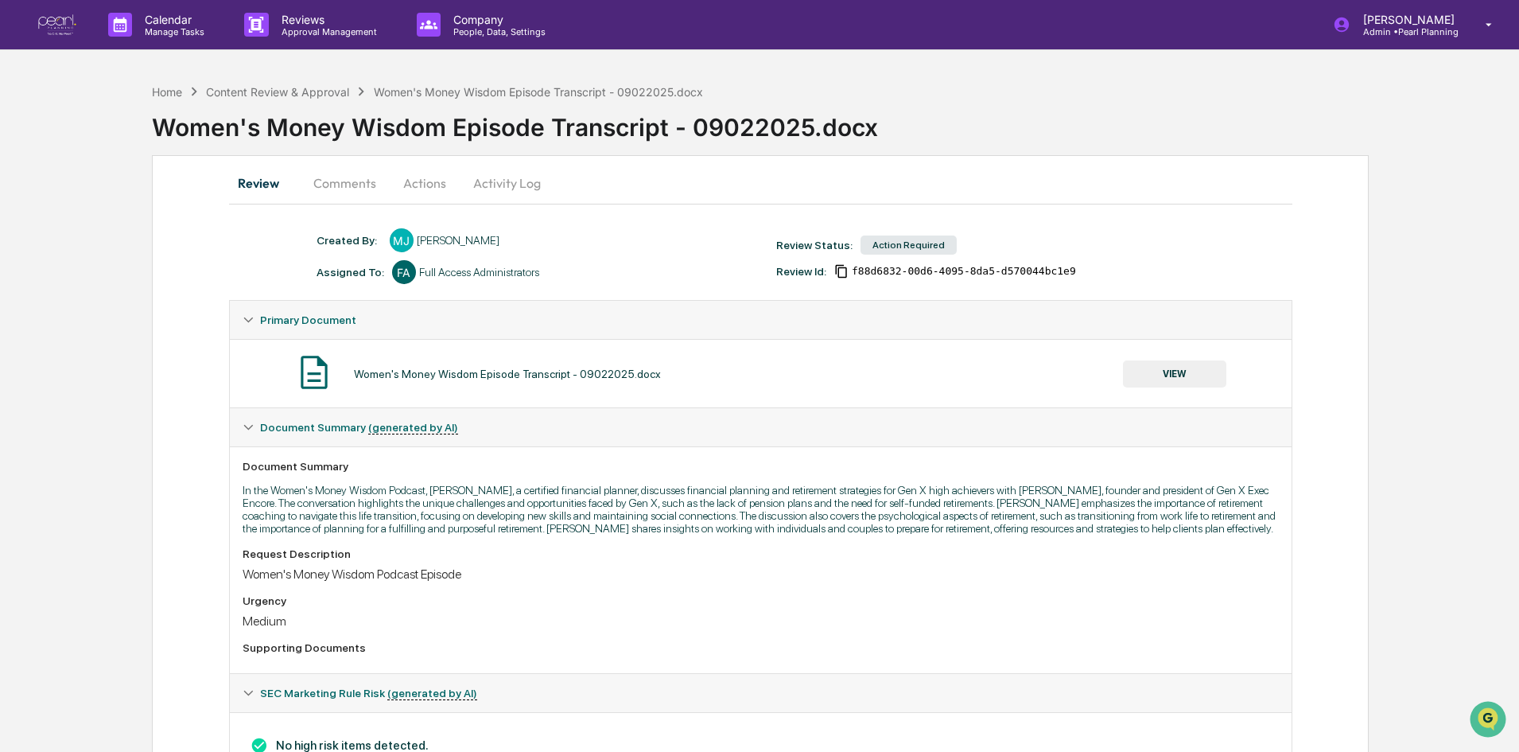
scroll to position [68, 0]
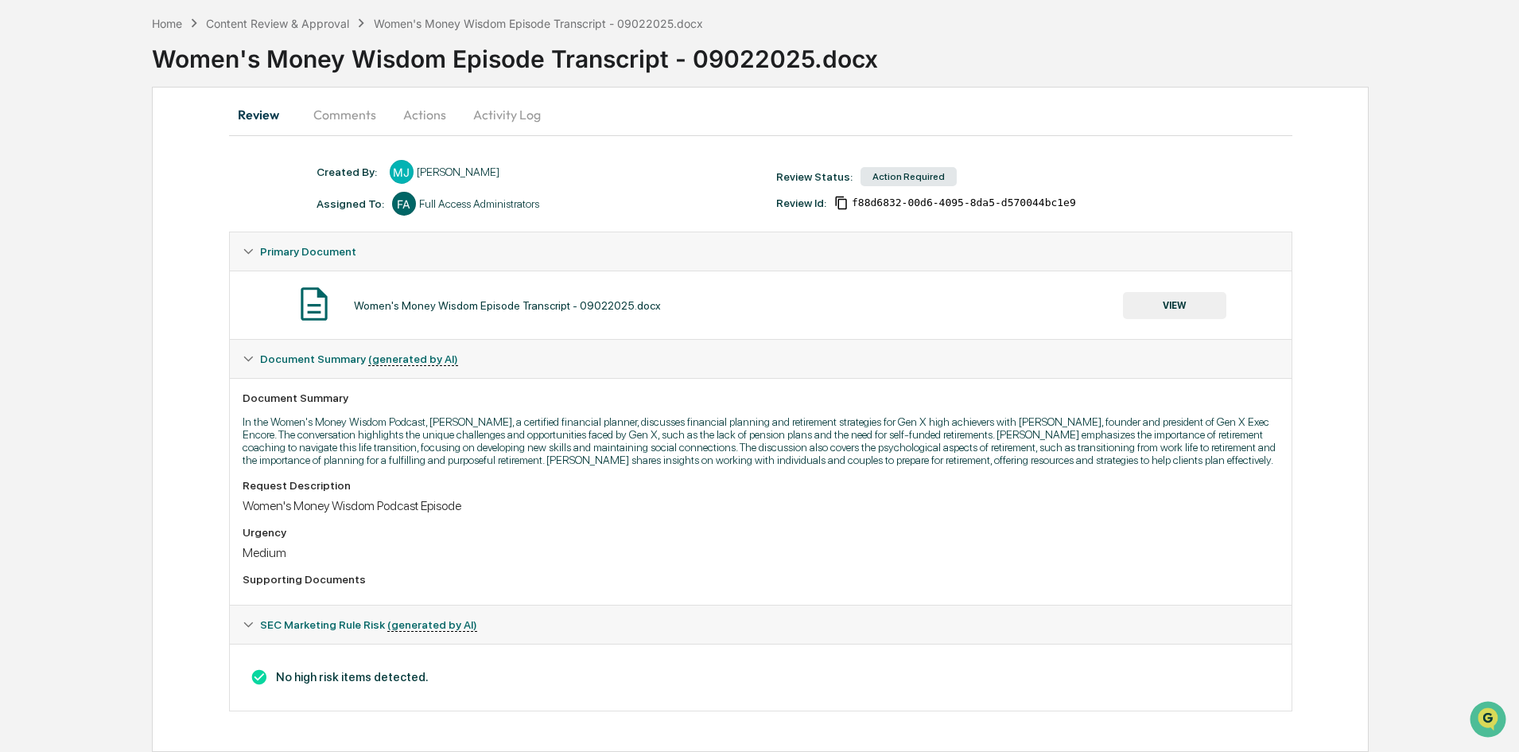
click at [360, 109] on button "Comments" at bounding box center [345, 114] width 88 height 38
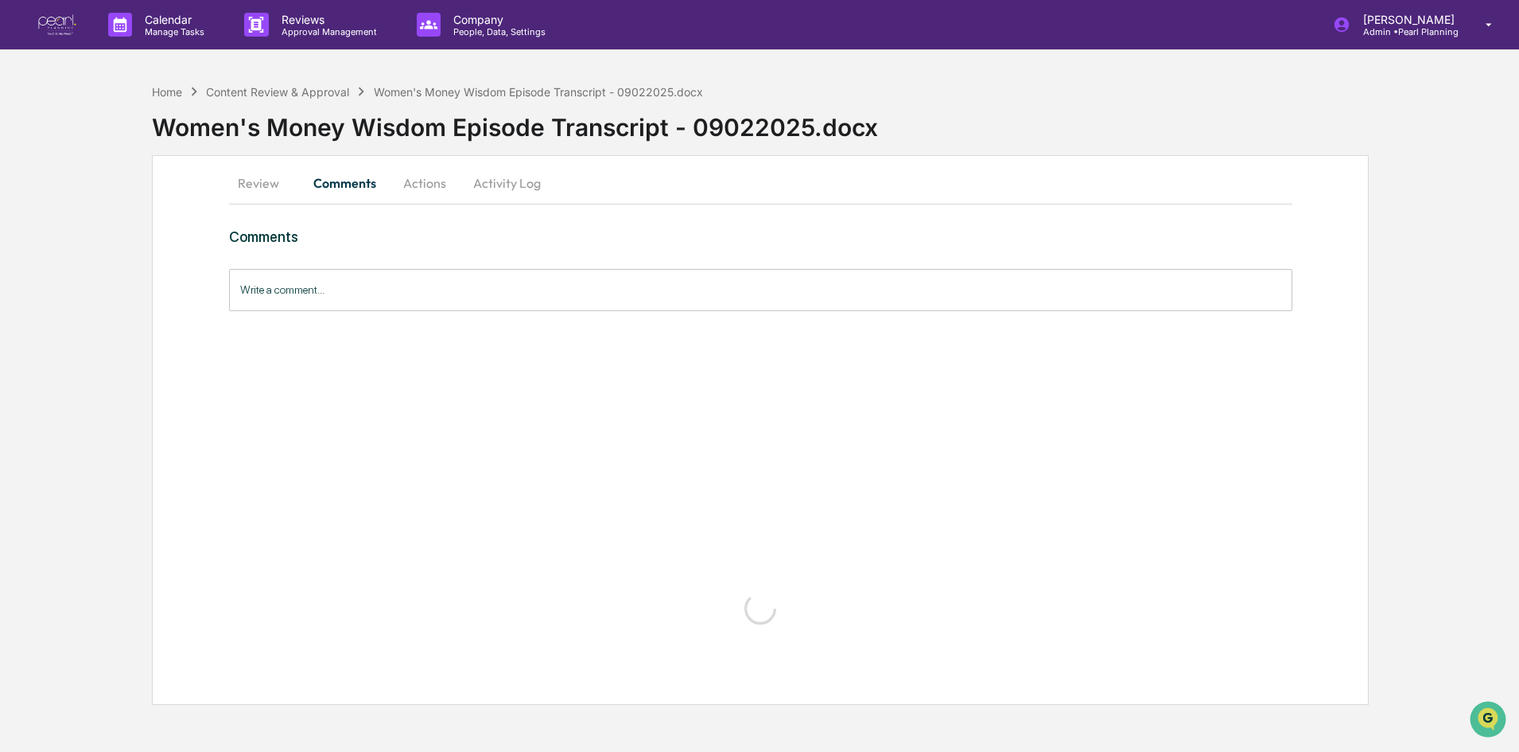
scroll to position [0, 0]
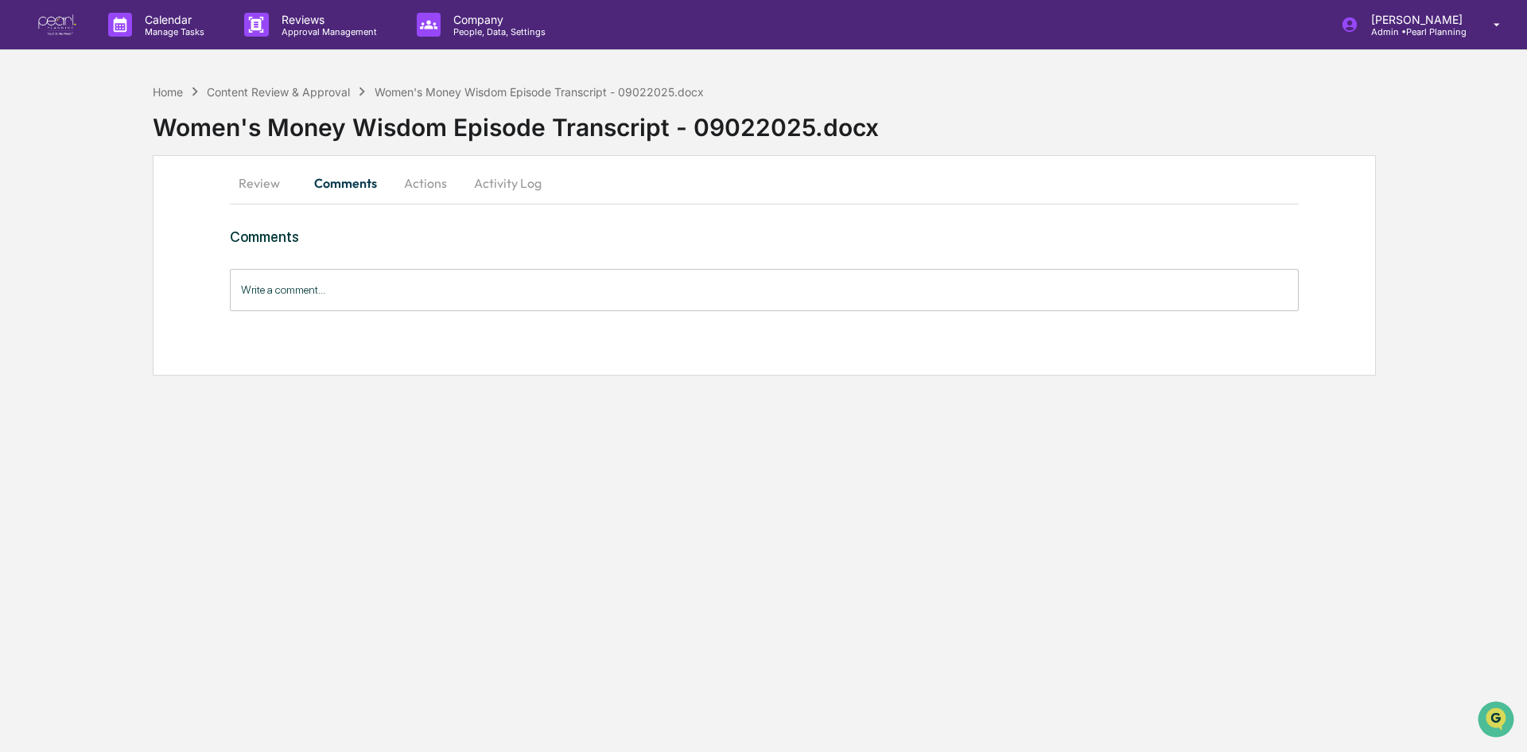
click at [311, 291] on input "Write a comment..." at bounding box center [764, 290] width 1069 height 42
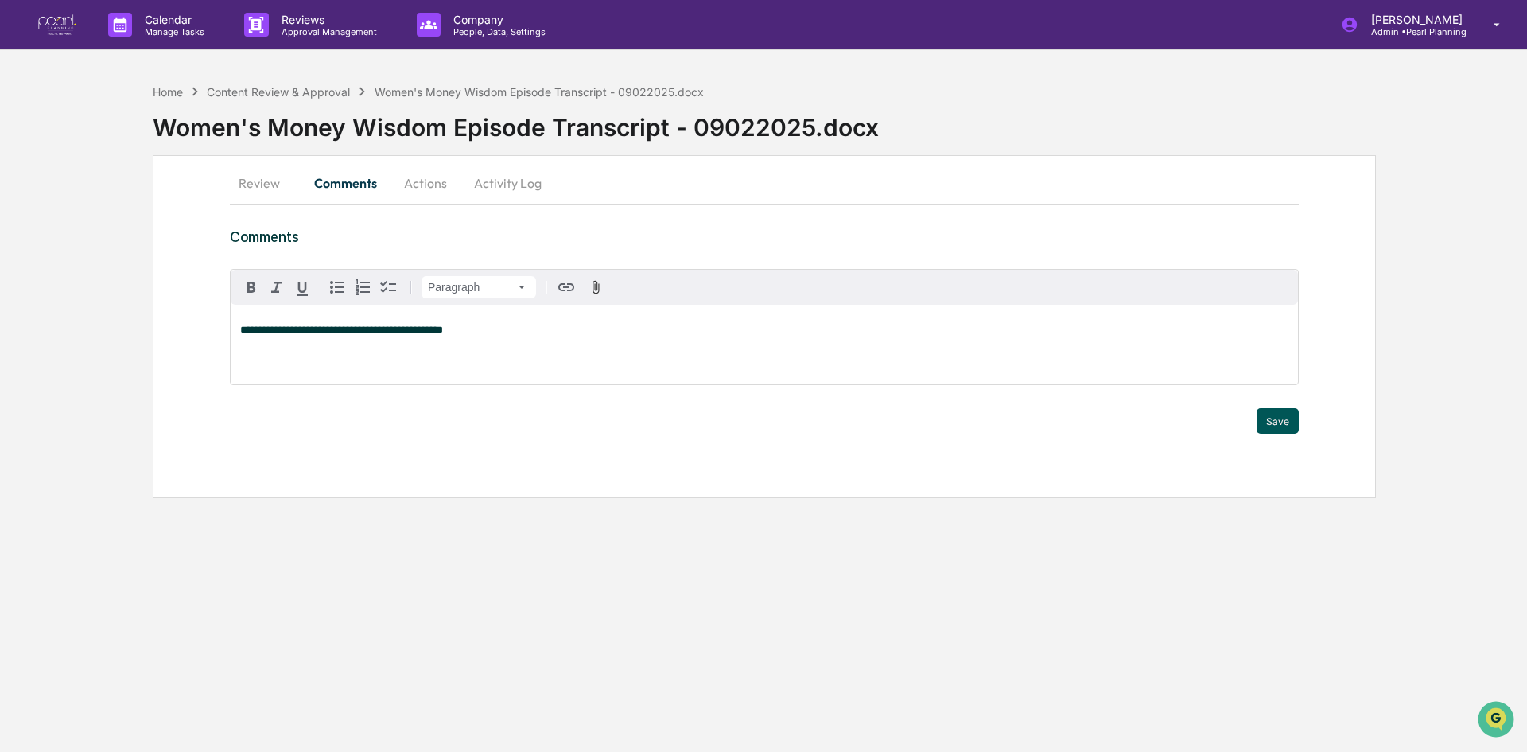
click at [1271, 422] on button "Save" at bounding box center [1278, 420] width 42 height 25
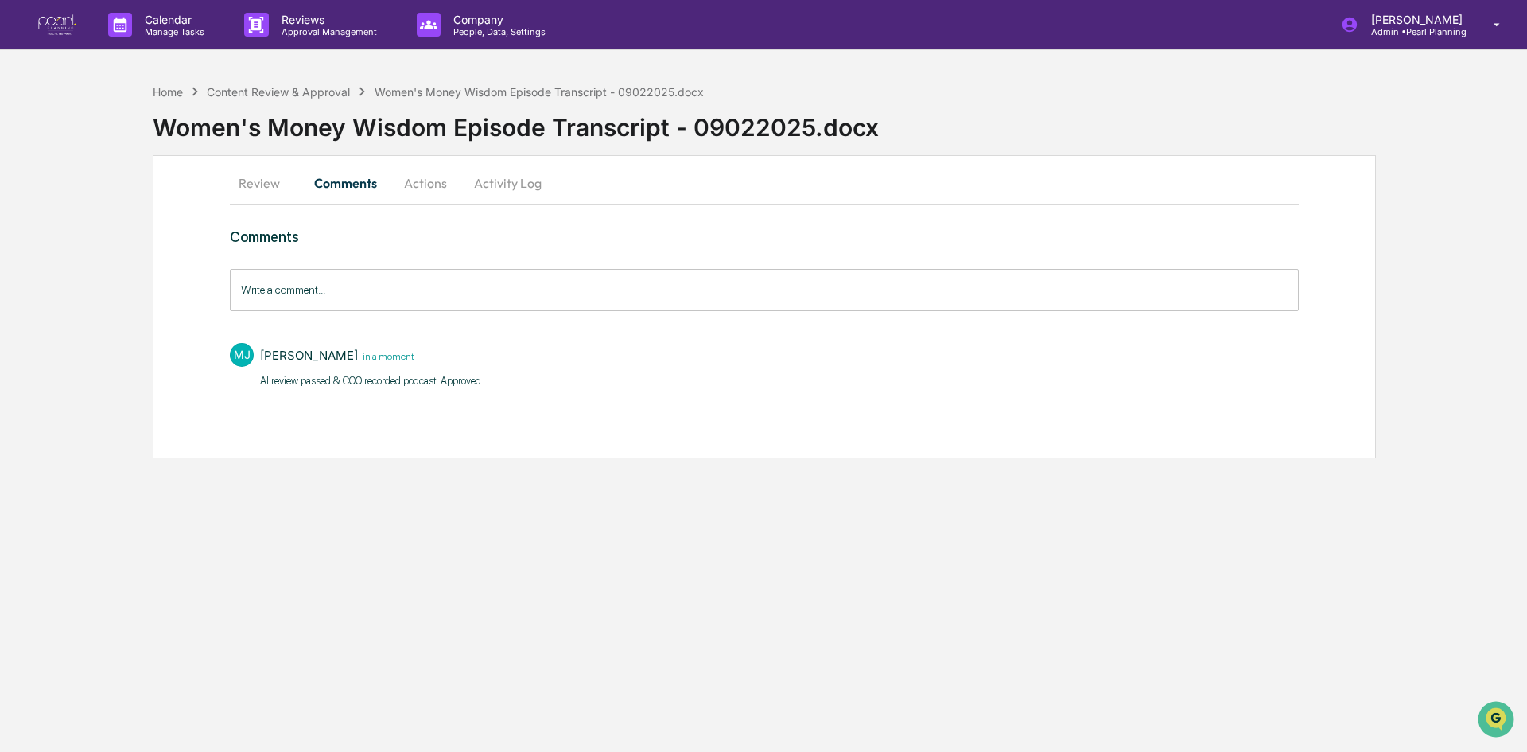
click at [415, 181] on button "Actions" at bounding box center [426, 183] width 72 height 38
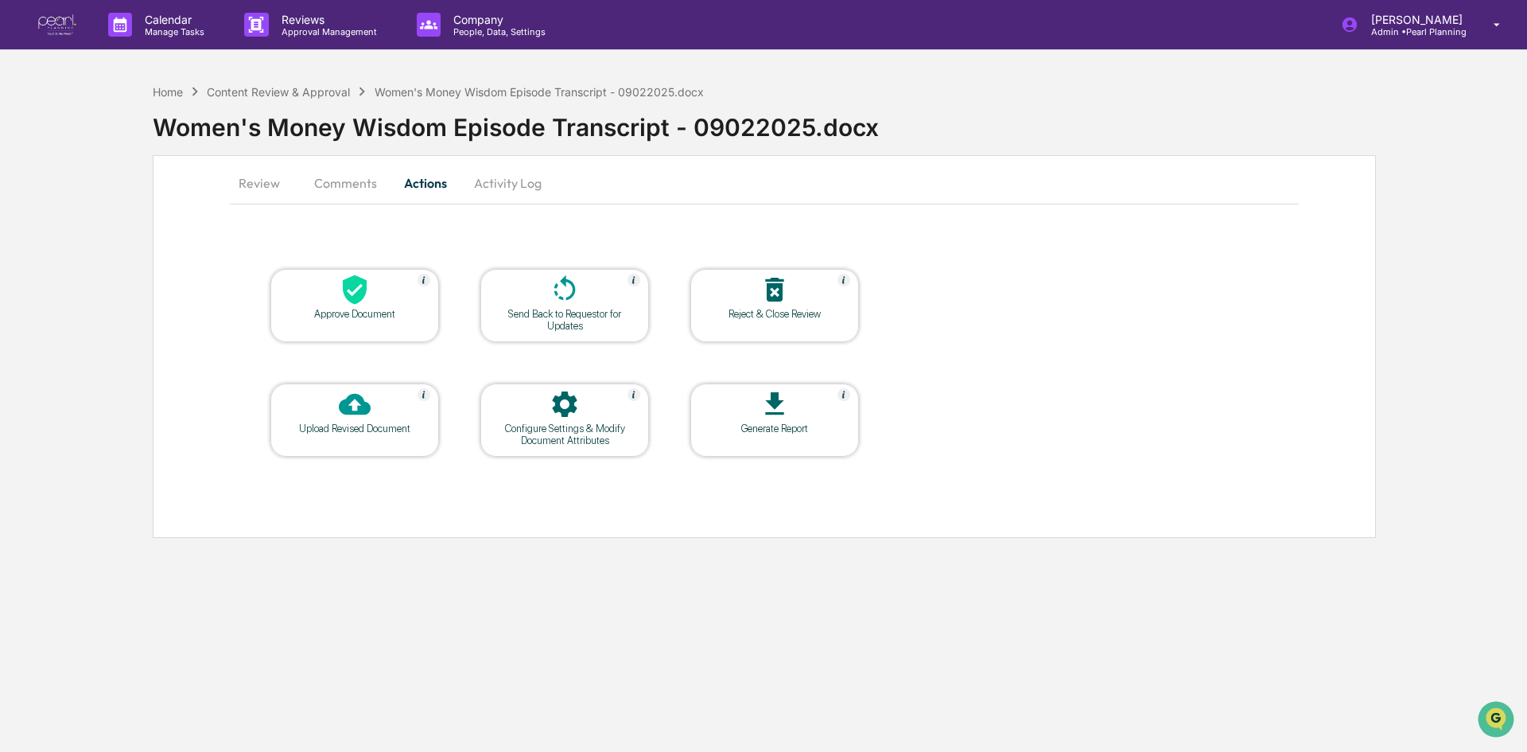
click at [351, 298] on icon at bounding box center [355, 289] width 24 height 29
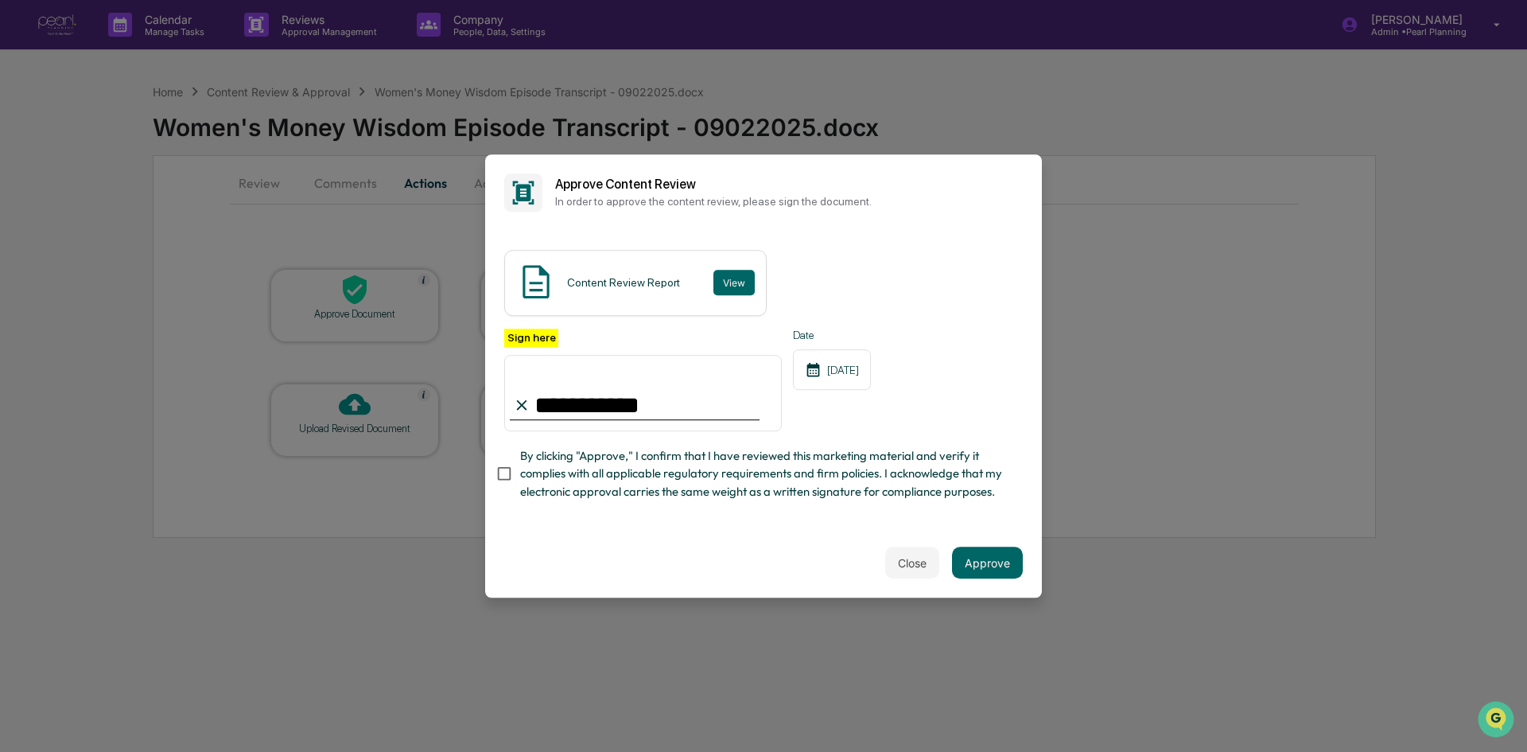
type input "**********"
click at [1002, 570] on button "Approve" at bounding box center [987, 563] width 71 height 32
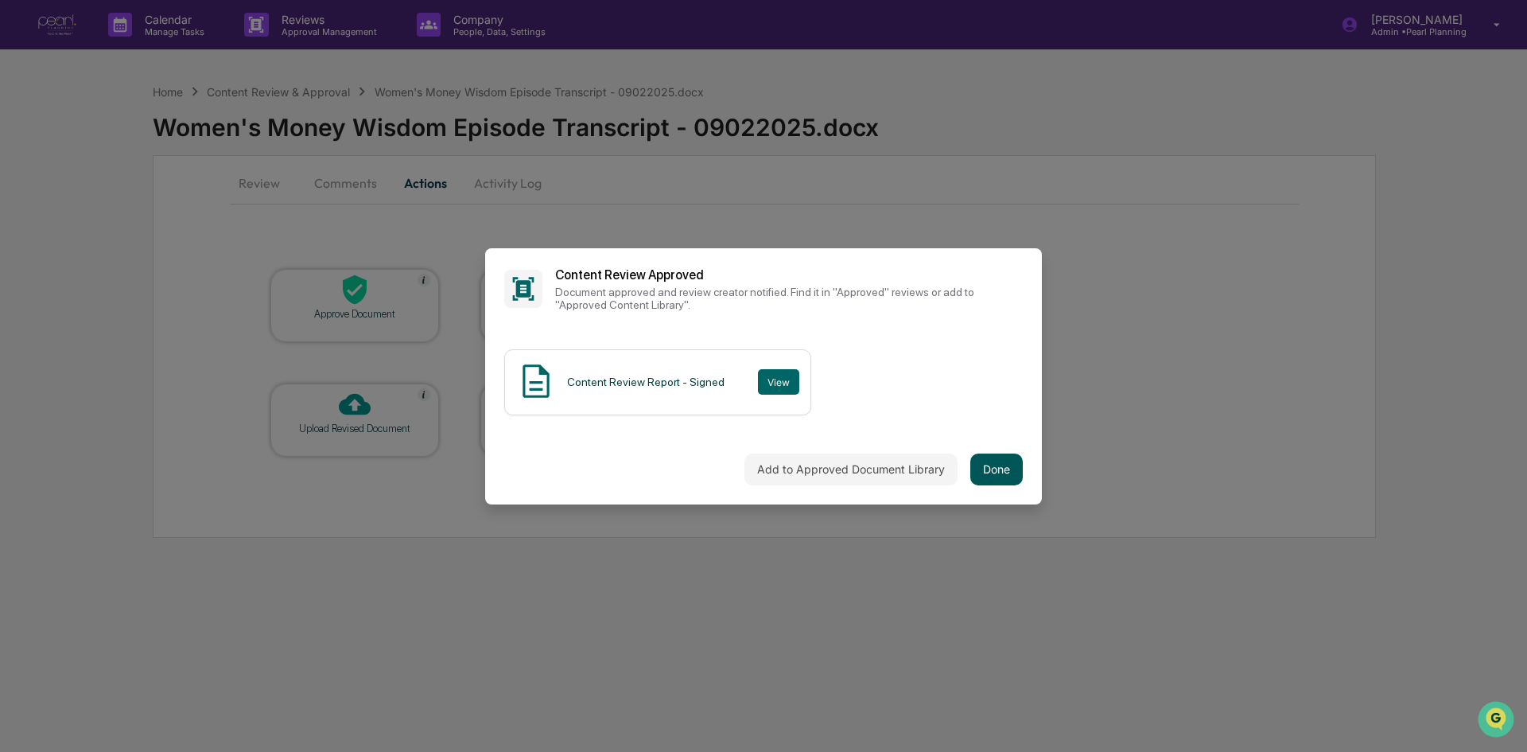
click at [1017, 469] on button "Done" at bounding box center [997, 469] width 53 height 32
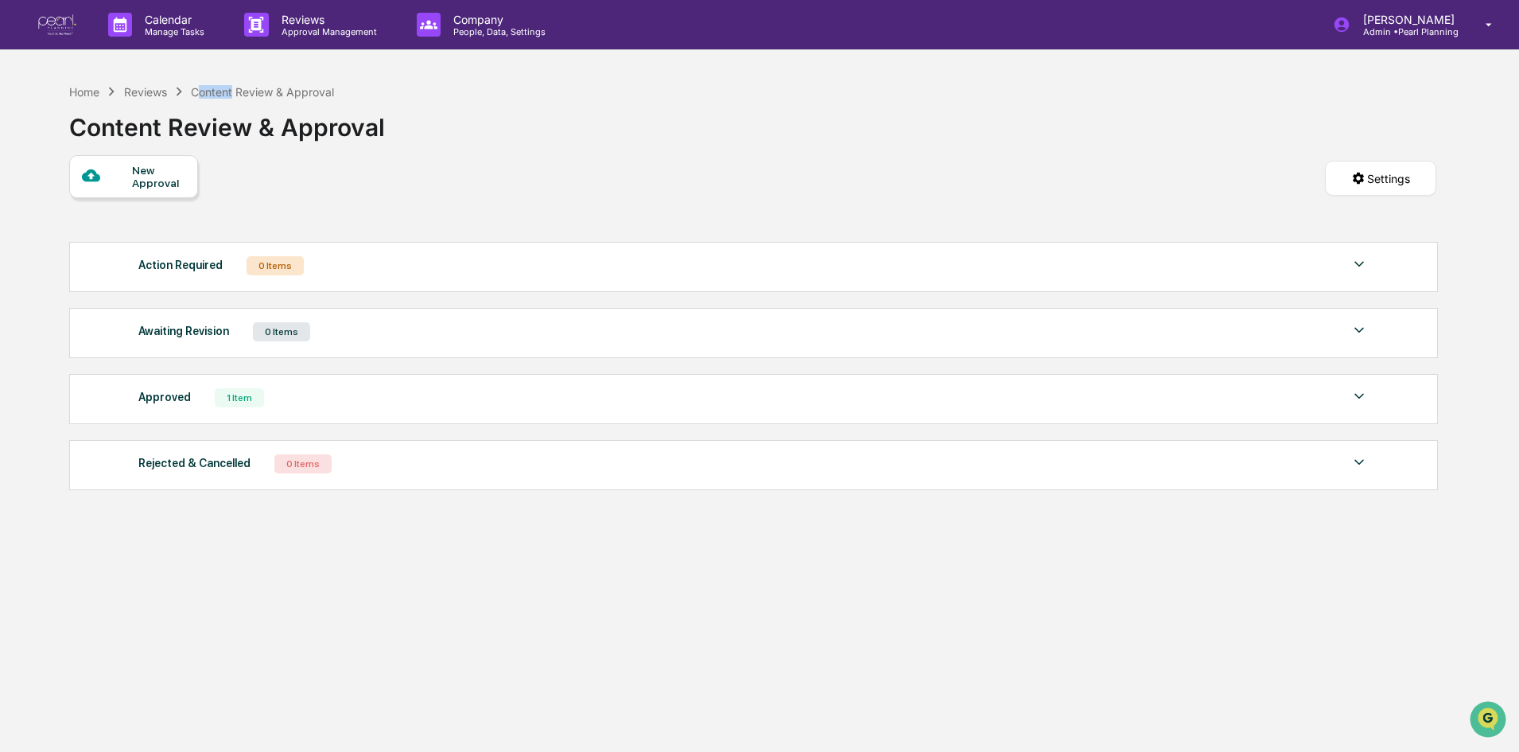
drag, startPoint x: 198, startPoint y: 83, endPoint x: 238, endPoint y: 92, distance: 40.9
click at [238, 92] on div "Home Reviews Content Review & Approval" at bounding box center [201, 92] width 265 height 18
click at [238, 92] on div "Content Review & Approval" at bounding box center [262, 92] width 143 height 14
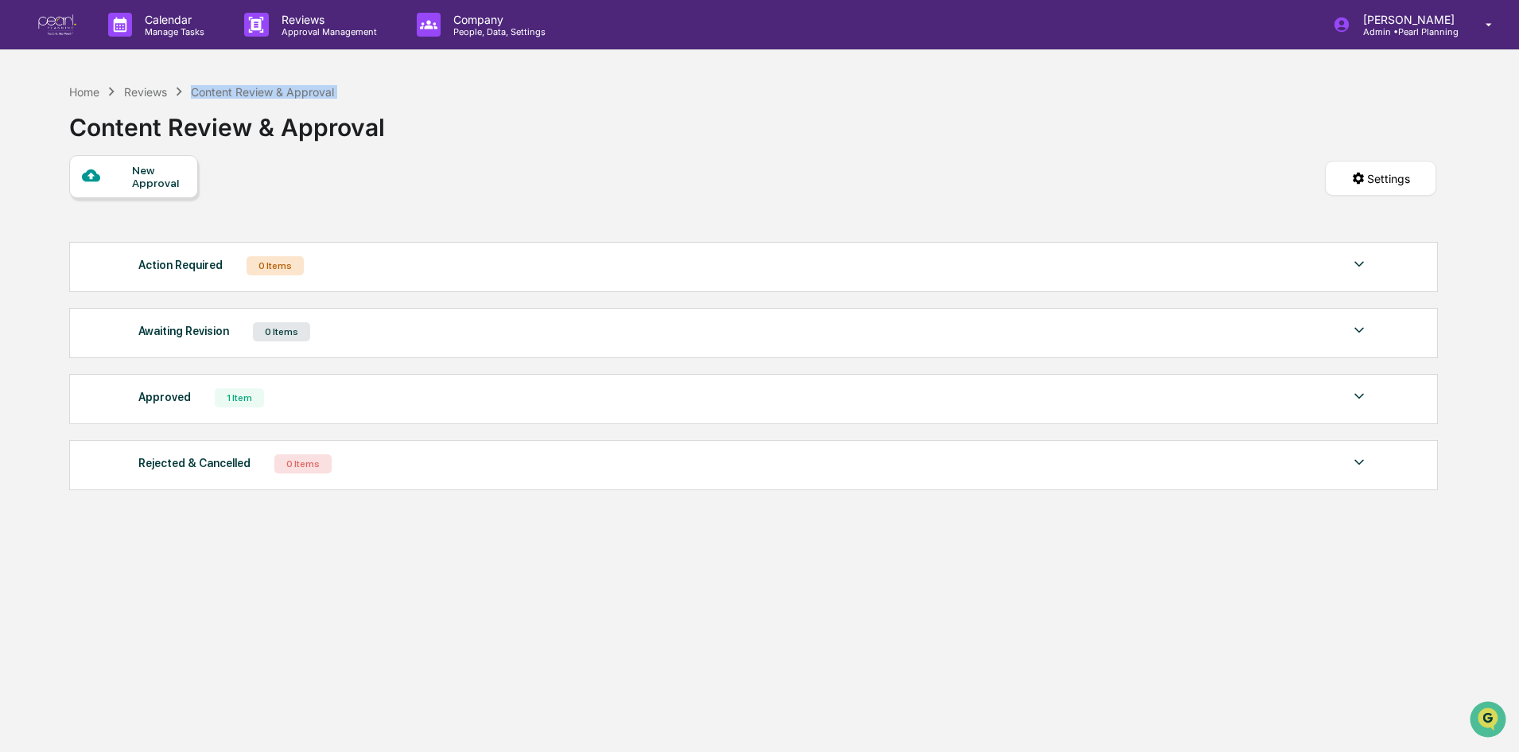
click at [238, 92] on div "Content Review & Approval" at bounding box center [262, 92] width 143 height 14
click at [280, 18] on p "Reviews" at bounding box center [327, 20] width 116 height 14
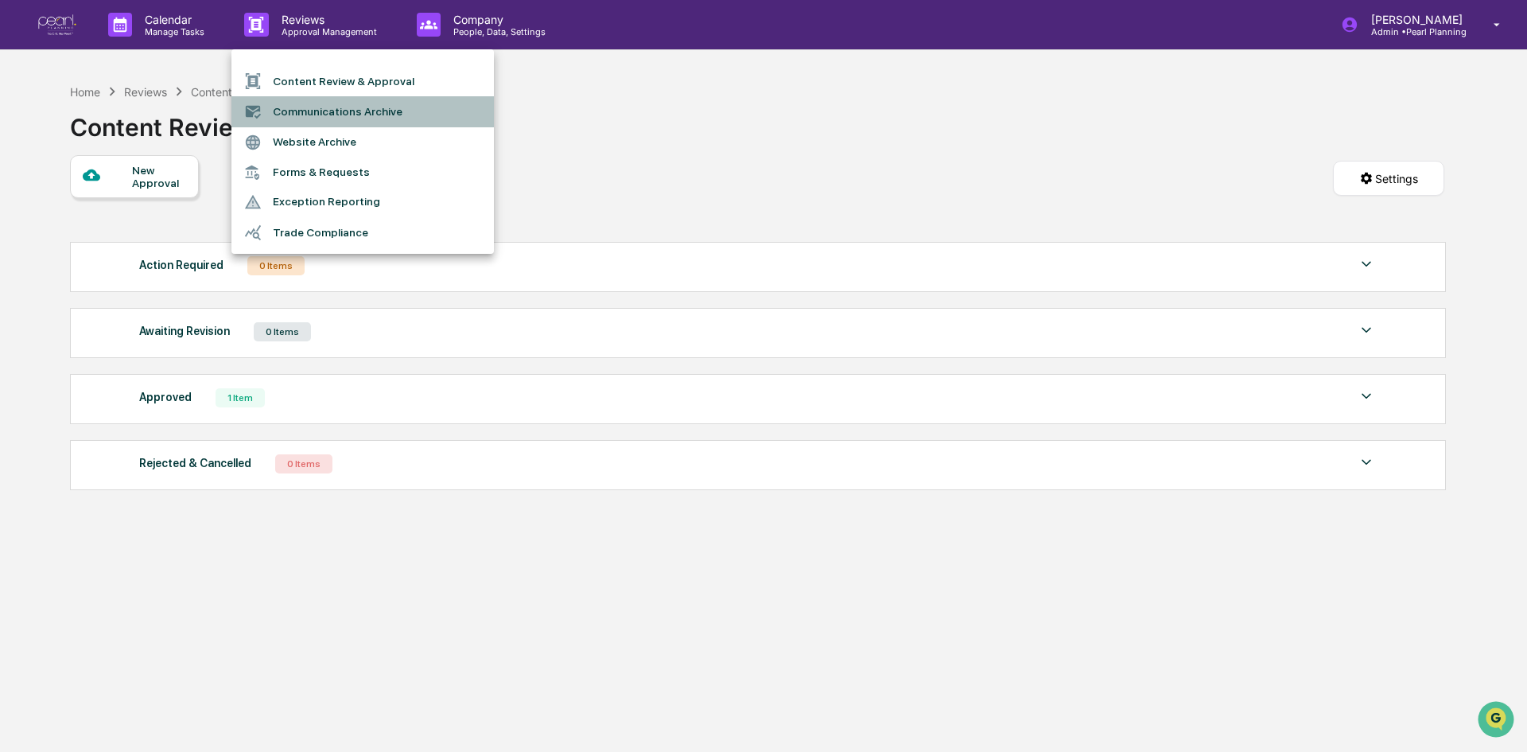
click at [290, 111] on li "Communications Archive" at bounding box center [362, 111] width 263 height 30
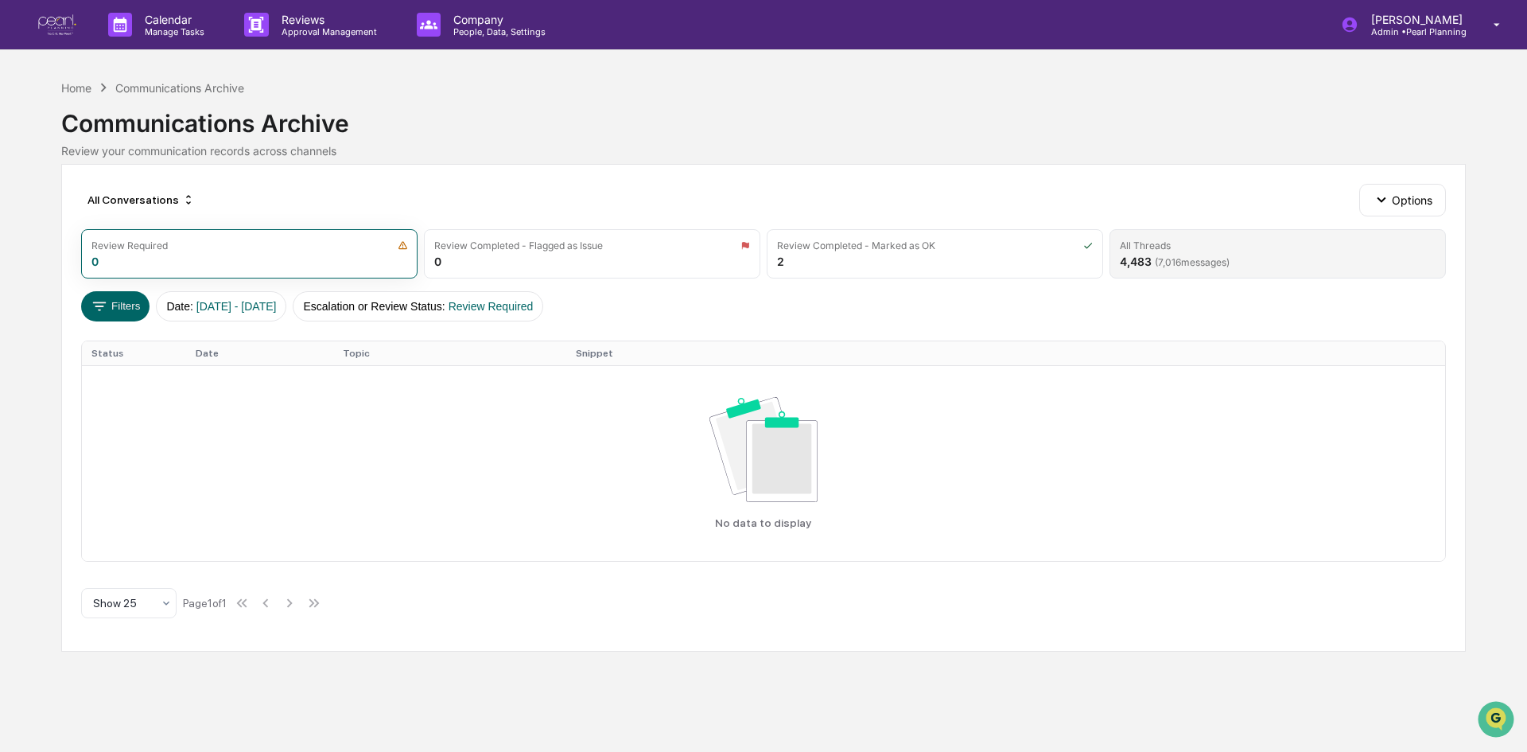
click at [1292, 258] on div "All Threads 4,483 ( 7,016 messages)" at bounding box center [1278, 253] width 337 height 49
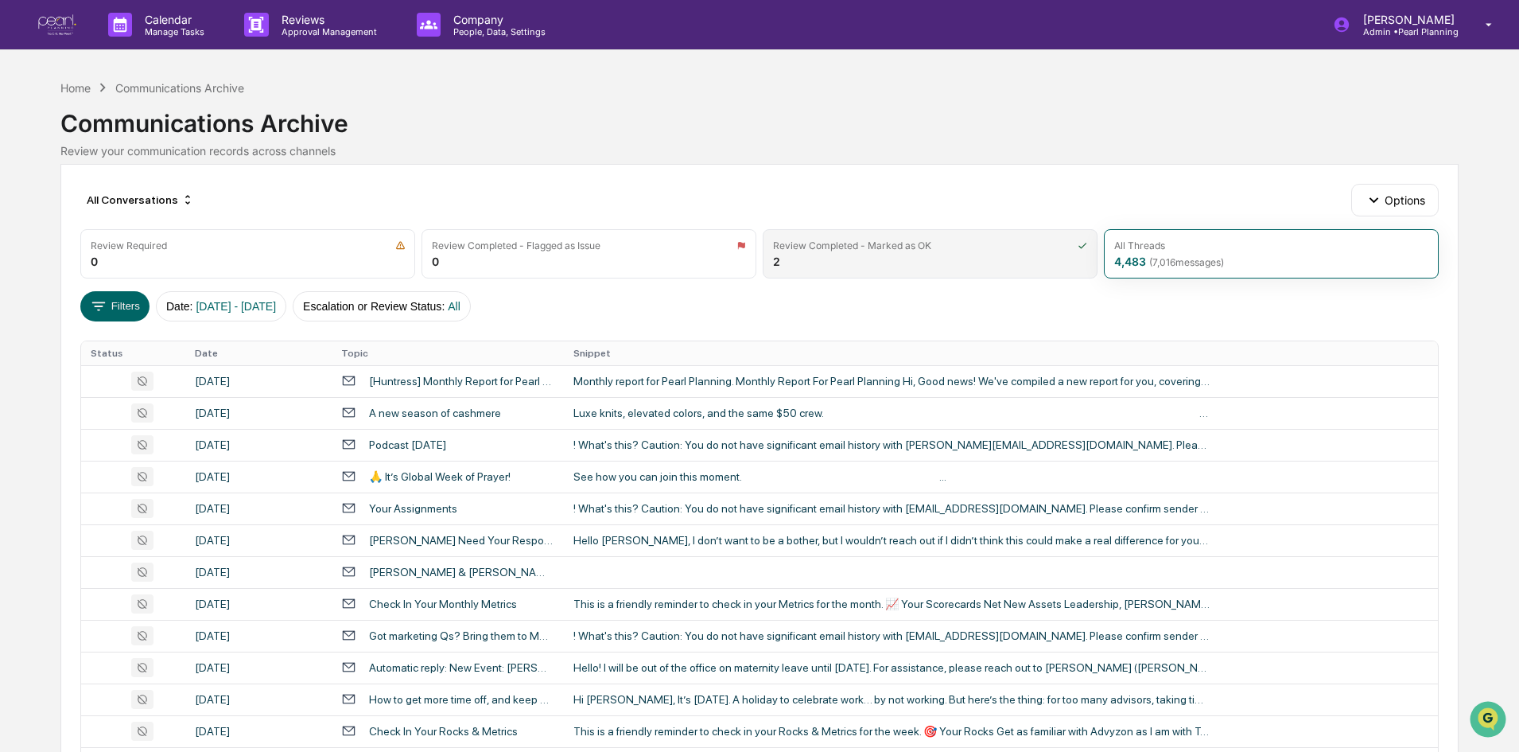
click at [958, 246] on div "Review Completed - Marked as OK" at bounding box center [930, 245] width 314 height 12
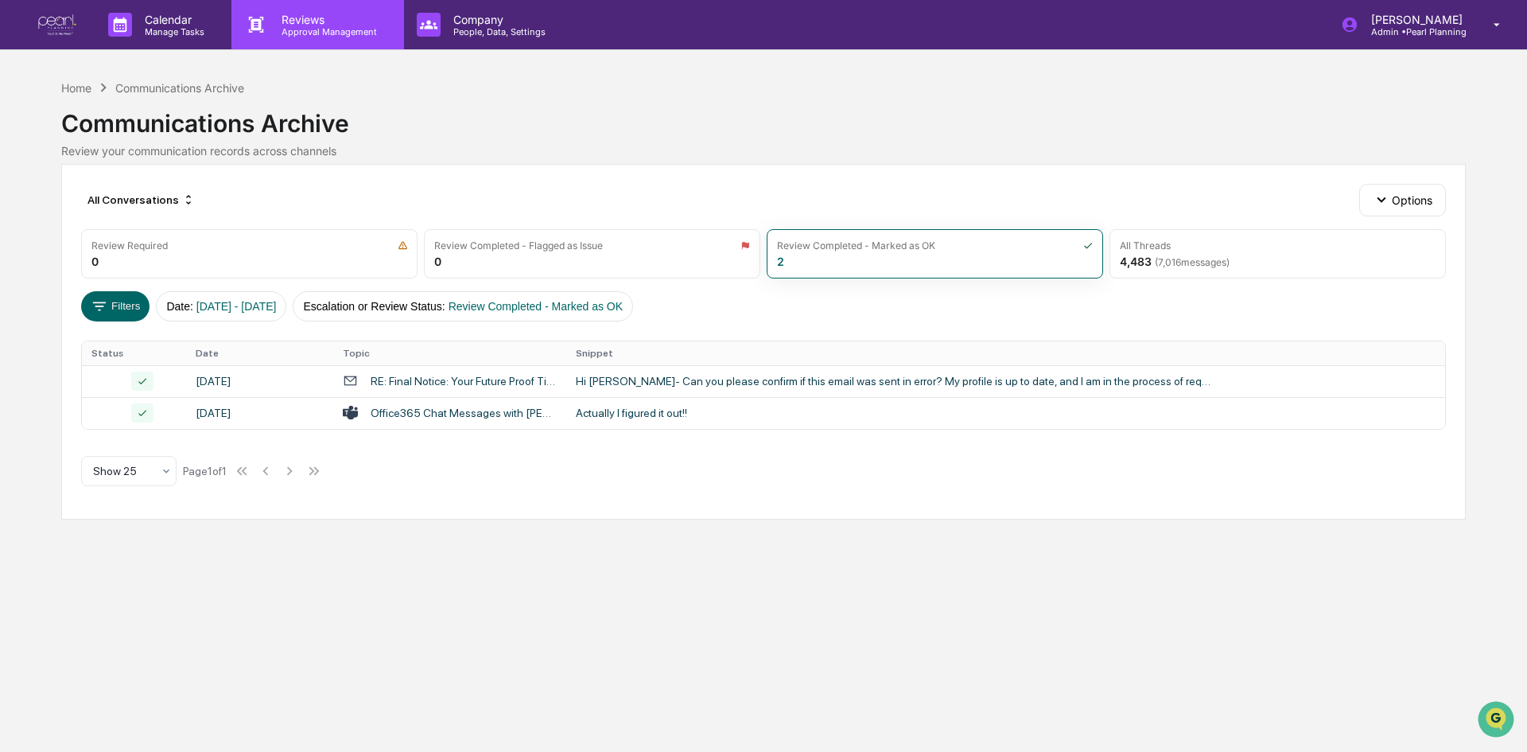
click at [331, 36] on p "Approval Management" at bounding box center [327, 31] width 116 height 11
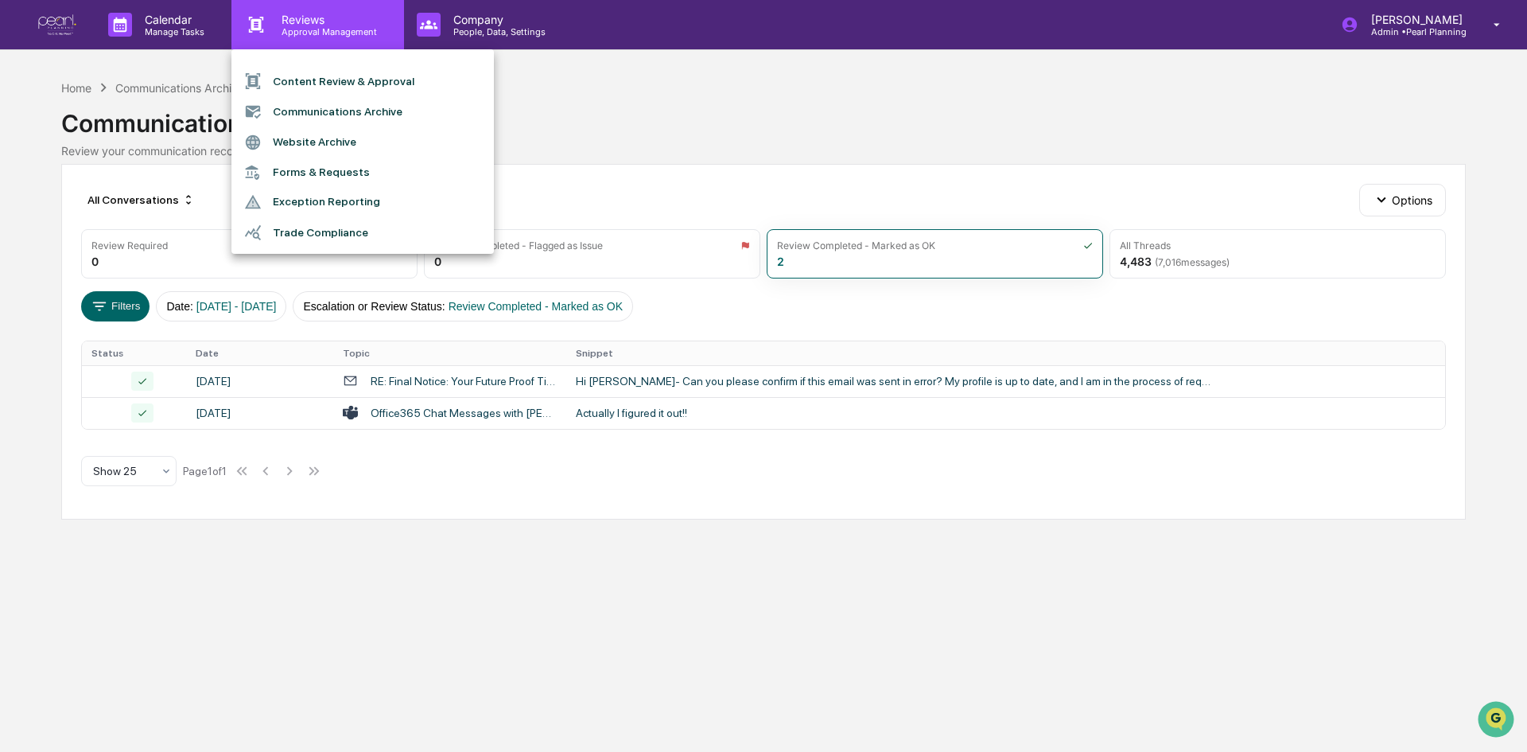
click at [331, 36] on div at bounding box center [763, 376] width 1527 height 752
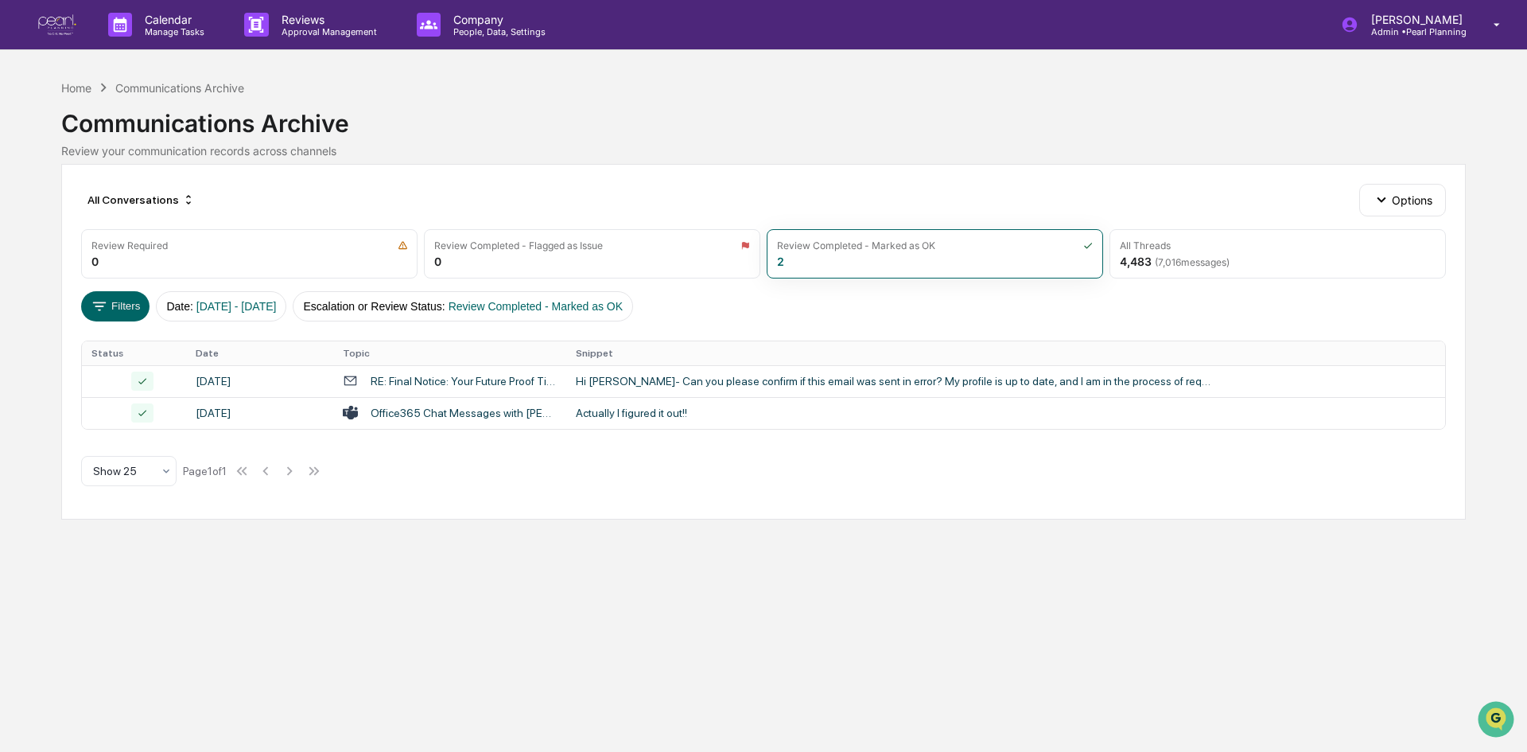
click at [811, 127] on div "Communications Archive" at bounding box center [763, 116] width 1405 height 41
click at [37, 16] on div "Calendar Manage Tasks Reviews Approval Management Company People, Data, Setting…" at bounding box center [763, 25] width 1527 height 50
click at [61, 26] on img at bounding box center [57, 24] width 38 height 21
